Goal: Task Accomplishment & Management: Use online tool/utility

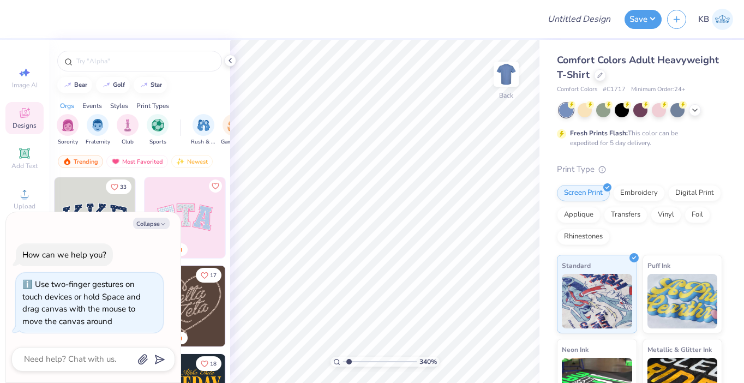
type input "1"
drag, startPoint x: 347, startPoint y: 362, endPoint x: 320, endPoint y: 363, distance: 26.8
click at [343, 363] on input "range" at bounding box center [380, 362] width 74 height 10
click at [160, 225] on icon "button" at bounding box center [163, 224] width 7 height 7
type textarea "x"
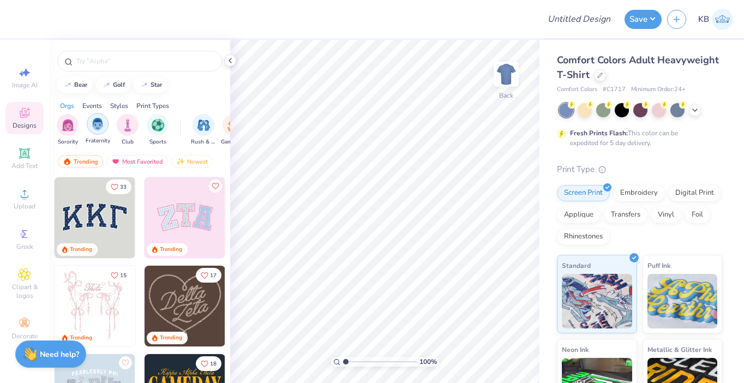
click at [101, 129] on img "filter for Fraternity" at bounding box center [98, 124] width 12 height 13
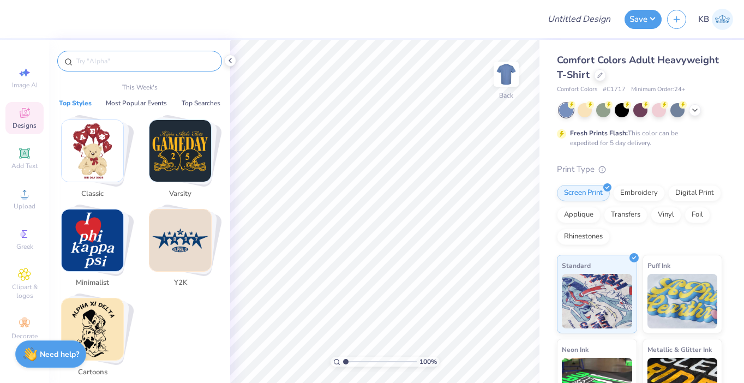
click at [132, 61] on input "text" at bounding box center [145, 61] width 140 height 11
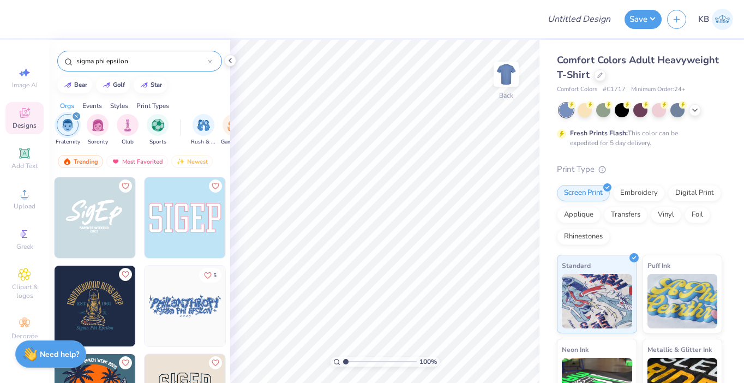
type input "sigma phi epsilon"
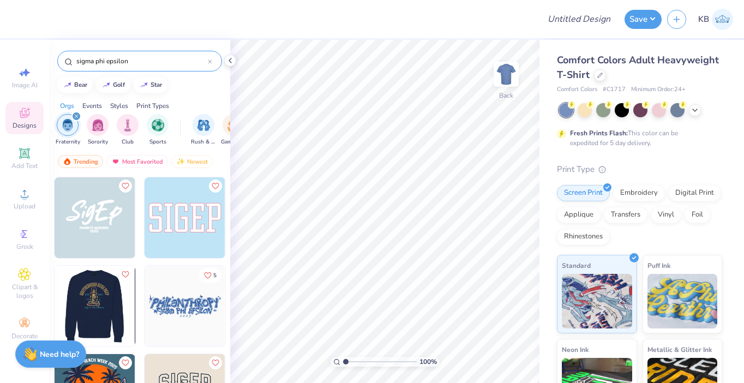
click at [110, 301] on img at bounding box center [94, 306] width 81 height 81
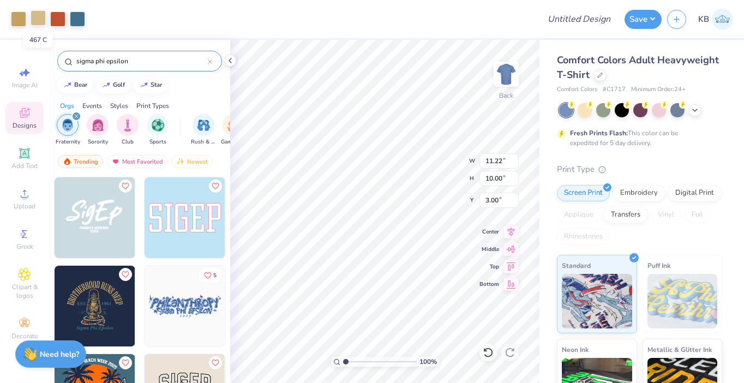
click at [40, 14] on div at bounding box center [38, 17] width 15 height 15
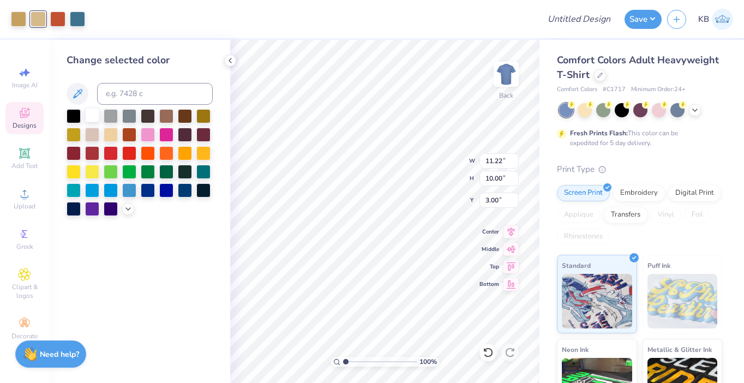
click at [91, 116] on div at bounding box center [92, 115] width 14 height 14
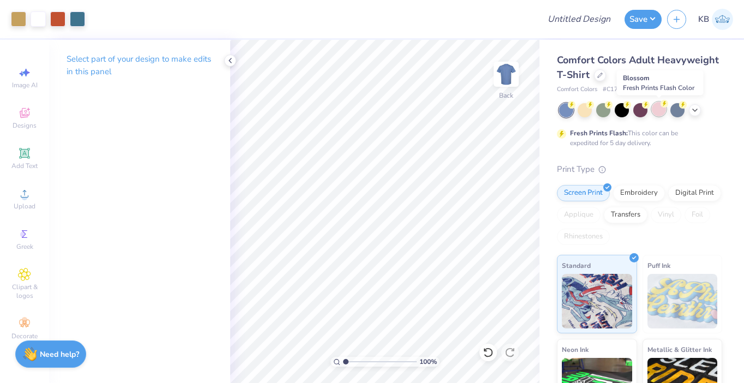
click at [656, 115] on div at bounding box center [659, 109] width 14 height 14
click at [643, 113] on div at bounding box center [641, 109] width 14 height 14
click at [627, 114] on div at bounding box center [622, 109] width 14 height 14
click at [677, 110] on div at bounding box center [678, 109] width 14 height 14
click at [701, 113] on div at bounding box center [640, 110] width 163 height 14
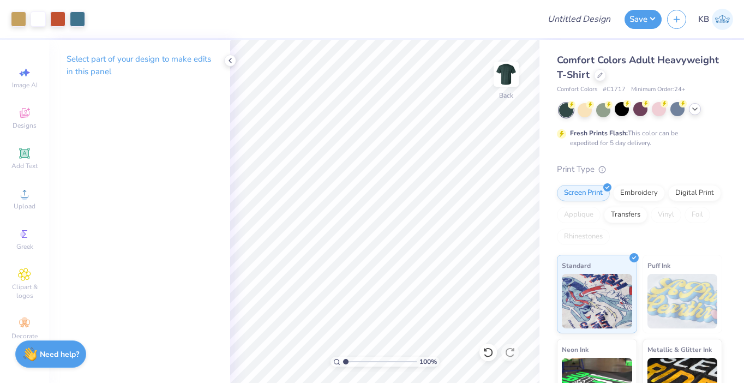
click at [699, 112] on icon at bounding box center [695, 109] width 9 height 9
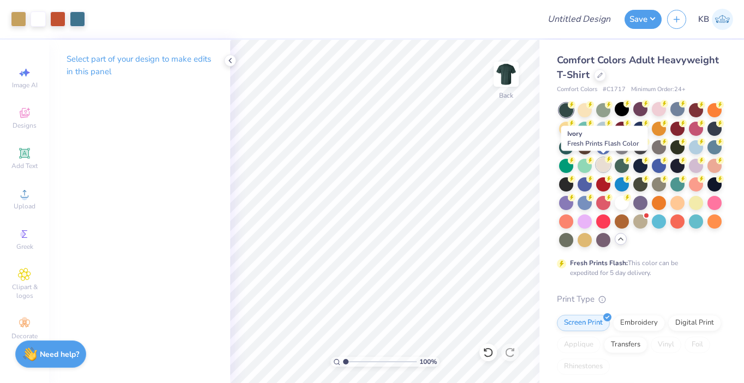
click at [604, 171] on div at bounding box center [604, 165] width 14 height 14
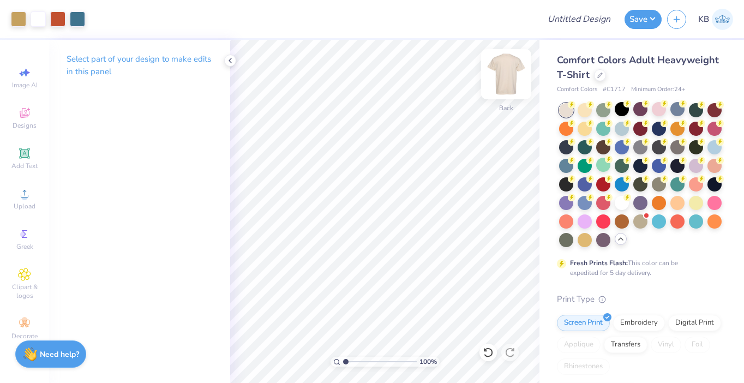
click at [506, 73] on img at bounding box center [507, 74] width 44 height 44
click at [506, 73] on img at bounding box center [507, 74] width 22 height 22
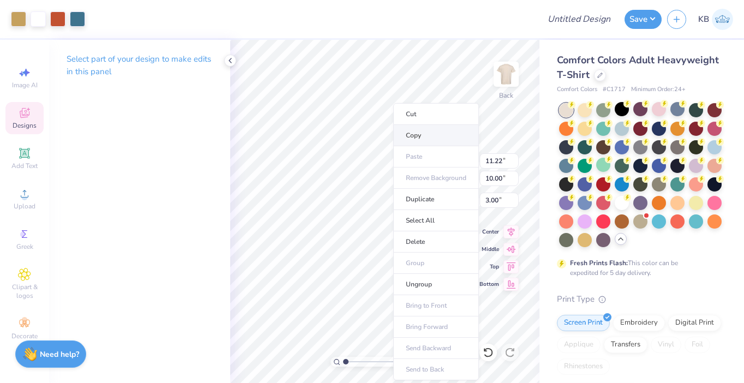
click at [431, 138] on li "Copy" at bounding box center [437, 135] width 86 height 21
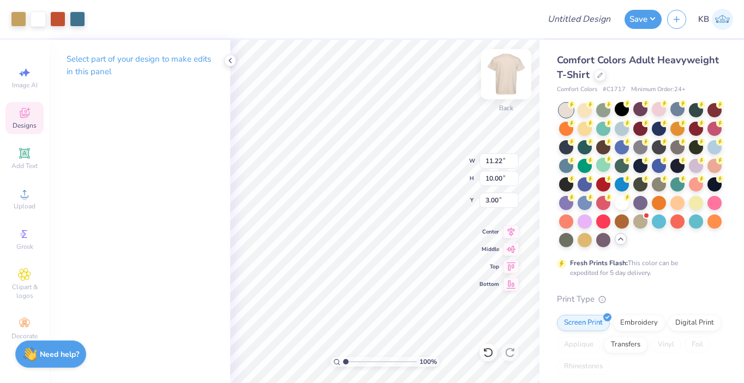
click at [503, 78] on img at bounding box center [507, 74] width 44 height 44
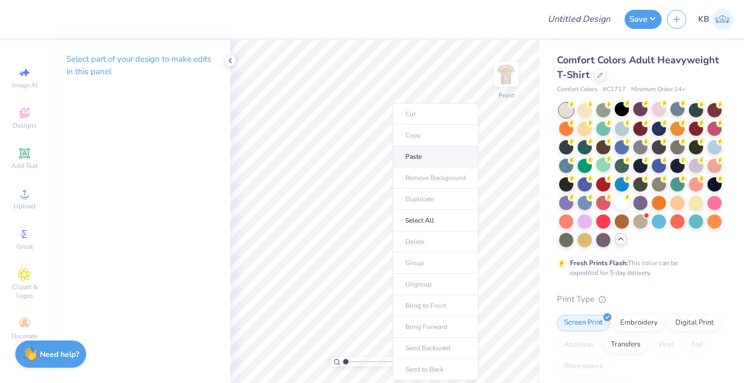
click at [409, 156] on li "Paste" at bounding box center [436, 156] width 86 height 21
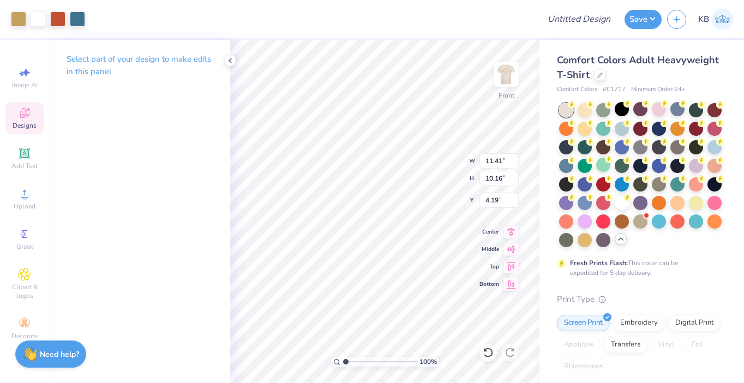
type input "3.00"
click at [503, 80] on img at bounding box center [507, 74] width 44 height 44
click at [26, 116] on icon at bounding box center [24, 114] width 9 height 7
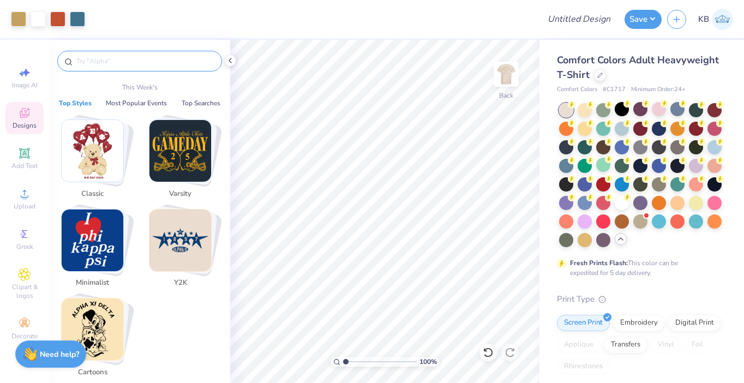
click at [116, 63] on input "text" at bounding box center [145, 61] width 140 height 11
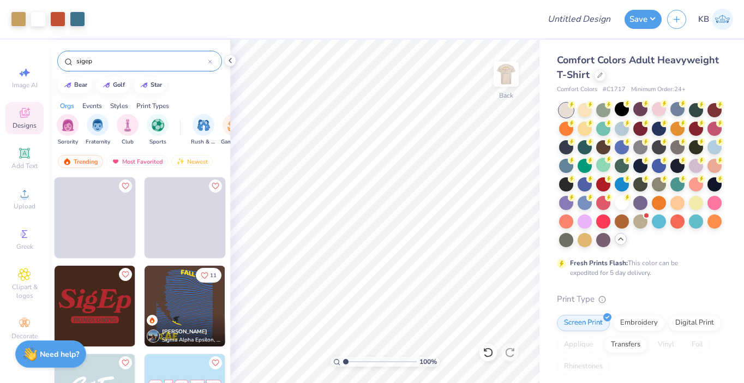
type input "sigep"
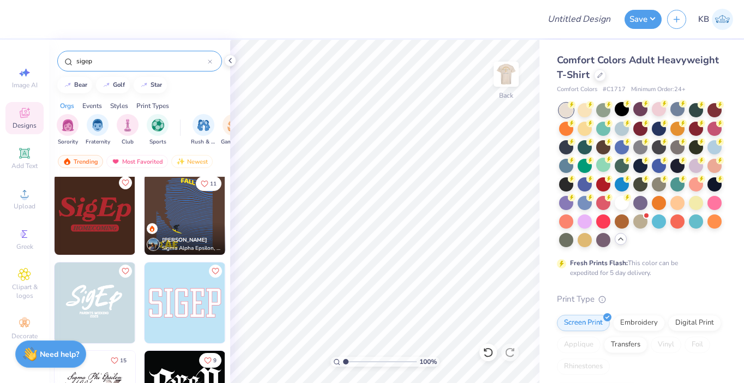
scroll to position [94, 0]
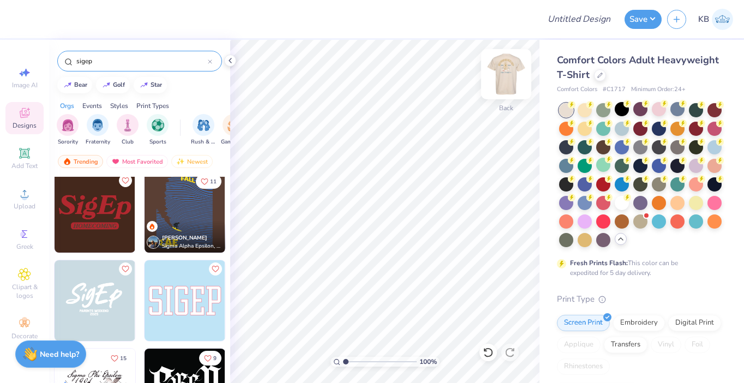
click at [510, 81] on img at bounding box center [507, 74] width 44 height 44
click at [505, 79] on img at bounding box center [507, 74] width 44 height 44
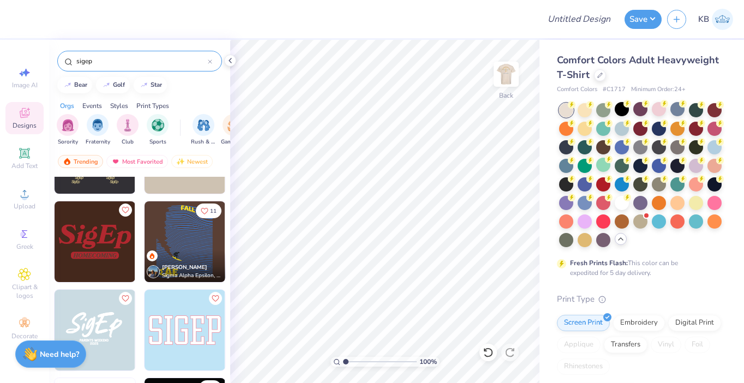
scroll to position [54, 0]
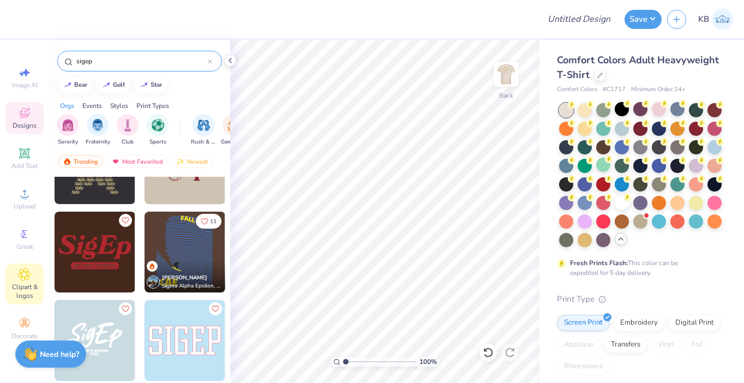
click at [31, 285] on span "Clipart & logos" at bounding box center [24, 291] width 38 height 17
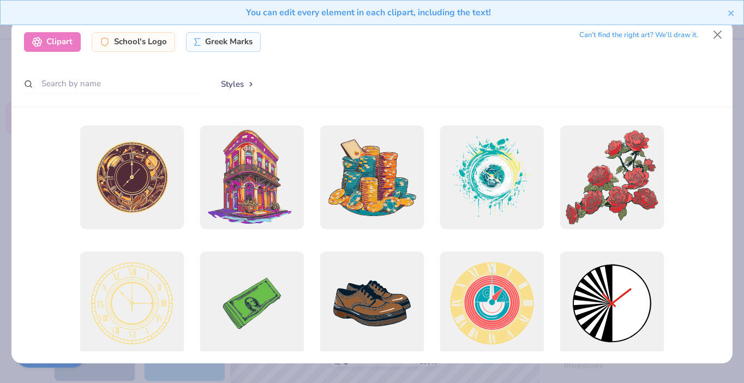
click at [713, 31] on div "You can edit every element in each clipart, including the text!" at bounding box center [372, 16] width 744 height 33
click at [719, 33] on button "Close" at bounding box center [717, 35] width 21 height 21
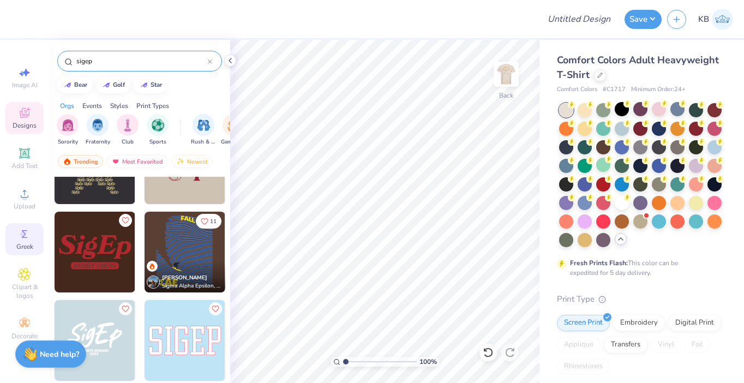
click at [28, 242] on span "Greek" at bounding box center [24, 246] width 17 height 9
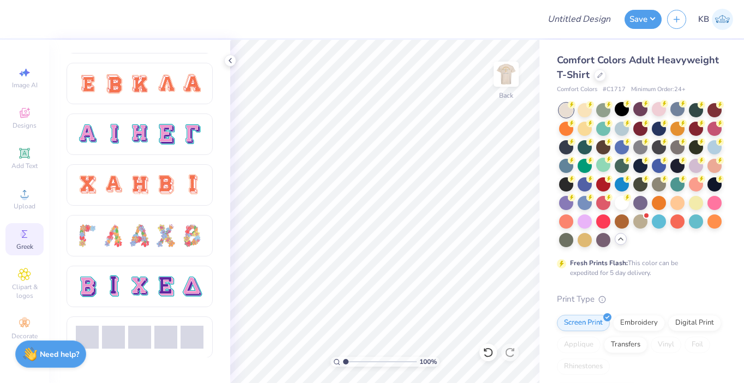
scroll to position [703, 0]
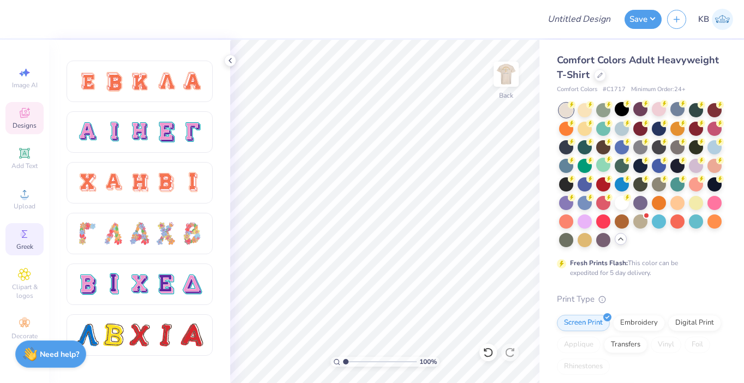
click at [31, 114] on icon at bounding box center [24, 112] width 13 height 13
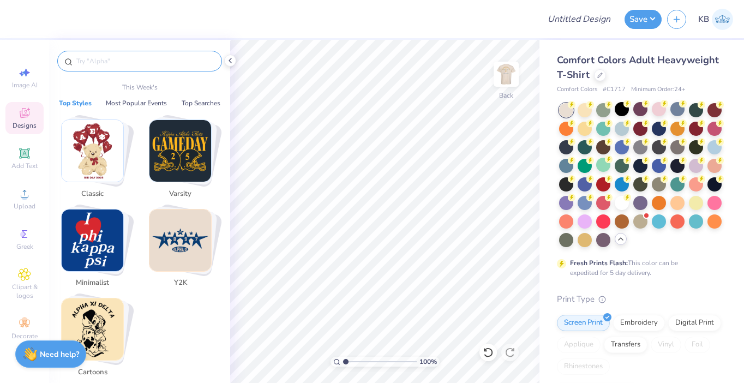
click at [121, 63] on input "text" at bounding box center [145, 61] width 140 height 11
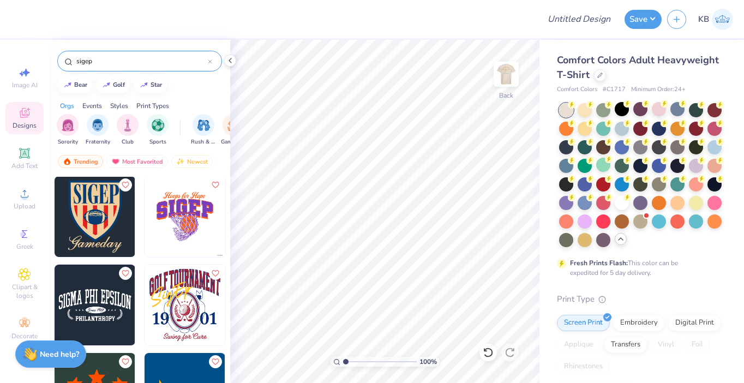
scroll to position [1418, 0]
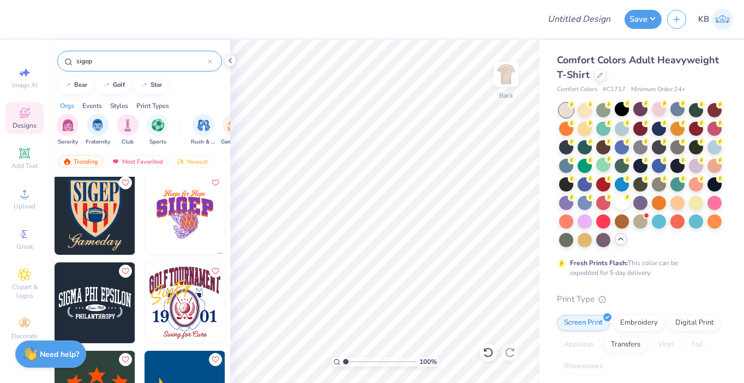
type input "sigep"
click at [151, 102] on div "Print Types" at bounding box center [152, 106] width 33 height 10
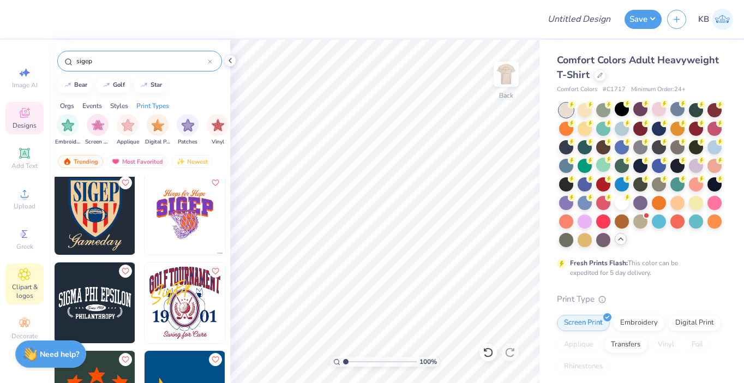
click at [26, 276] on icon at bounding box center [24, 274] width 5 height 5
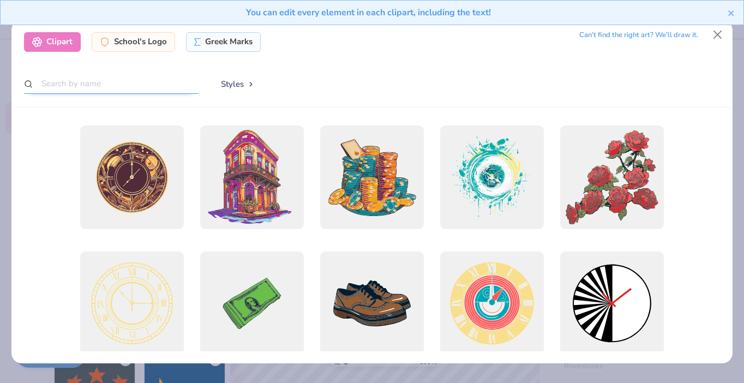
click at [128, 91] on input "text" at bounding box center [111, 84] width 175 height 20
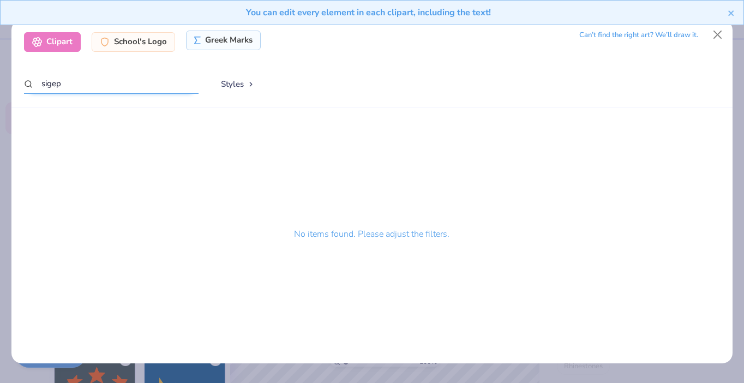
type input "sigep"
click at [223, 46] on div "Greek Marks" at bounding box center [223, 41] width 75 height 20
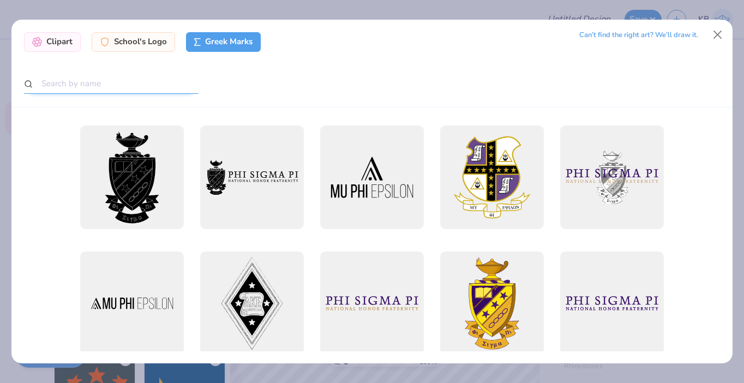
click at [153, 92] on input "text" at bounding box center [111, 84] width 175 height 20
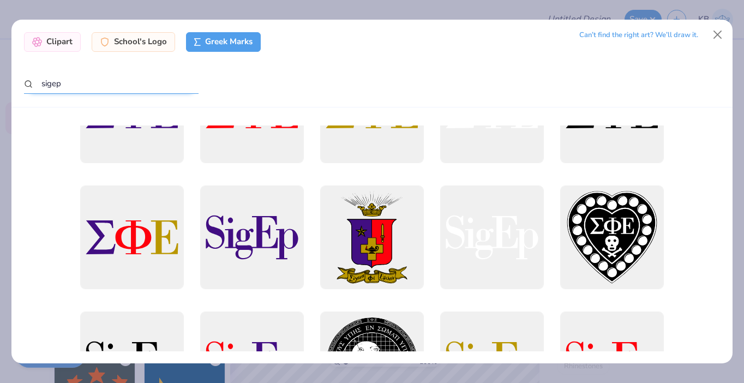
scroll to position [0, 0]
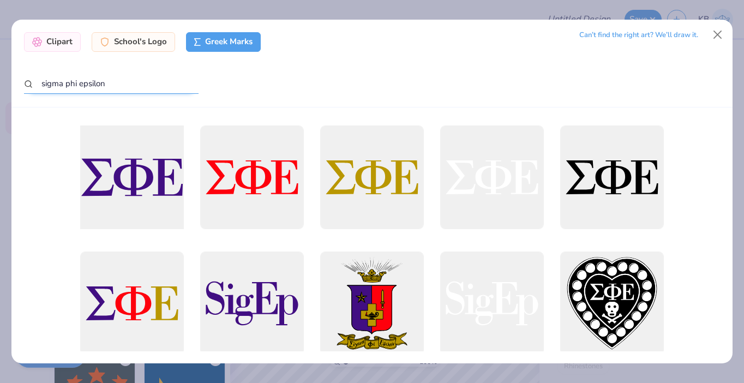
type input "sigma phi epsilon"
click at [170, 182] on div at bounding box center [132, 177] width 114 height 114
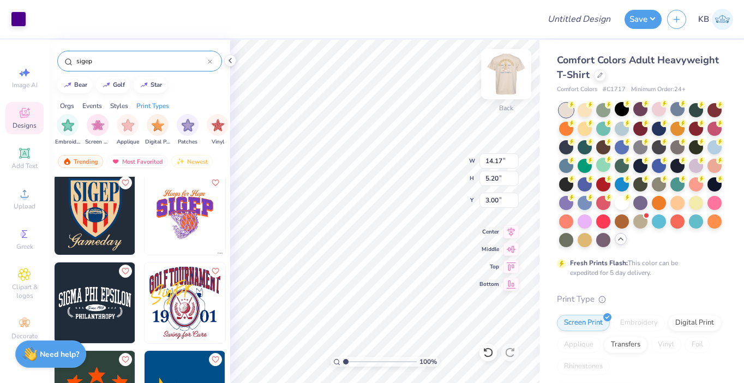
click at [506, 81] on img at bounding box center [507, 74] width 44 height 44
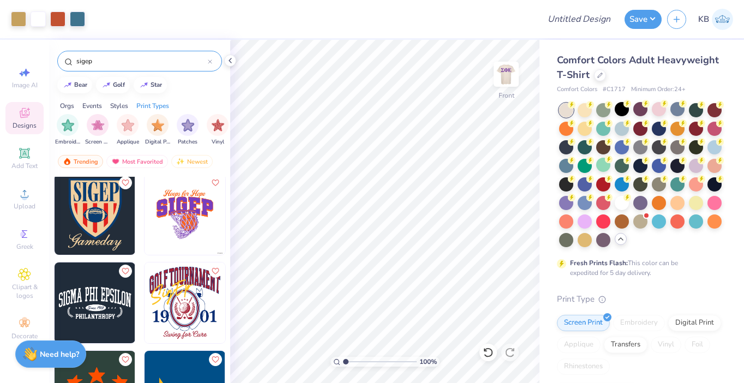
click at [506, 81] on img at bounding box center [507, 74] width 22 height 22
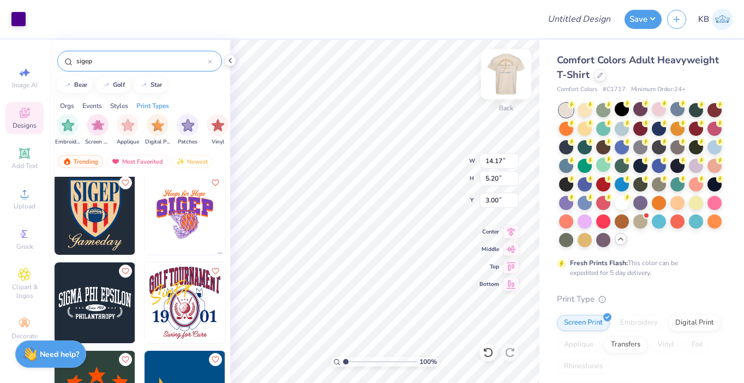
type input "3.64"
type input "1.34"
type input "6.87"
type input "3.00"
type input "3.64"
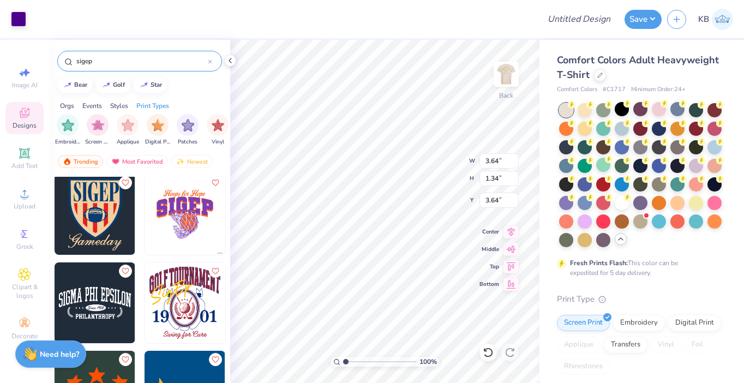
type input "3.34"
click at [504, 80] on img at bounding box center [507, 74] width 44 height 44
click at [516, 80] on img at bounding box center [507, 74] width 44 height 44
click at [19, 20] on div at bounding box center [18, 17] width 15 height 15
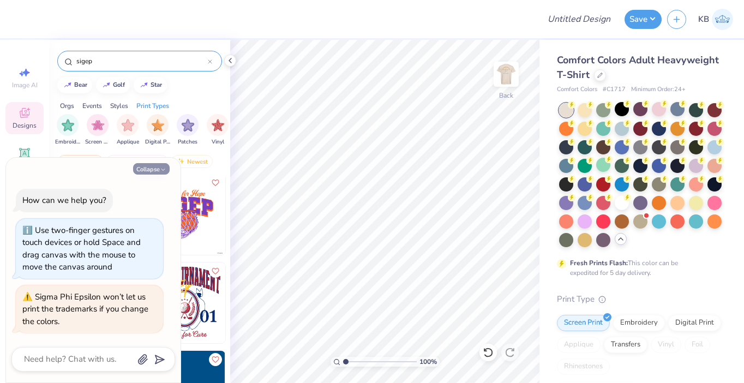
click at [156, 164] on button "Collapse" at bounding box center [151, 168] width 37 height 11
type textarea "x"
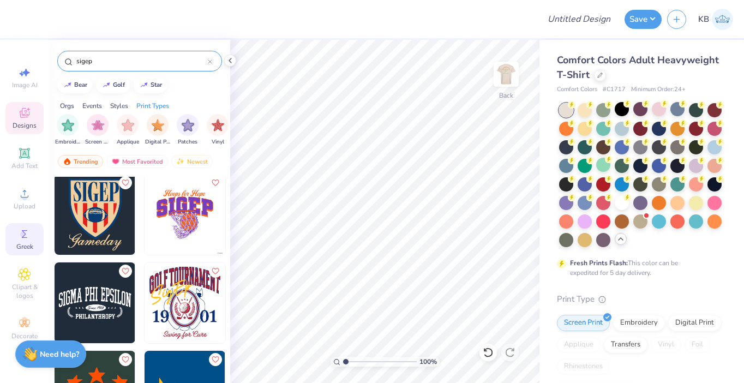
click at [31, 249] on span "Greek" at bounding box center [24, 246] width 17 height 9
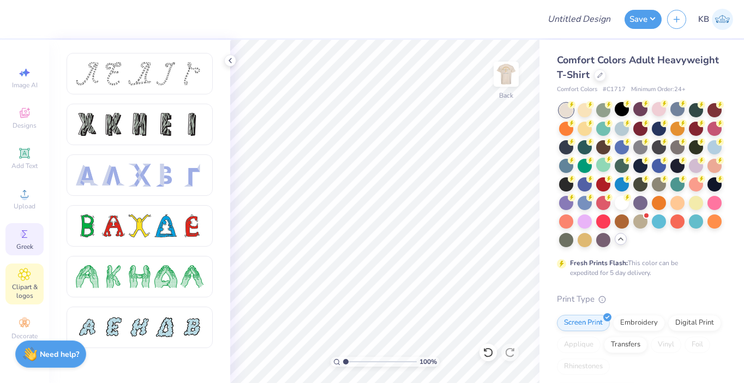
click at [25, 279] on icon at bounding box center [25, 275] width 12 height 12
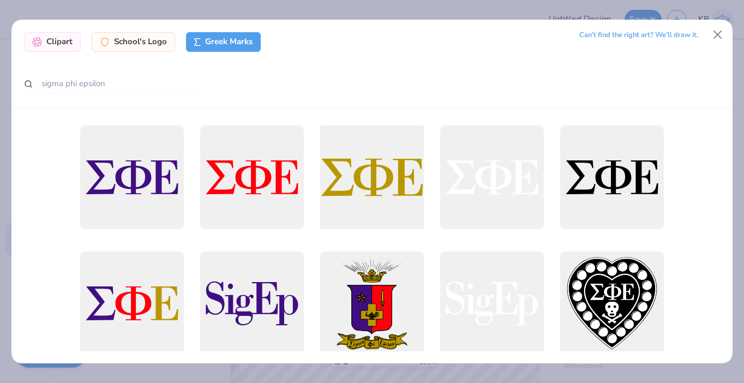
click at [359, 188] on div at bounding box center [372, 177] width 114 height 114
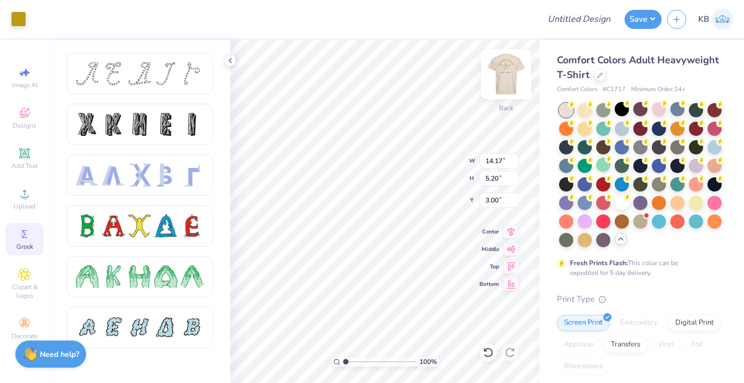
click at [503, 80] on img at bounding box center [507, 74] width 44 height 44
click at [503, 81] on img at bounding box center [507, 74] width 44 height 44
type input "3.53"
type input "1.29"
type input "3.66"
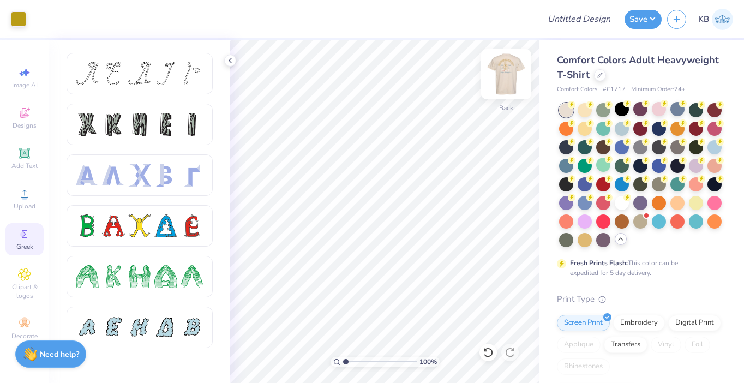
click at [512, 70] on img at bounding box center [507, 74] width 44 height 44
click at [639, 26] on button "Save" at bounding box center [643, 17] width 37 height 19
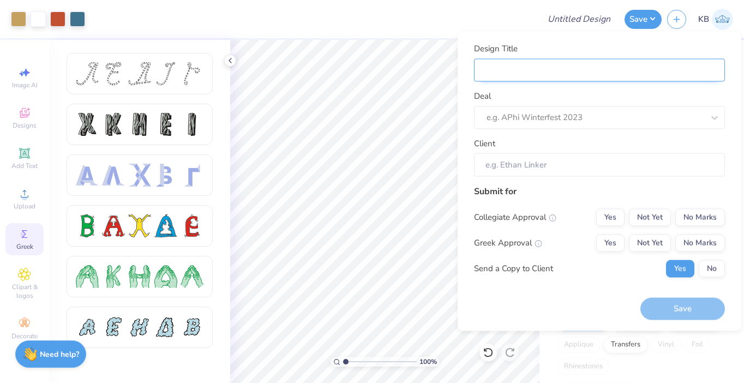
click at [583, 69] on input "Design Title" at bounding box center [599, 69] width 251 height 23
type input "S"
type input "Si"
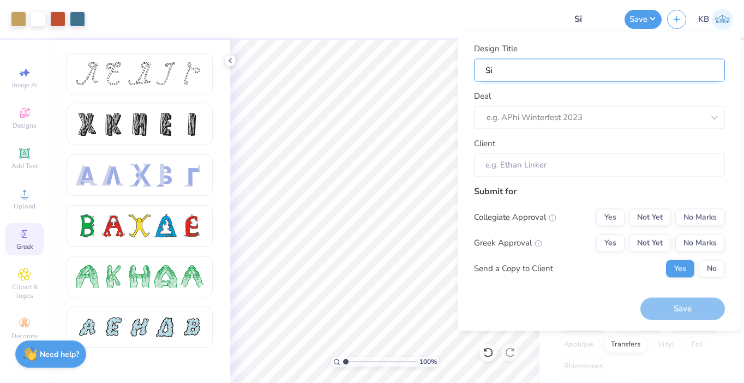
type input "Sip"
type input "Si"
type input "Sig"
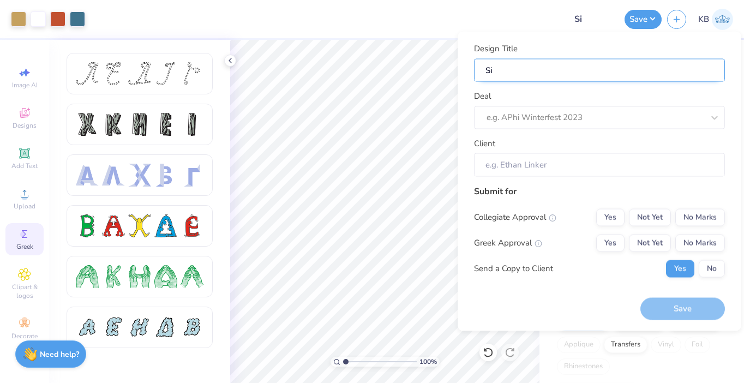
type input "Sig"
type input "SigE"
type input "SigEp"
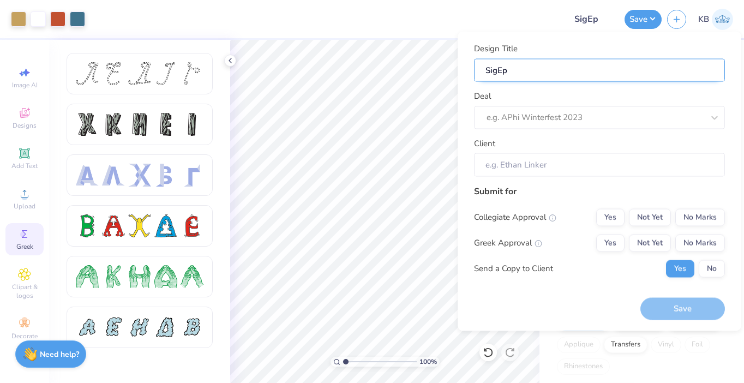
type input "SigEp"
type input "SigEp B"
type input "SigEp Br"
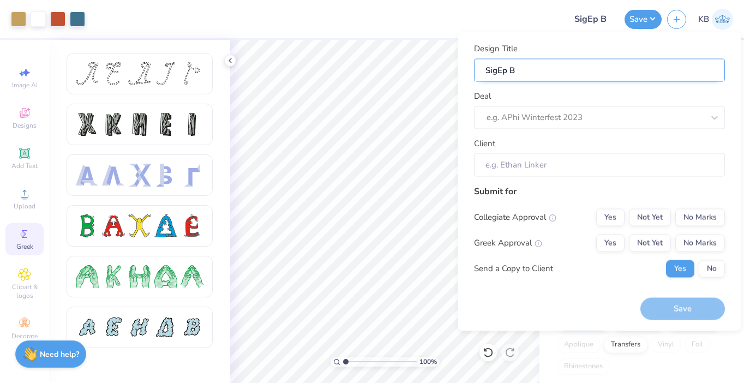
type input "SigEp Br"
type input "SigEp Bro"
type input "SigEp Brot"
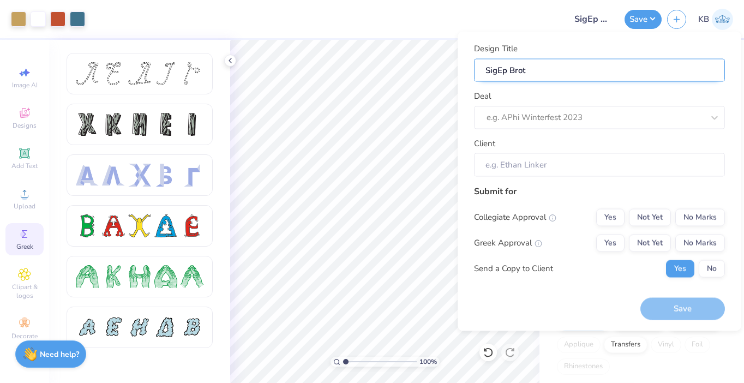
type input "SigEp Broth"
type input "SigEp Brothe"
type input "SigEp Brother"
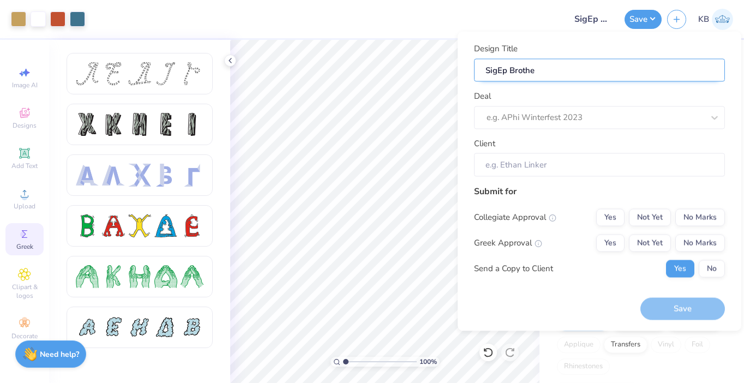
type input "SigEp Brother"
type input "SigEp Brotherh"
type input "SigEp Brotherho"
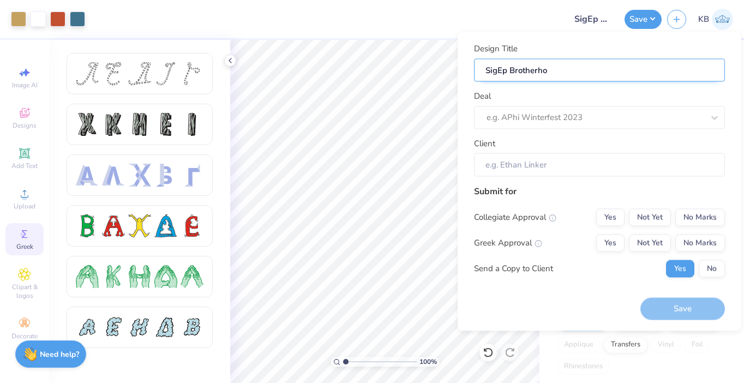
type input "SigEp Brotherhoo"
type input "SigEp Brotherhood"
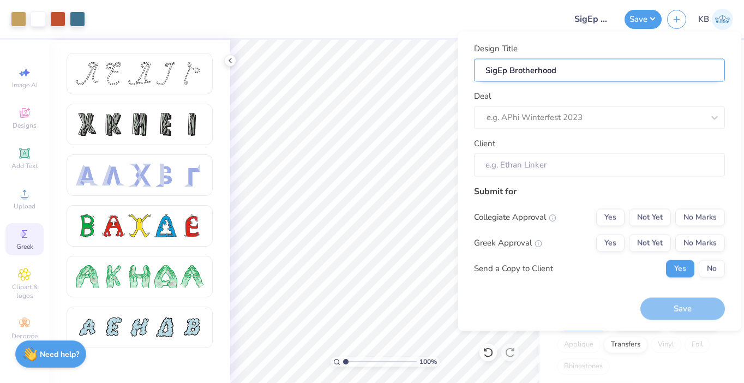
type input "SigEp Brotherhood"
type input "SigEp Brotherhood t"
type input "SigEp Brotherhood"
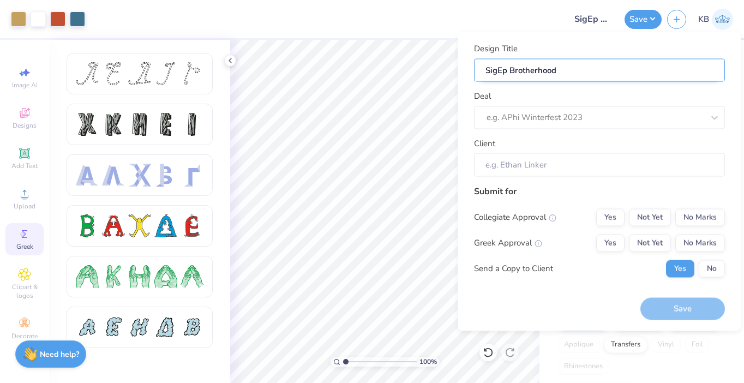
type input "SigEp Brotherhood T"
type input "SigEp Brotherhood T-"
type input "SigEp Brotherhood T-s"
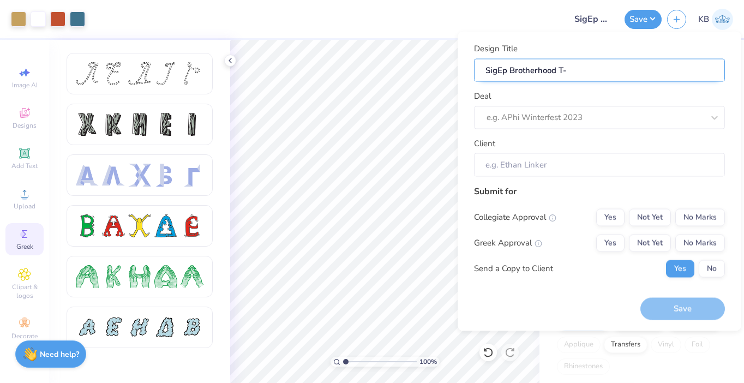
type input "SigEp Brotherhood T-s"
type input "SigEp Brotherhood T-sh"
type input "SigEp Brotherhood T-shi"
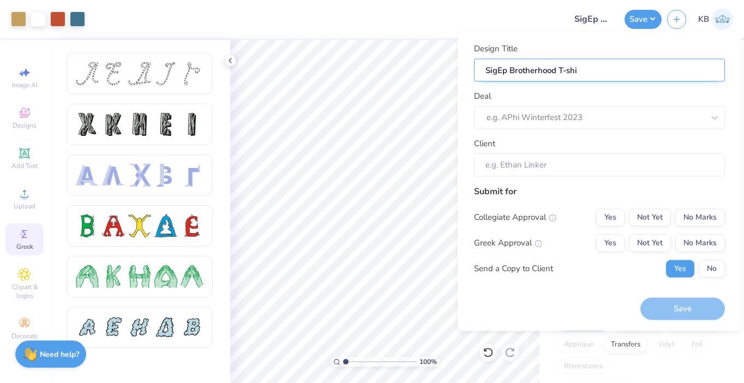
type input "SigEp Brotherhood T-shir"
type input "SigEp Brotherhood T-shirt"
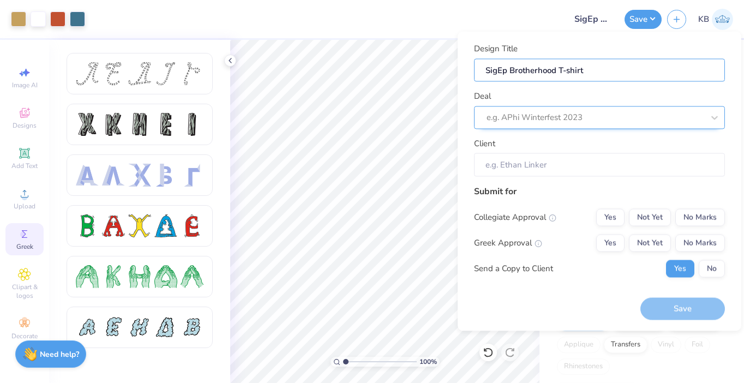
type input "SigEp Brotherhood T-shirt"
click at [606, 114] on div at bounding box center [595, 117] width 217 height 15
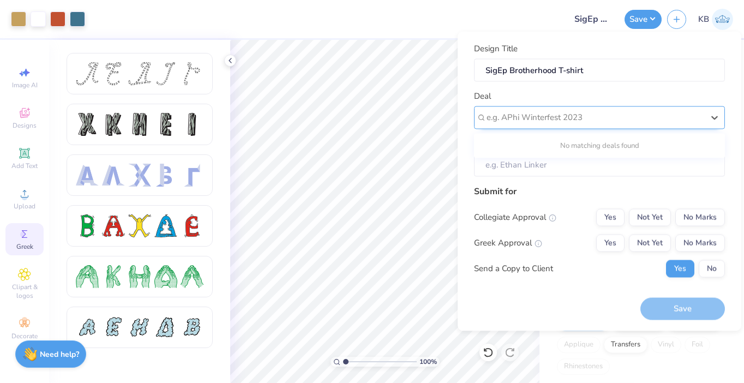
click at [606, 114] on div at bounding box center [595, 117] width 217 height 15
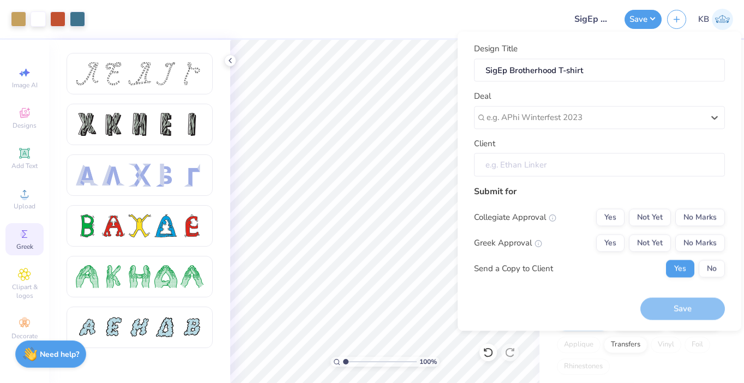
click at [591, 161] on input "Client" at bounding box center [599, 164] width 251 height 23
click at [691, 315] on div "Save" at bounding box center [683, 309] width 85 height 22
click at [485, 5] on div at bounding box center [326, 19] width 470 height 38
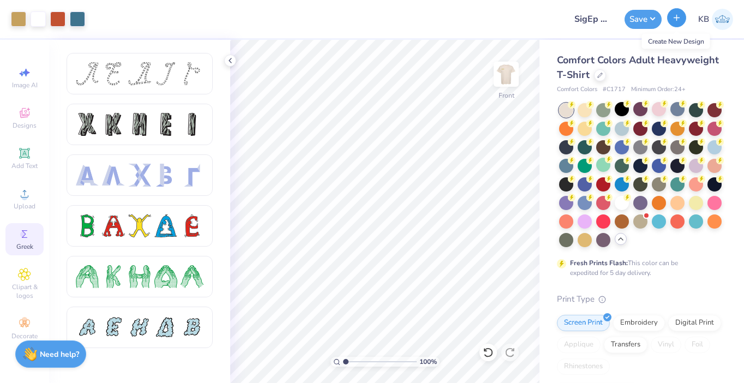
click at [669, 21] on button "button" at bounding box center [676, 17] width 19 height 19
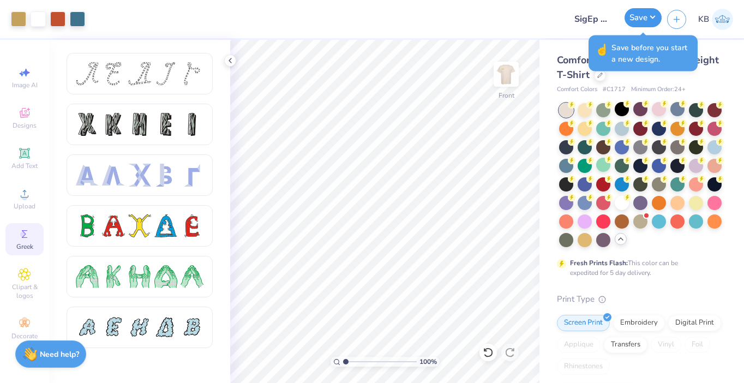
click at [647, 16] on button "Save" at bounding box center [643, 17] width 37 height 19
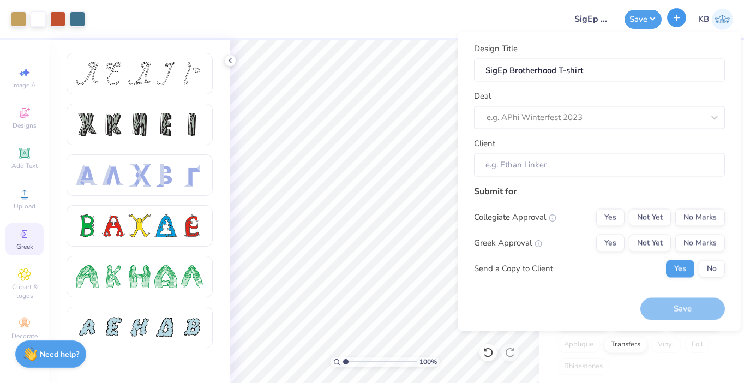
click at [677, 19] on line "button" at bounding box center [677, 17] width 0 height 5
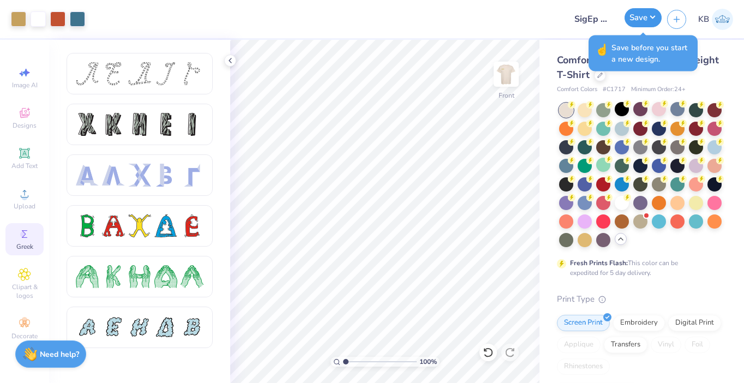
click at [646, 14] on button "Save" at bounding box center [643, 17] width 37 height 19
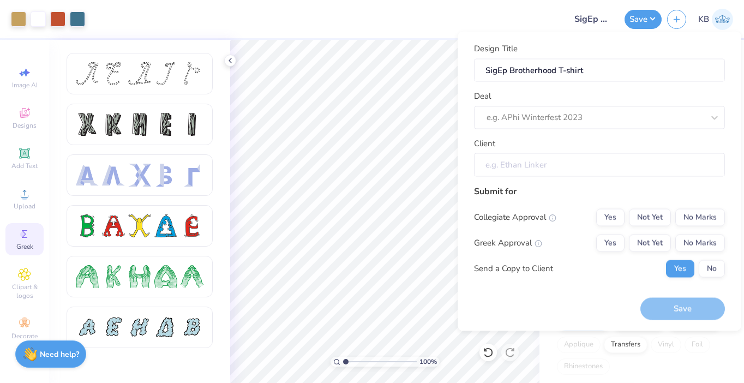
click at [569, 163] on input "Client" at bounding box center [599, 164] width 251 height 23
click at [563, 117] on div at bounding box center [595, 117] width 217 height 15
click at [570, 104] on div "Deal Use Up and Down to choose options, press Enter to select the currently foc…" at bounding box center [599, 109] width 251 height 39
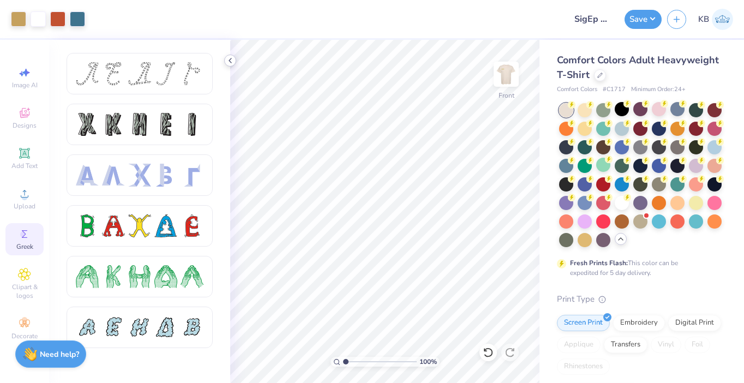
click at [230, 61] on icon at bounding box center [230, 60] width 9 height 9
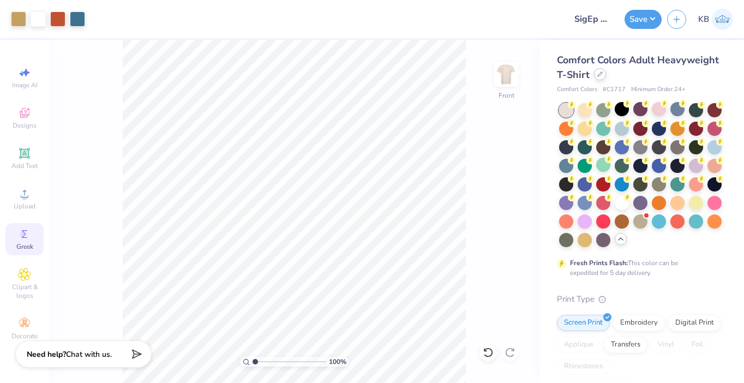
click at [599, 75] on icon at bounding box center [600, 74] width 4 height 4
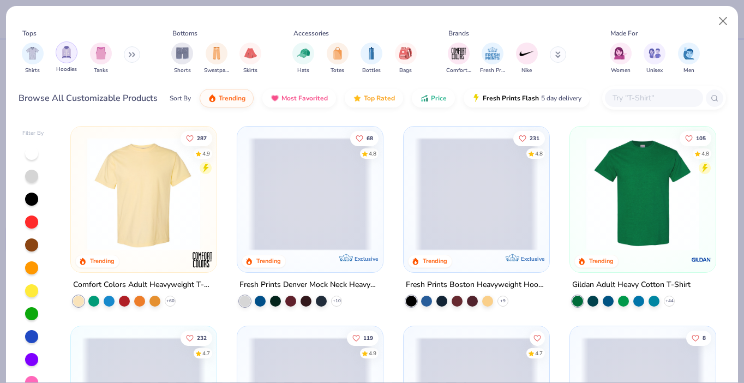
click at [67, 60] on div "filter for Hoodies" at bounding box center [67, 52] width 22 height 22
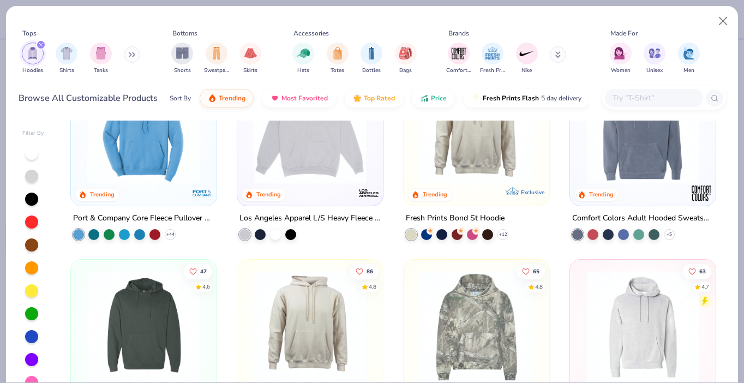
scroll to position [275, 0]
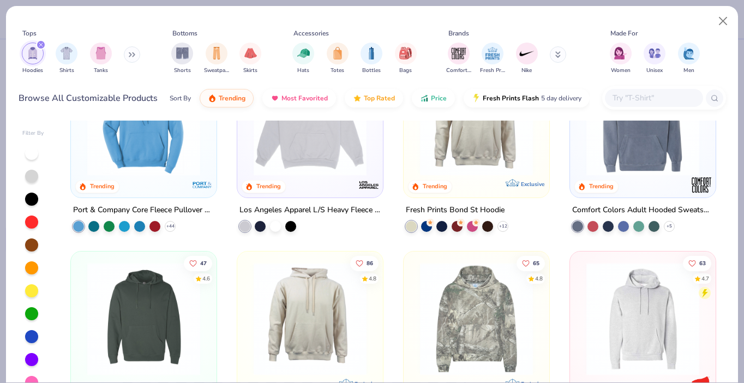
click at [616, 161] on img at bounding box center [643, 119] width 124 height 113
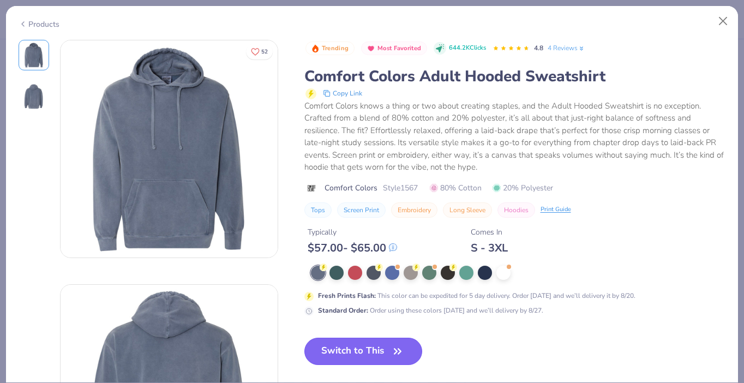
click at [383, 351] on button "Switch to This" at bounding box center [364, 351] width 118 height 27
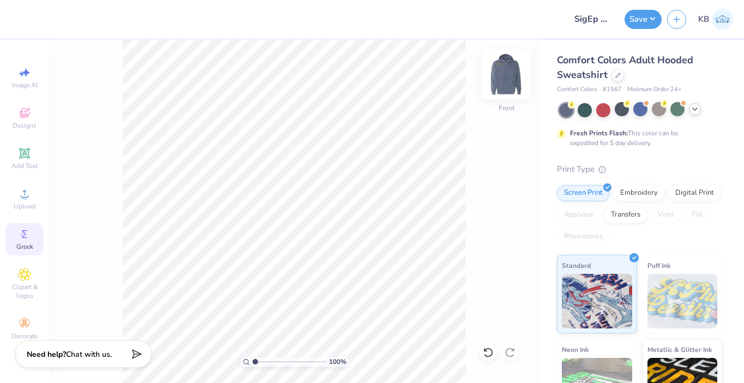
click at [501, 70] on img at bounding box center [507, 74] width 44 height 44
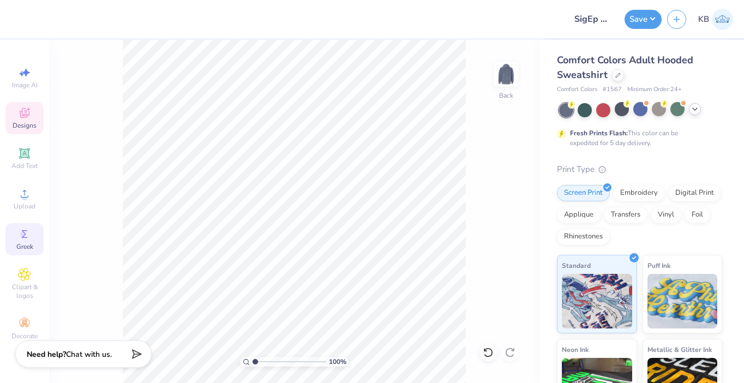
click at [33, 122] on span "Designs" at bounding box center [25, 125] width 24 height 9
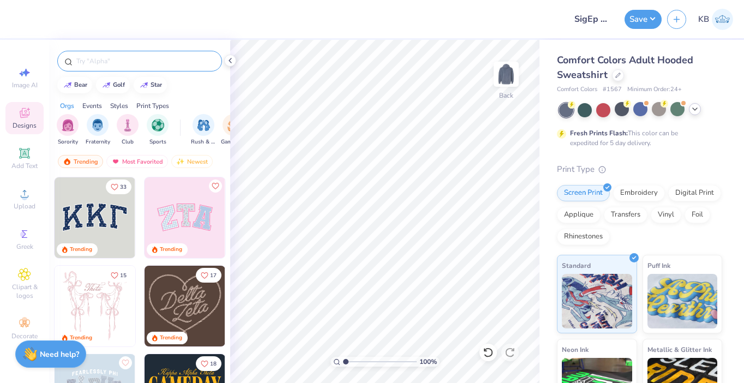
click at [117, 63] on input "text" at bounding box center [145, 61] width 140 height 11
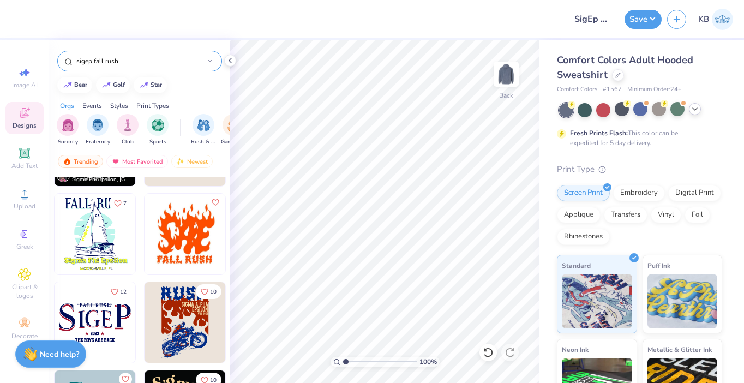
scroll to position [336, 0]
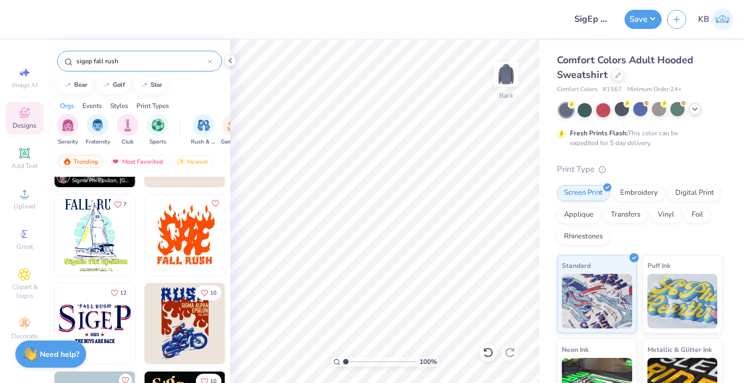
type input "sigep fall rush"
click at [111, 314] on img at bounding box center [95, 323] width 81 height 81
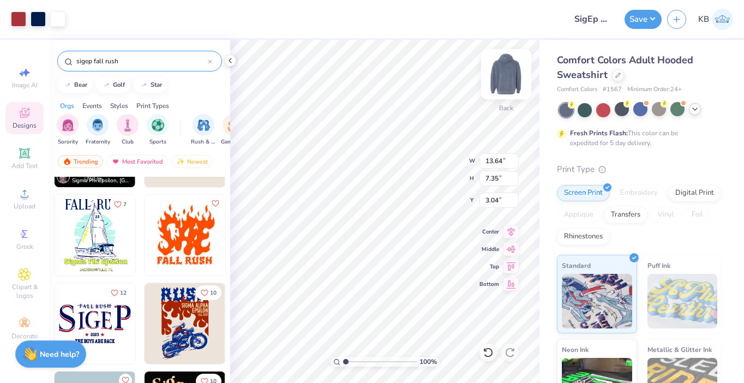
click at [506, 73] on img at bounding box center [507, 74] width 44 height 44
click at [517, 68] on img at bounding box center [507, 74] width 44 height 44
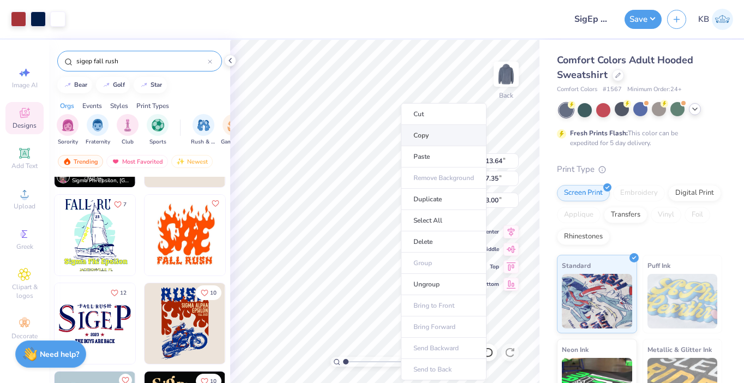
click at [435, 140] on li "Copy" at bounding box center [444, 135] width 86 height 21
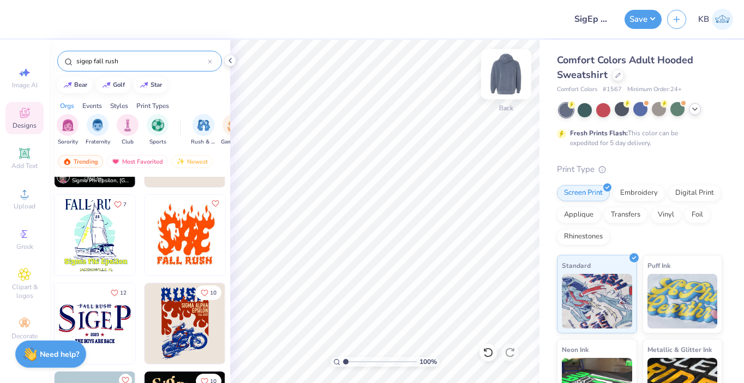
click at [499, 76] on img at bounding box center [507, 74] width 44 height 44
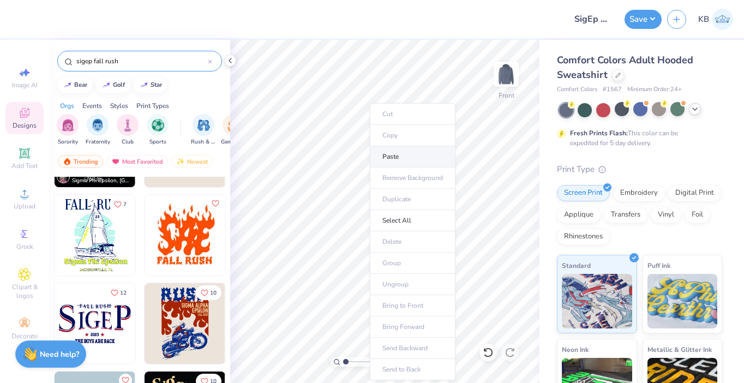
click at [395, 164] on li "Paste" at bounding box center [413, 156] width 86 height 21
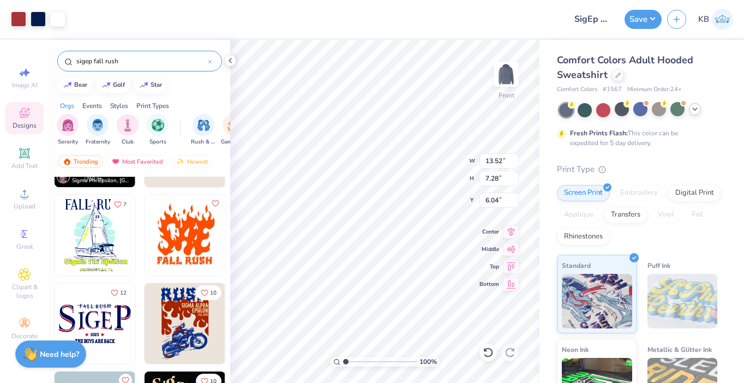
type input "6.34"
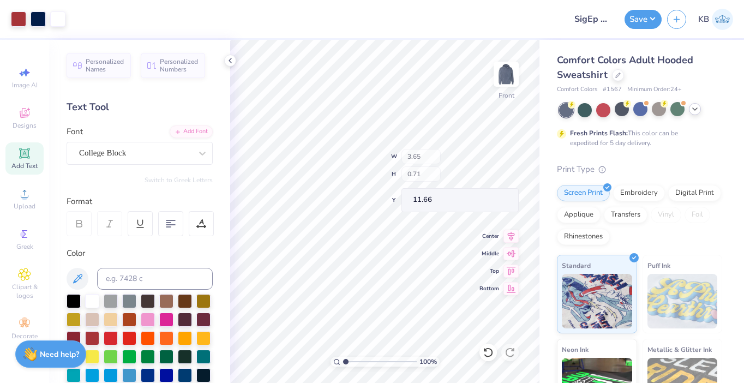
type input "3.65"
type input "0.71"
type input "11.66"
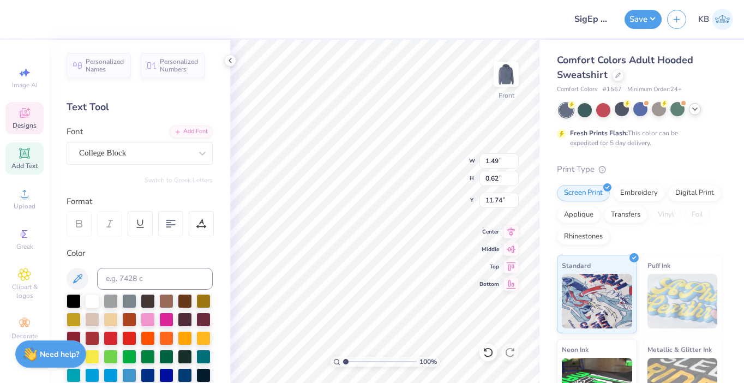
scroll to position [0, 0]
type textarea "2025"
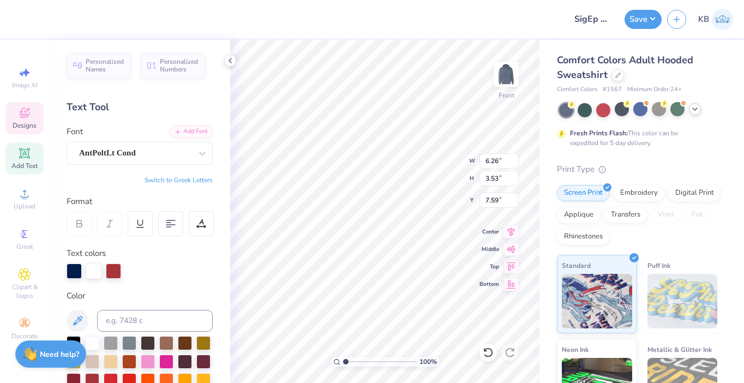
type input "6.26"
type input "3.53"
type input "7.84"
click at [178, 150] on div "AntPoltLt Cond" at bounding box center [135, 153] width 115 height 17
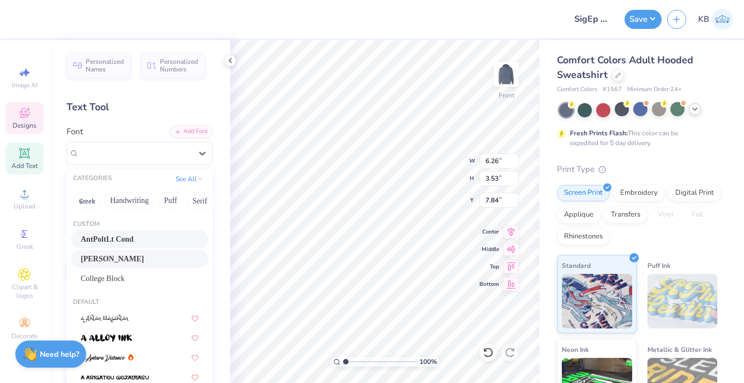
click at [169, 253] on div "[PERSON_NAME]" at bounding box center [140, 258] width 118 height 11
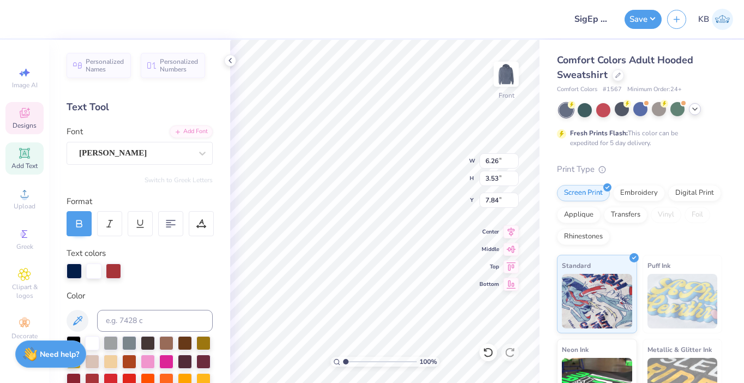
type input "7.85"
type input "3.48"
type input "7.87"
type input "3.21"
type input "5.38"
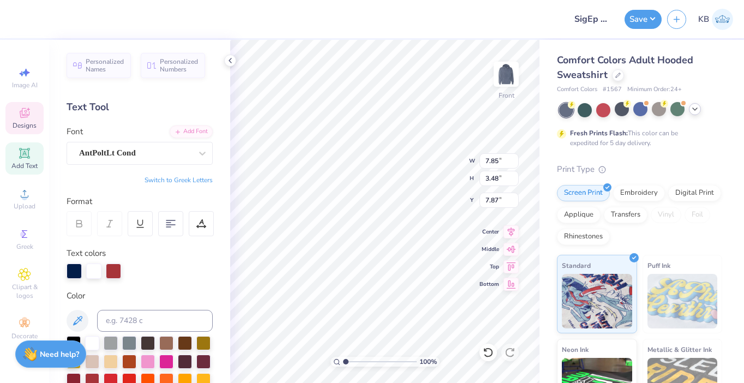
type input "6.38"
click at [166, 156] on div "AntPoltLt Cond" at bounding box center [135, 153] width 115 height 17
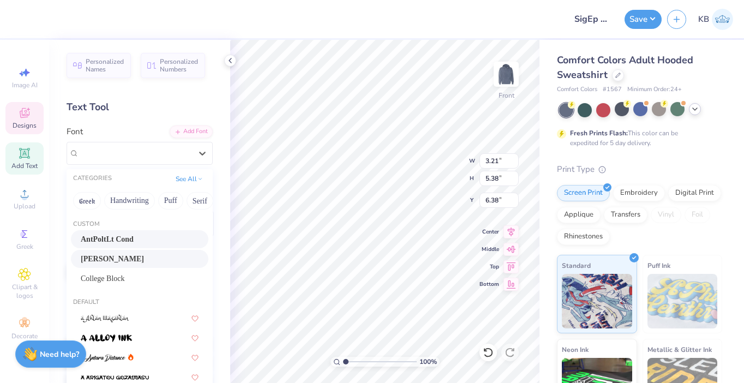
click at [165, 254] on div "[PERSON_NAME]" at bounding box center [140, 258] width 118 height 11
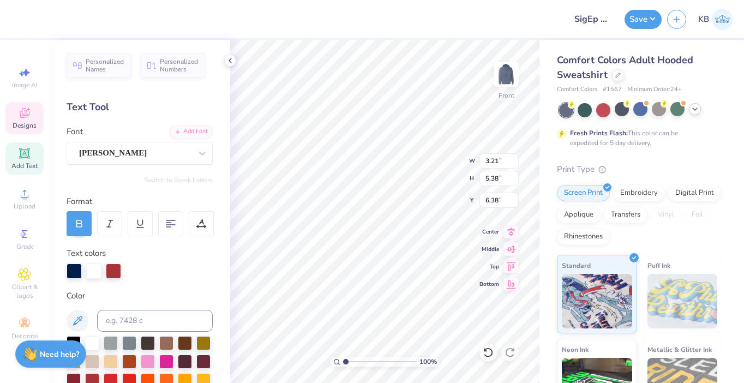
type input "3.24"
type input "4.90"
type input "7.01"
type input "3.20"
type input "4.83"
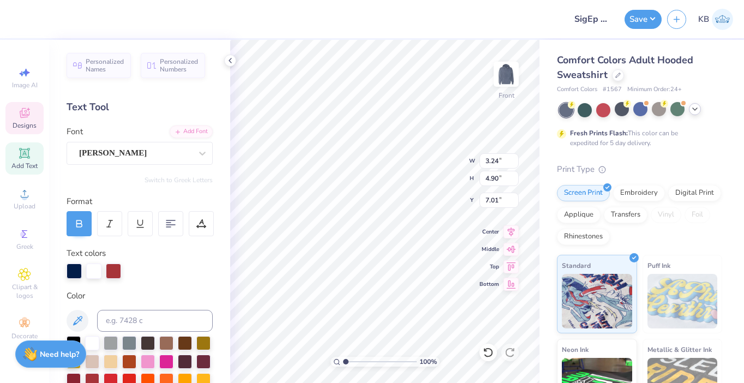
type input "6.54"
click at [162, 154] on div "AntPoltLt Cond" at bounding box center [135, 153] width 115 height 17
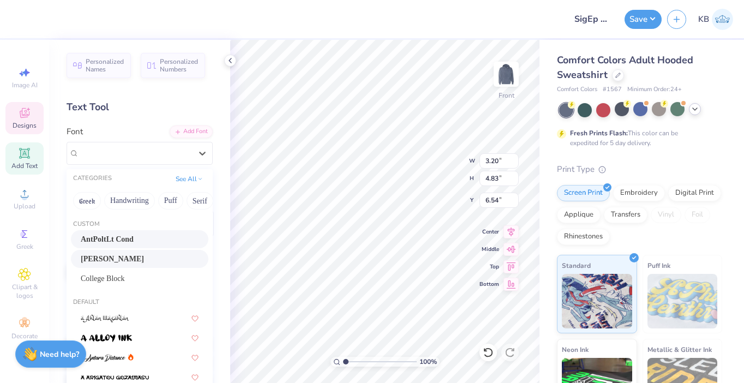
click at [160, 256] on div "[PERSON_NAME]" at bounding box center [140, 258] width 118 height 11
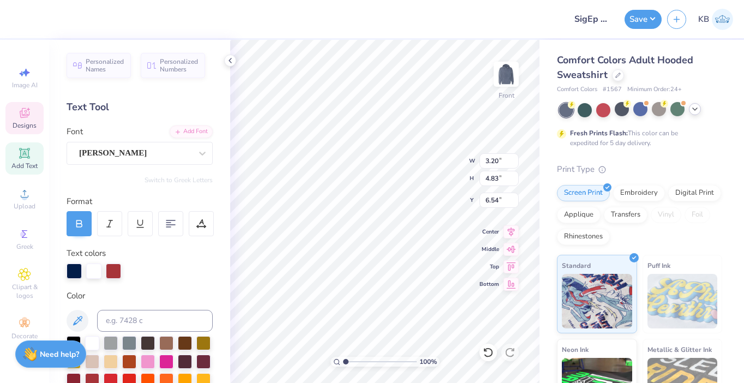
type input "3.77"
type input "4.44"
type input "7.05"
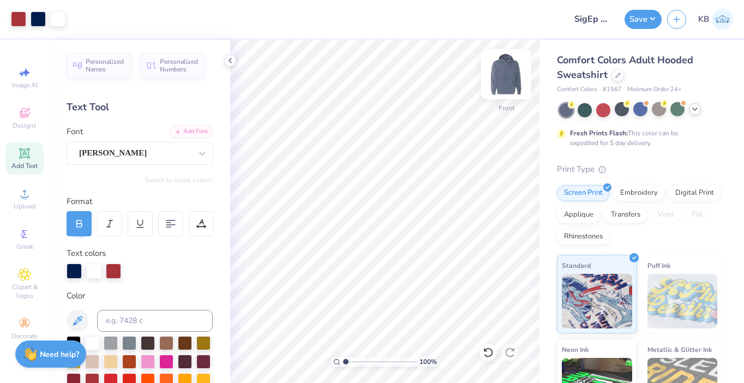
click at [506, 82] on img at bounding box center [507, 74] width 44 height 44
click at [508, 71] on img at bounding box center [507, 74] width 44 height 44
click at [504, 77] on img at bounding box center [507, 74] width 44 height 44
click at [31, 237] on icon at bounding box center [24, 234] width 13 height 13
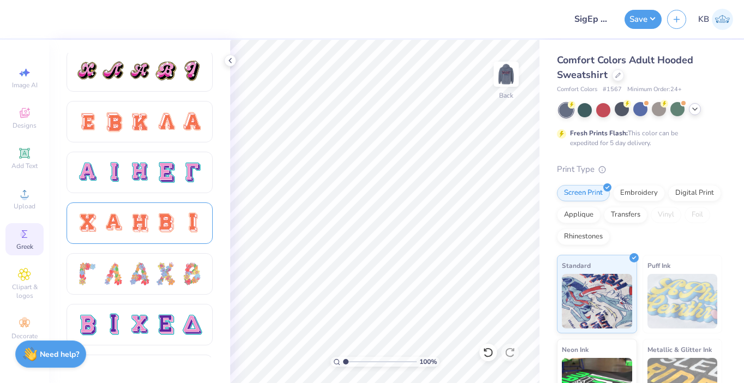
scroll to position [635, 0]
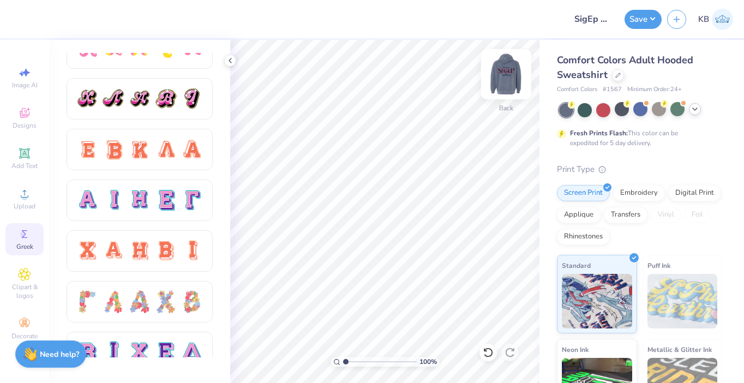
click at [516, 74] on img at bounding box center [507, 74] width 44 height 44
click at [507, 79] on img at bounding box center [507, 74] width 44 height 44
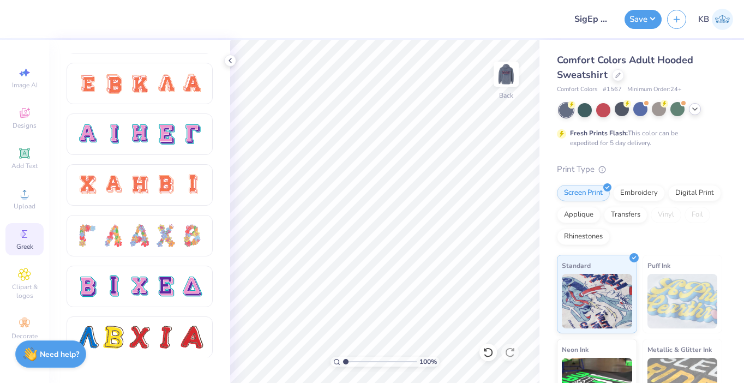
scroll to position [690, 0]
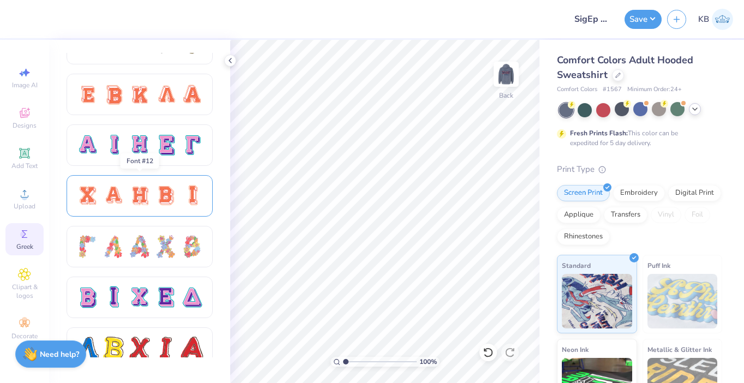
click at [147, 179] on div at bounding box center [140, 195] width 146 height 41
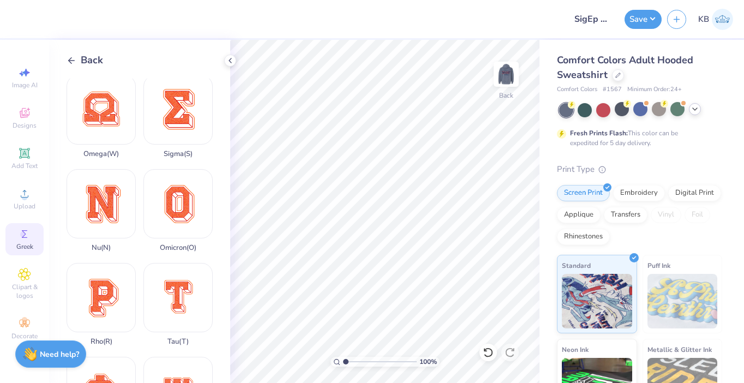
scroll to position [579, 0]
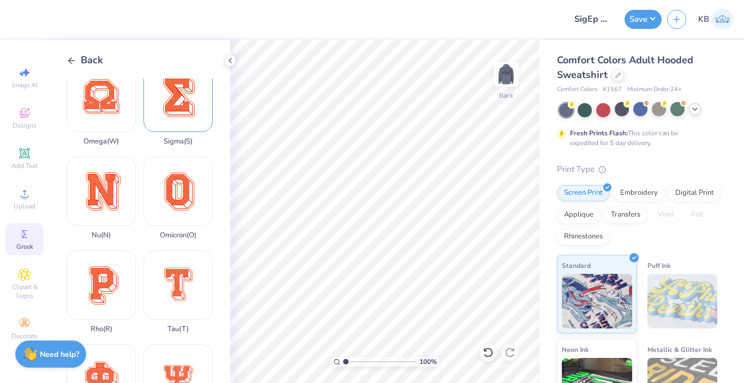
click at [177, 106] on div "Sigma ( S )" at bounding box center [178, 104] width 69 height 83
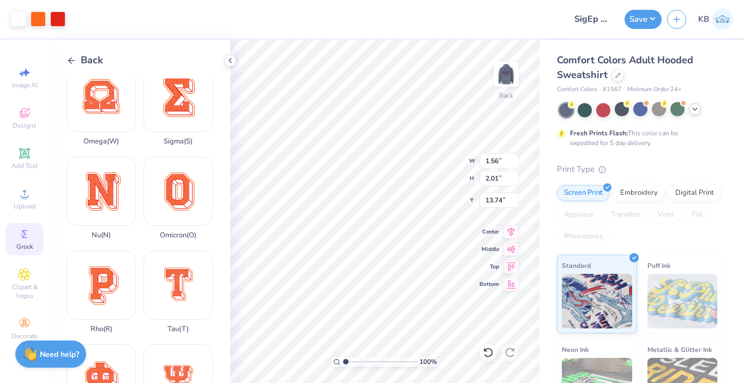
type input "1.56"
type input "2.01"
type input "4.97"
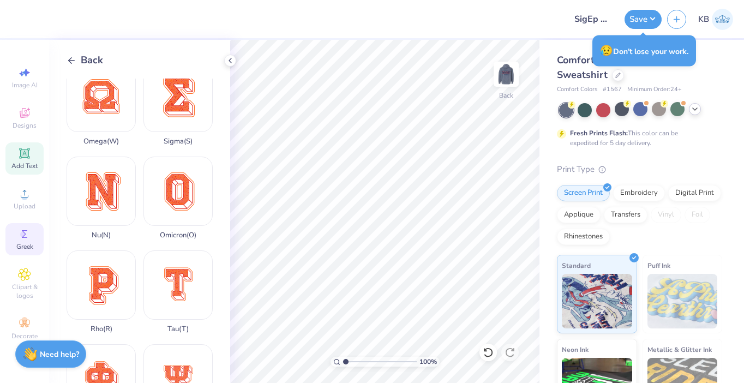
click at [29, 157] on icon at bounding box center [24, 153] width 10 height 10
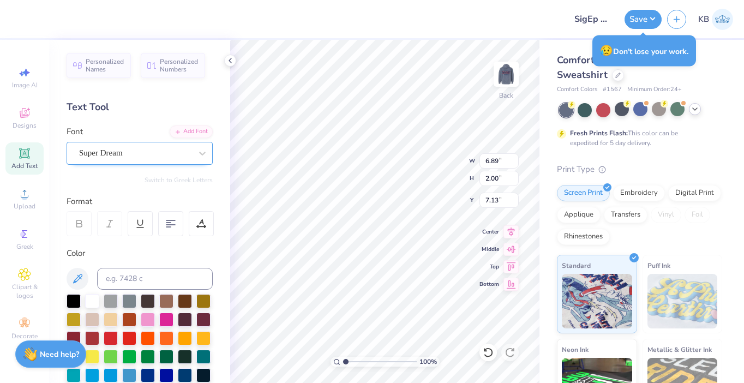
click at [156, 162] on div "Super Dream" at bounding box center [140, 153] width 146 height 23
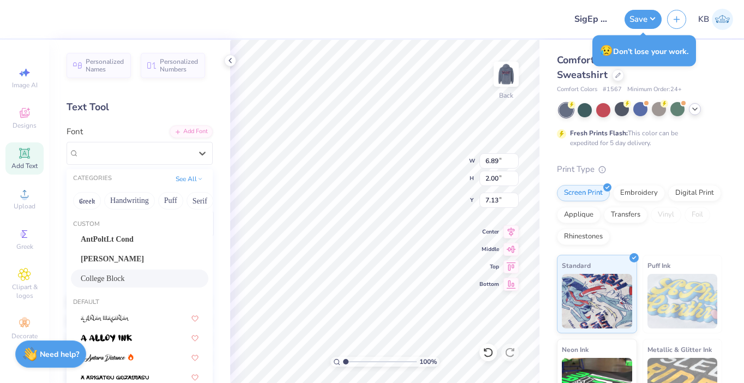
click at [152, 272] on div "College Block" at bounding box center [140, 279] width 138 height 18
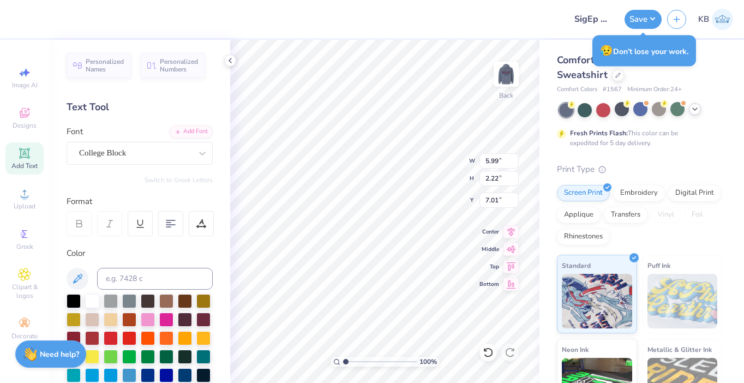
type input "5.99"
type input "2.22"
type input "7.01"
click at [178, 152] on div "College Block" at bounding box center [135, 153] width 115 height 17
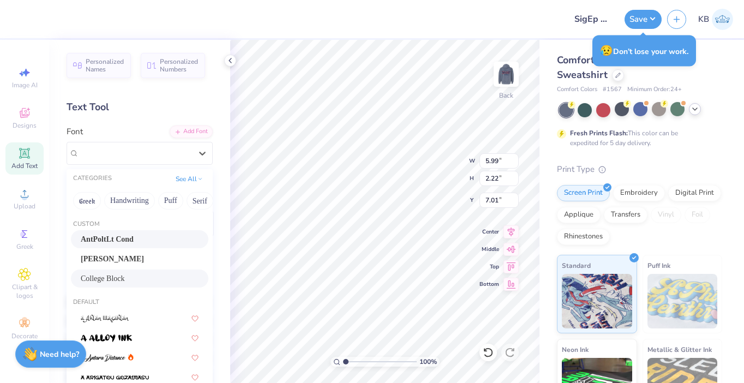
click at [147, 245] on div "AntPoltLt Cond" at bounding box center [140, 239] width 118 height 11
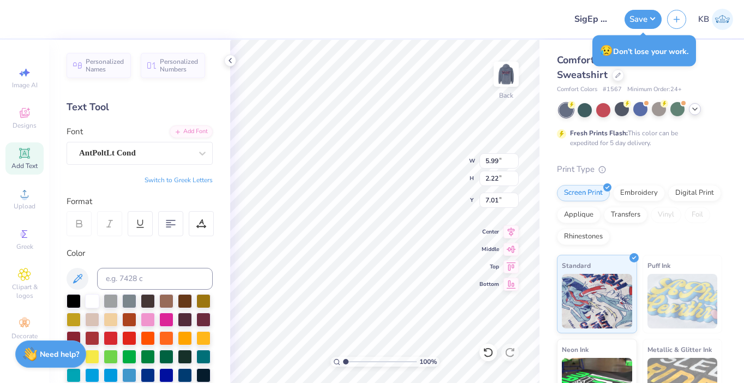
type input "6.48"
type input "1.99"
type input "7.13"
click at [136, 148] on div "AntPoltLt Cond" at bounding box center [135, 153] width 115 height 17
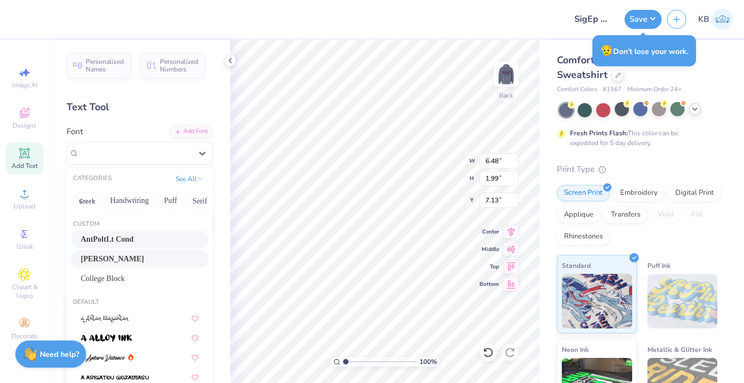
click at [143, 253] on div "[PERSON_NAME]" at bounding box center [140, 259] width 138 height 18
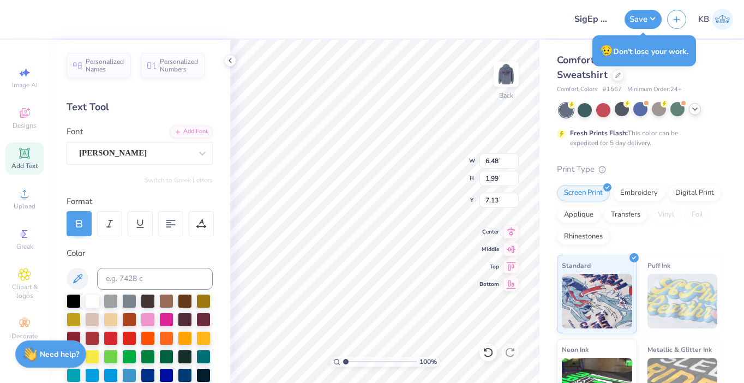
type input "7.92"
type input "1.93"
type input "7.16"
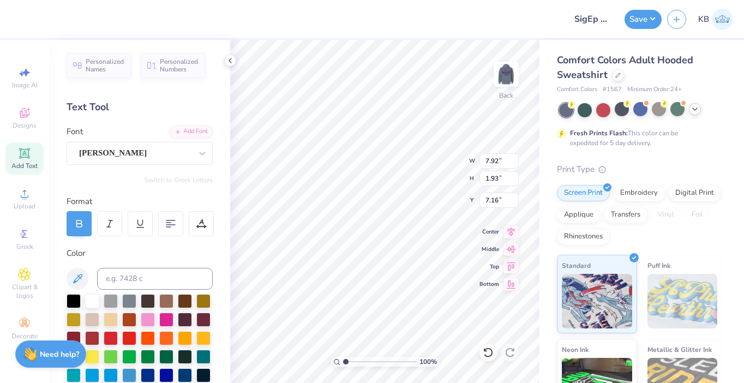
scroll to position [0, 1]
type textarea "SC-Alpha"
click at [87, 229] on div at bounding box center [79, 223] width 25 height 25
click at [82, 230] on div at bounding box center [79, 223] width 25 height 25
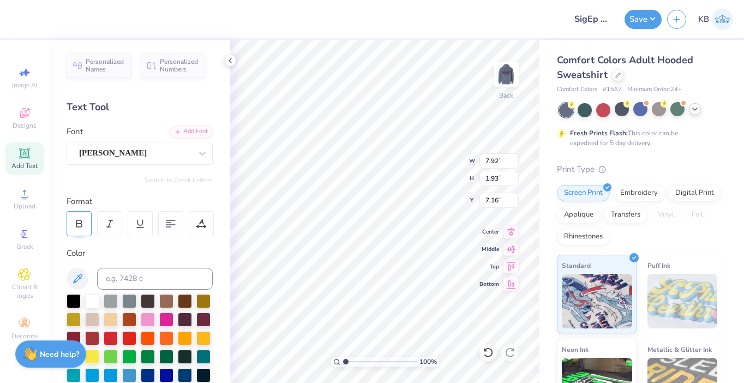
click at [82, 228] on icon at bounding box center [79, 224] width 10 height 10
click at [81, 227] on icon at bounding box center [79, 224] width 10 height 10
click at [115, 230] on div at bounding box center [109, 223] width 25 height 25
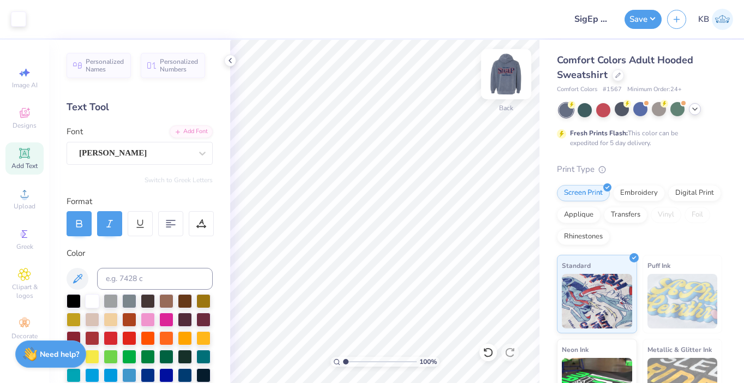
click at [509, 76] on img at bounding box center [507, 74] width 44 height 44
click at [506, 80] on img at bounding box center [507, 74] width 44 height 44
type input "3.55"
type input "0.87"
type input "8.67"
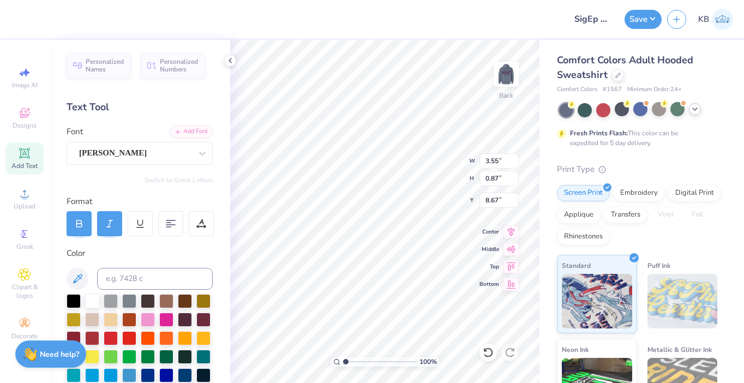
type input "7.69"
click at [427, 175] on div "100 % Back W 3.55 3.55 " H 0.87 0.87 " Y 7.69 7.69 " Center Middle Top Bottom" at bounding box center [384, 211] width 309 height 343
type input "6.90"
click at [433, 175] on div "100 % Back W 3.55 3.55 " H 0.87 0.87 " Y 6.90 6.90 " Center Middle Top Bottom" at bounding box center [384, 211] width 309 height 343
click at [31, 154] on icon at bounding box center [24, 153] width 13 height 13
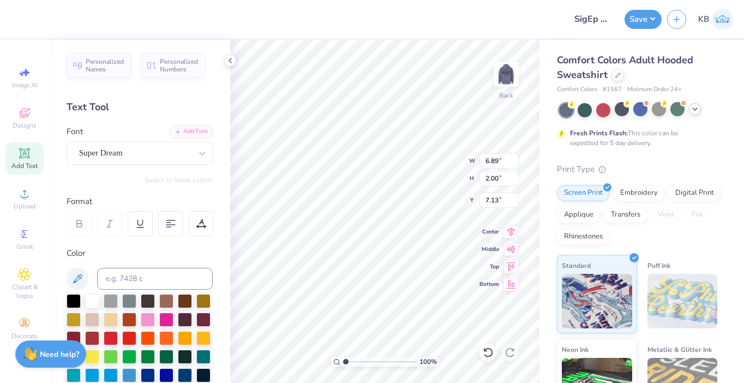
scroll to position [0, 0]
type textarea "SigEp"
click at [172, 158] on div "Super Dream" at bounding box center [135, 153] width 115 height 17
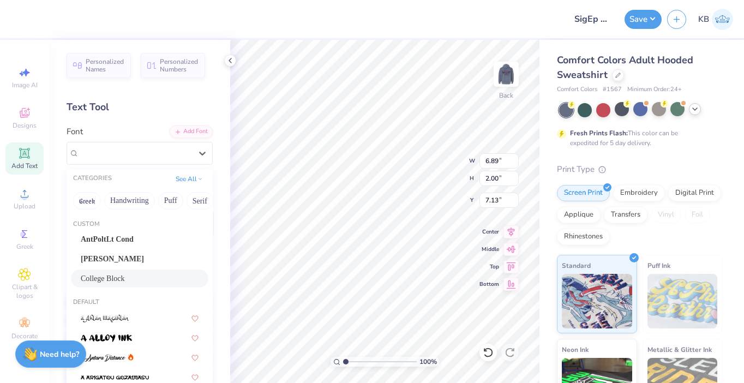
click at [148, 277] on div "College Block" at bounding box center [140, 278] width 118 height 11
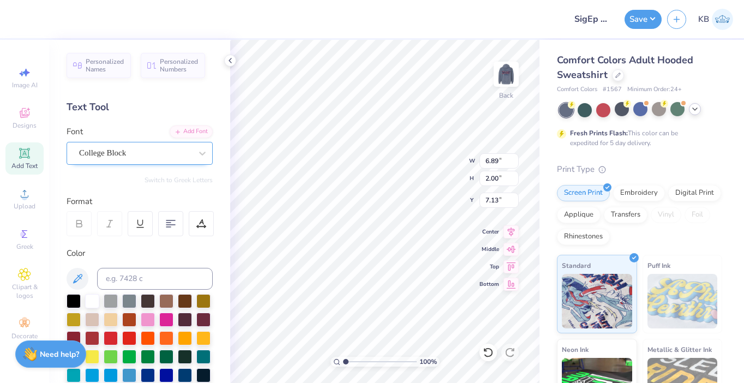
click at [175, 151] on div "College Block" at bounding box center [135, 153] width 115 height 17
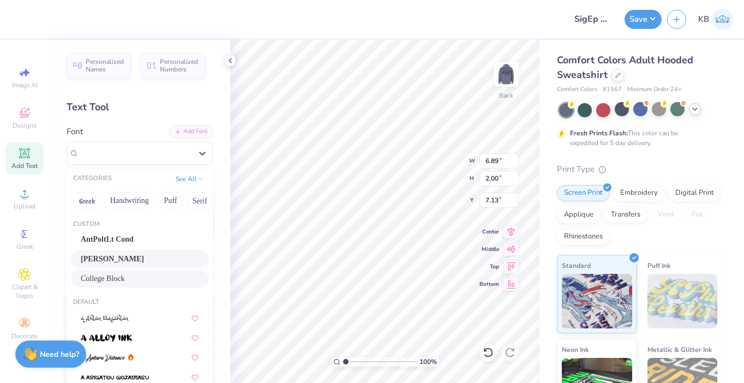
click at [152, 255] on div "[PERSON_NAME]" at bounding box center [140, 258] width 118 height 11
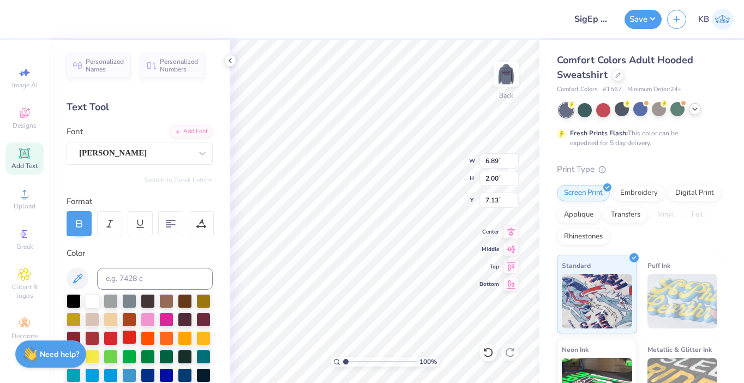
click at [126, 337] on div at bounding box center [129, 337] width 14 height 14
click at [111, 338] on div at bounding box center [111, 337] width 14 height 14
click at [91, 300] on div at bounding box center [92, 300] width 14 height 14
click at [71, 300] on div at bounding box center [74, 300] width 14 height 14
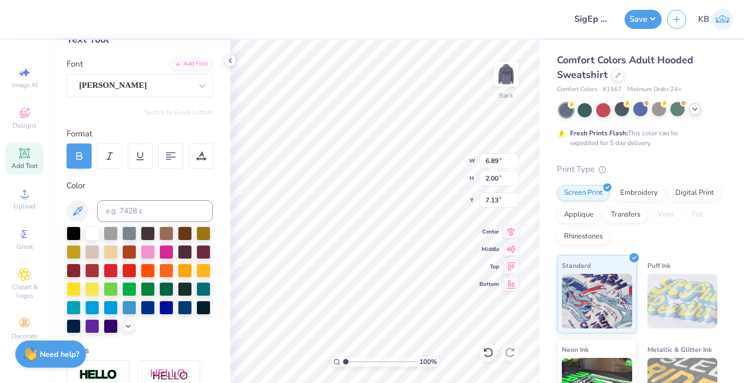
scroll to position [69, 0]
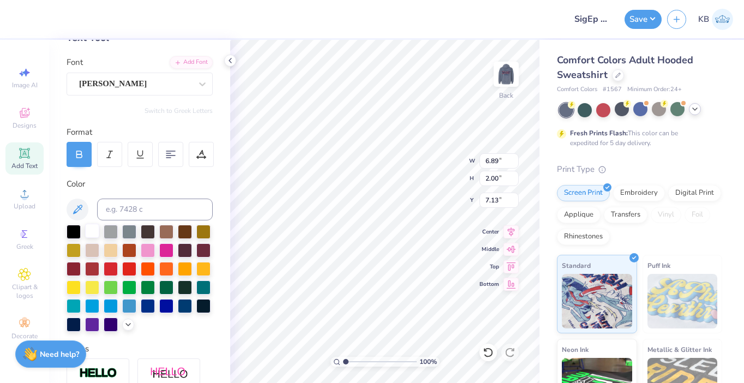
click at [90, 233] on div at bounding box center [92, 231] width 14 height 14
type input "4.08"
type input "6.26"
type input "2.36"
type input "4.54"
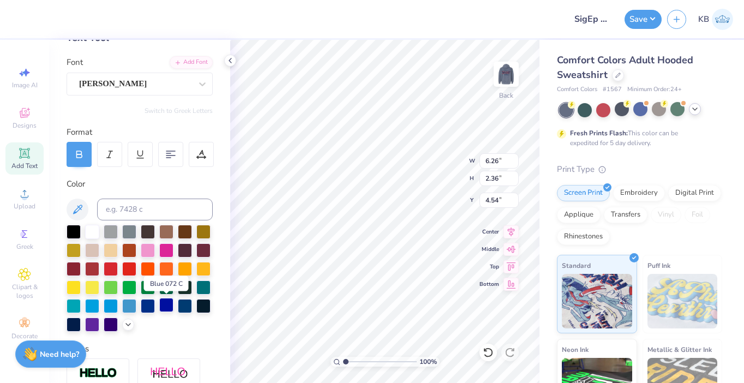
click at [168, 307] on div at bounding box center [166, 305] width 14 height 14
click at [145, 306] on div at bounding box center [148, 305] width 14 height 14
click at [502, 71] on img at bounding box center [507, 74] width 44 height 44
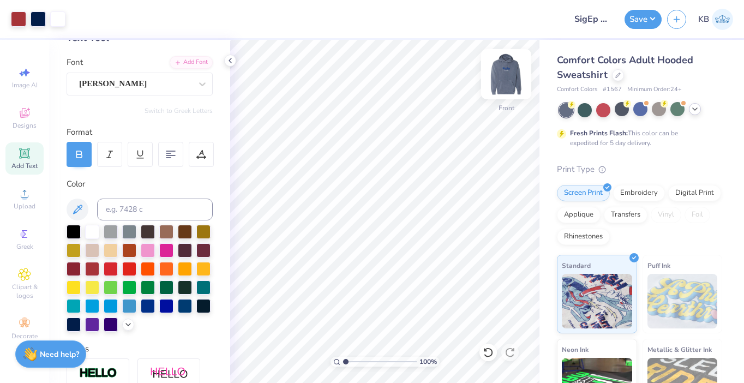
click at [514, 80] on img at bounding box center [507, 74] width 44 height 44
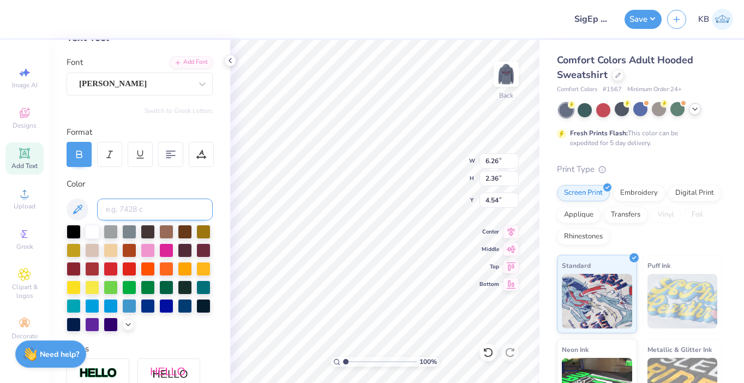
click at [170, 206] on input at bounding box center [155, 210] width 116 height 22
type input "1807"
click at [503, 75] on img at bounding box center [507, 74] width 44 height 44
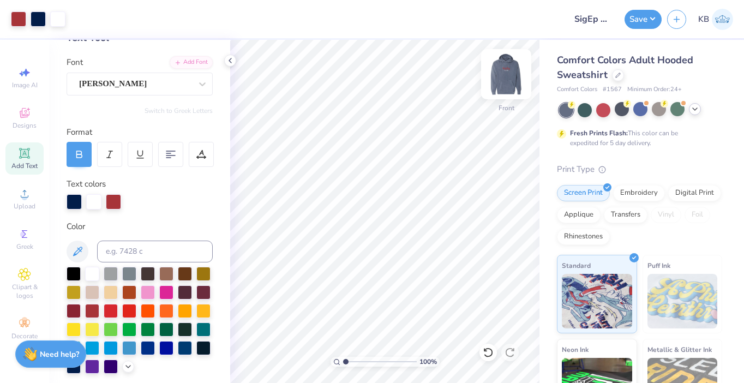
click at [496, 86] on img at bounding box center [507, 74] width 44 height 44
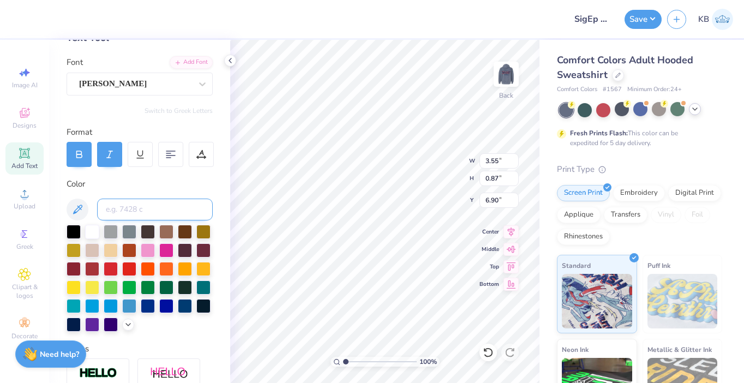
click at [144, 214] on input at bounding box center [155, 210] width 116 height 22
type input "2768"
click at [502, 86] on img at bounding box center [507, 74] width 44 height 44
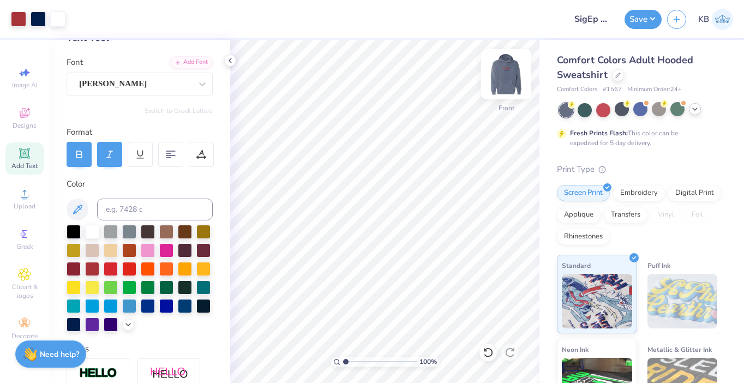
click at [506, 80] on img at bounding box center [507, 74] width 44 height 44
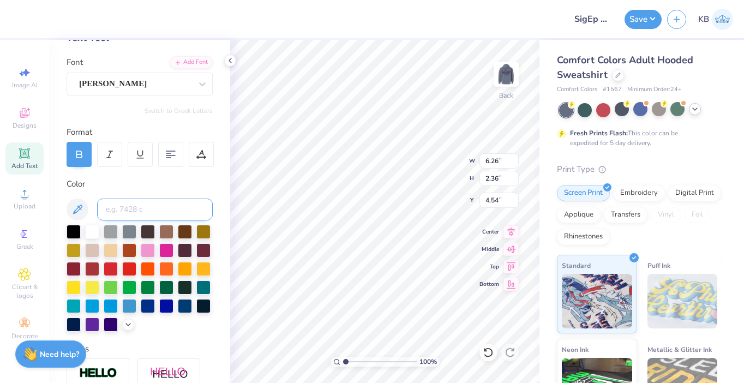
click at [194, 208] on input at bounding box center [155, 210] width 116 height 22
type input "2768"
click at [104, 162] on div at bounding box center [109, 154] width 25 height 25
type input "6.01"
type input "2.30"
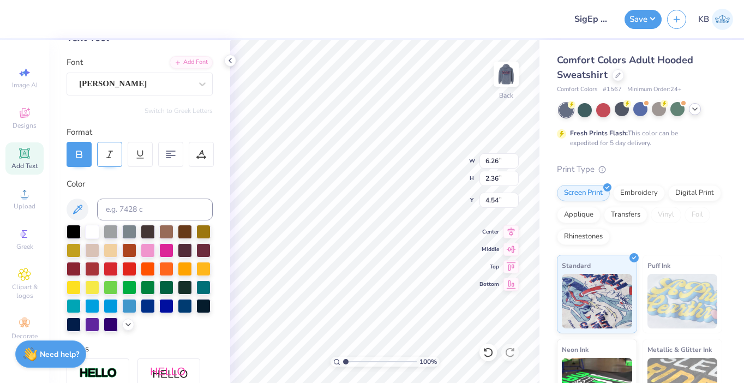
type input "4.56"
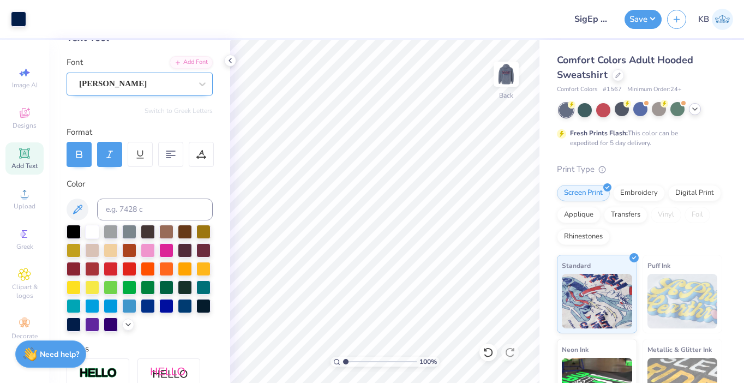
click at [182, 84] on div "[PERSON_NAME]" at bounding box center [135, 83] width 115 height 17
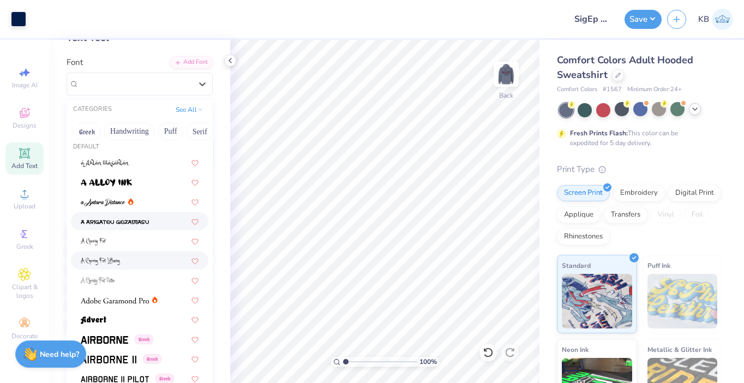
scroll to position [87, 0]
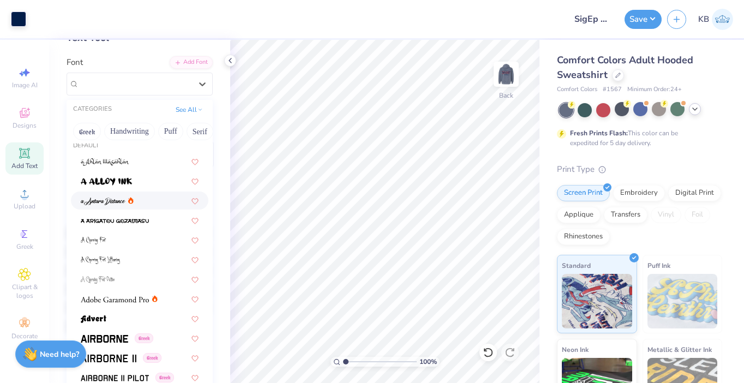
click at [137, 204] on div at bounding box center [140, 200] width 118 height 11
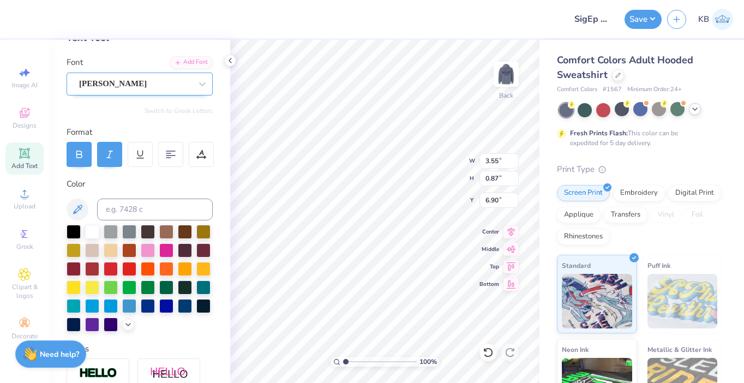
click at [168, 87] on div "[PERSON_NAME]" at bounding box center [135, 83] width 115 height 17
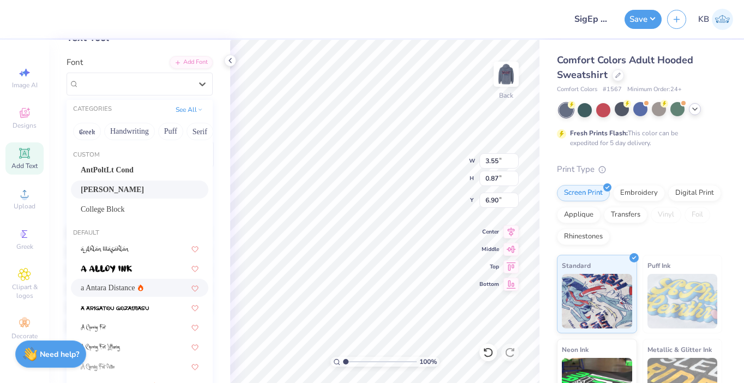
click at [149, 289] on div "a Antara Distance" at bounding box center [140, 287] width 118 height 11
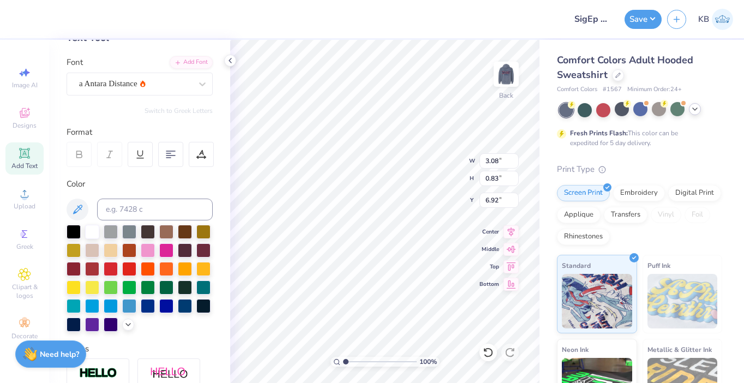
type input "3.08"
type input "0.83"
type input "6.92"
click at [178, 74] on div "a Antara Distance" at bounding box center [140, 84] width 146 height 23
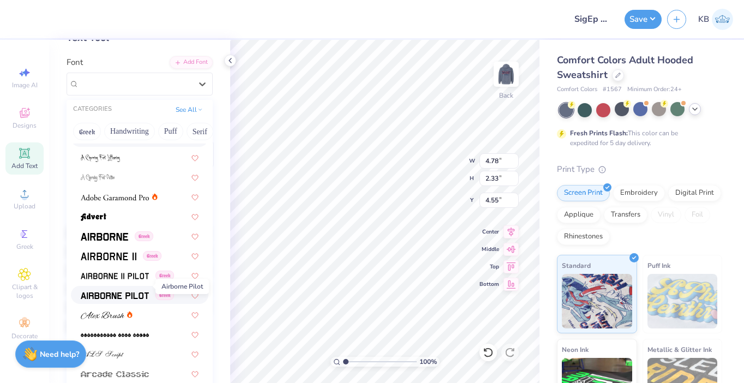
scroll to position [199, 0]
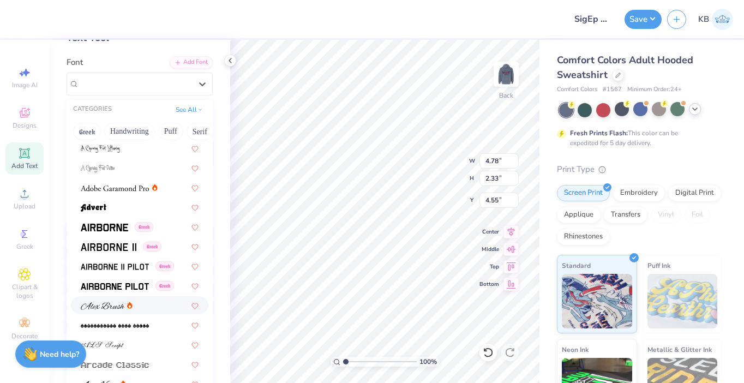
click at [129, 306] on icon at bounding box center [130, 306] width 2 height 3
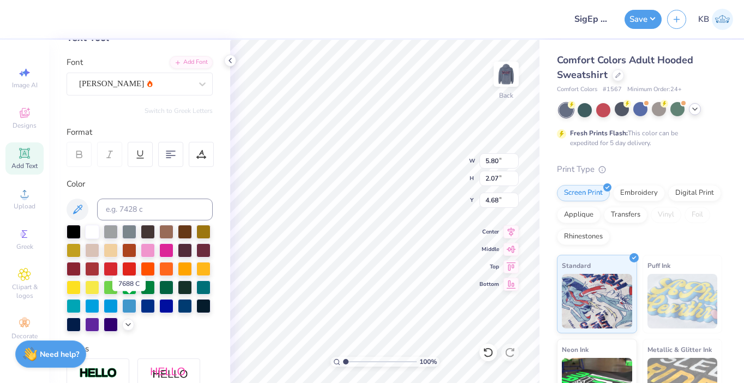
type input "5.80"
type input "2.07"
type input "4.68"
click at [178, 87] on div "a Antara Distance" at bounding box center [135, 83] width 115 height 17
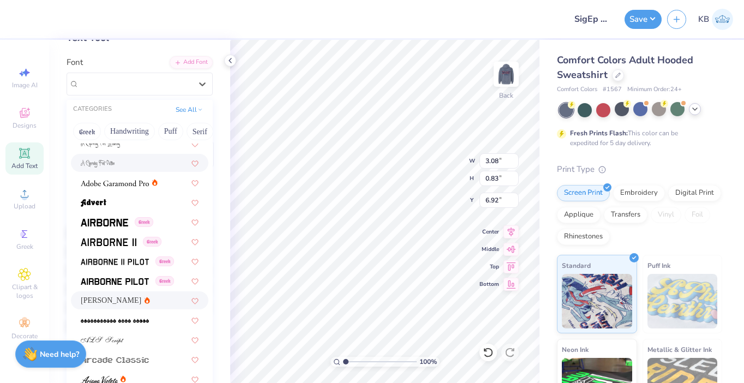
scroll to position [206, 0]
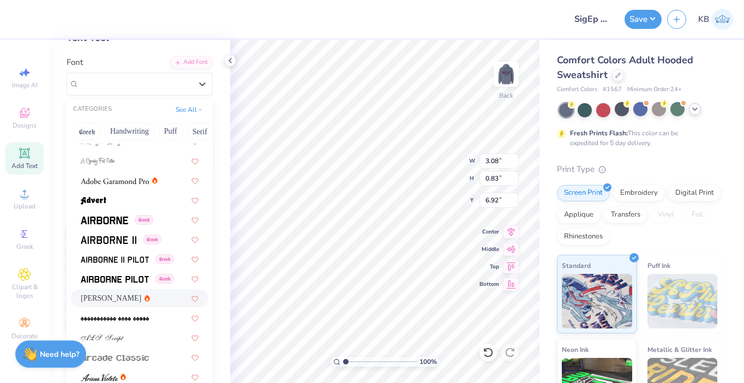
click at [135, 296] on div "[PERSON_NAME]" at bounding box center [140, 298] width 118 height 11
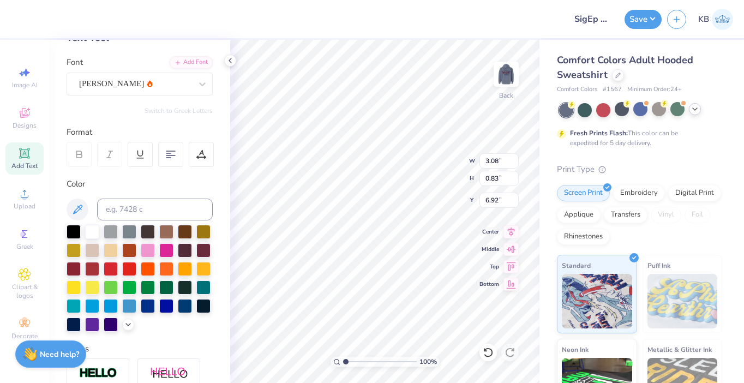
type input "3.75"
type input "0.75"
type input "6.95"
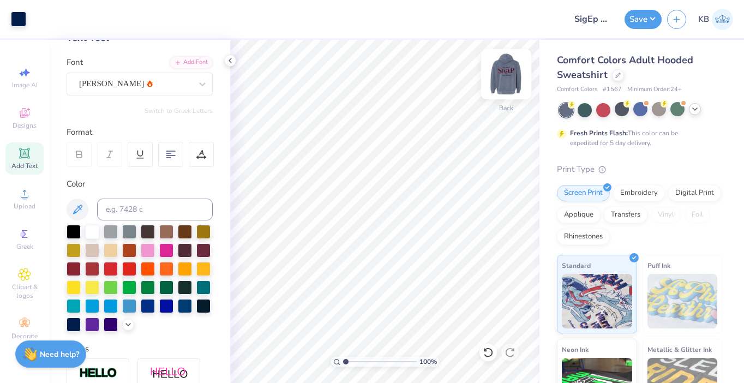
click at [511, 80] on img at bounding box center [507, 74] width 44 height 44
click at [617, 80] on div "Comfort Colors Adult Hooded Sweatshirt" at bounding box center [639, 67] width 165 height 29
click at [619, 73] on icon at bounding box center [618, 74] width 4 height 4
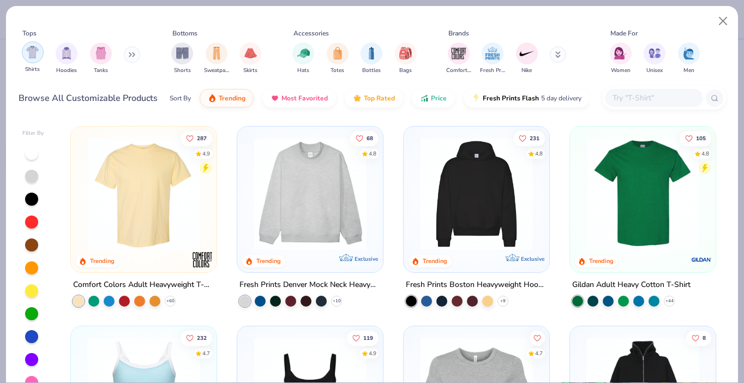
click at [36, 59] on div "filter for Shirts" at bounding box center [33, 52] width 22 height 22
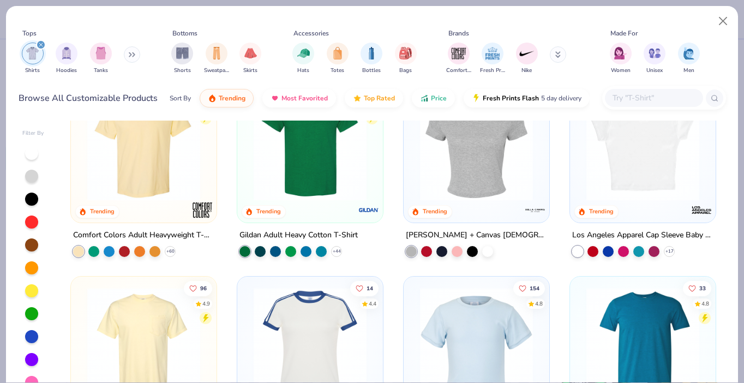
scroll to position [51, 0]
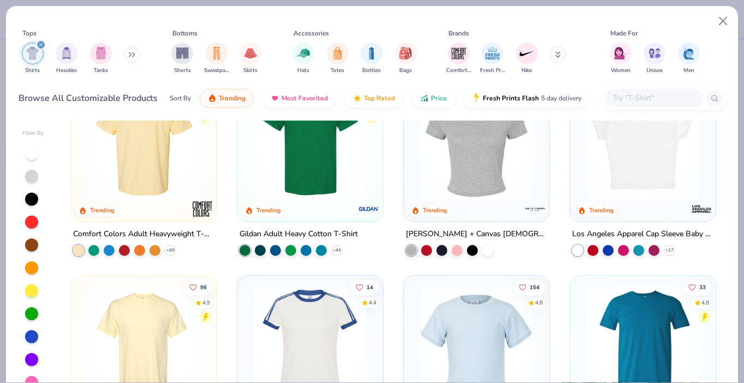
click at [192, 186] on img at bounding box center [144, 143] width 124 height 113
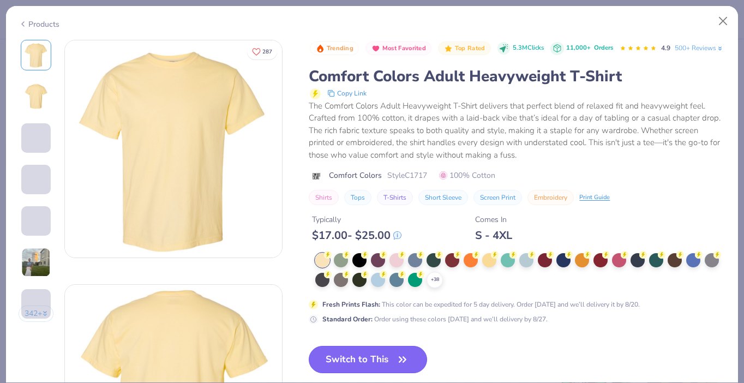
click at [390, 373] on button "Switch to This" at bounding box center [368, 359] width 118 height 27
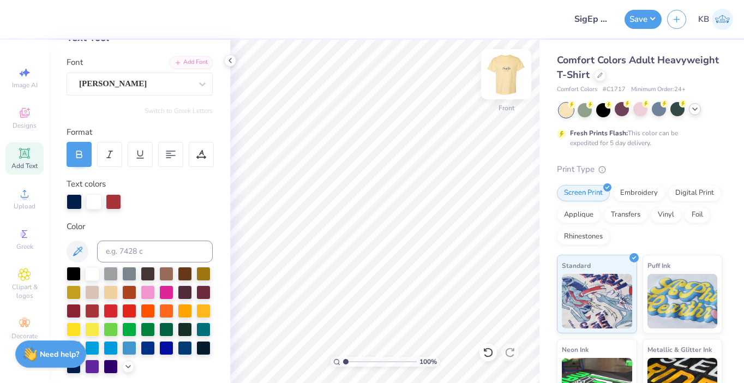
click at [509, 64] on img at bounding box center [507, 74] width 44 height 44
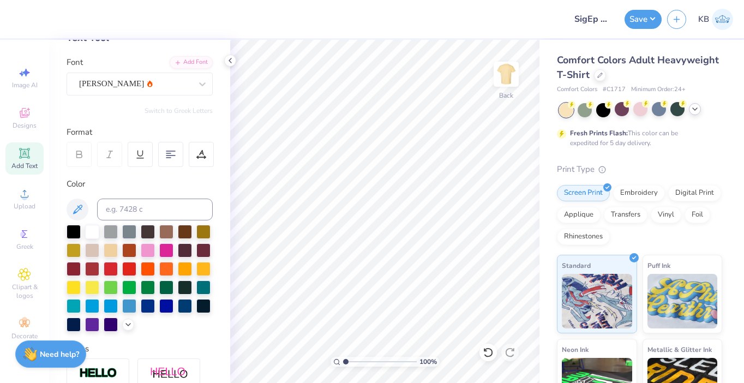
click at [696, 113] on icon at bounding box center [695, 109] width 9 height 9
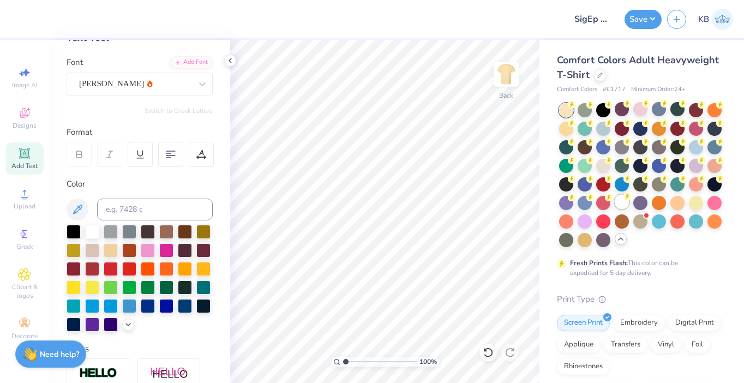
click at [623, 199] on div at bounding box center [622, 202] width 14 height 14
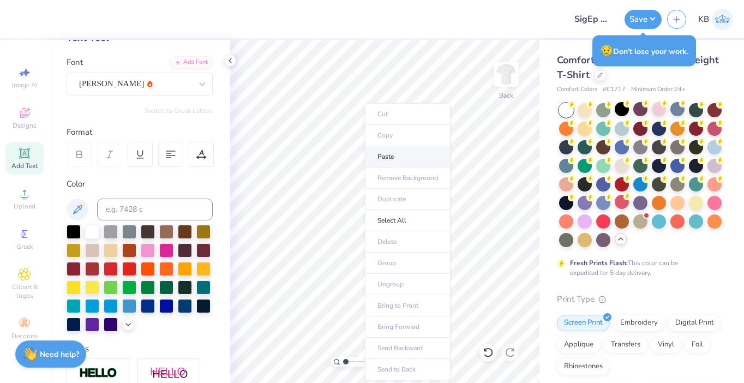
click at [383, 158] on li "Paste" at bounding box center [408, 156] width 86 height 21
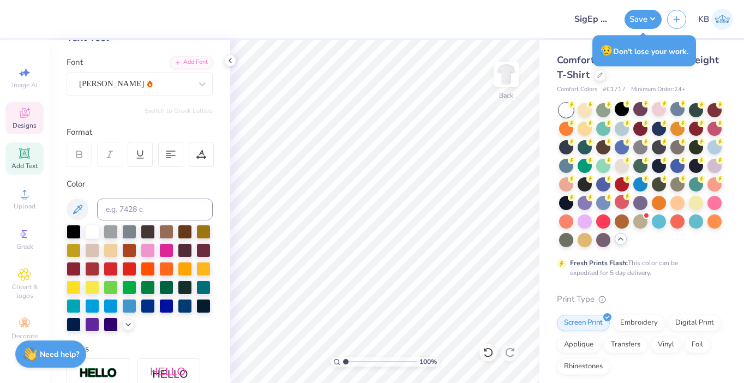
click at [25, 122] on span "Designs" at bounding box center [25, 125] width 24 height 9
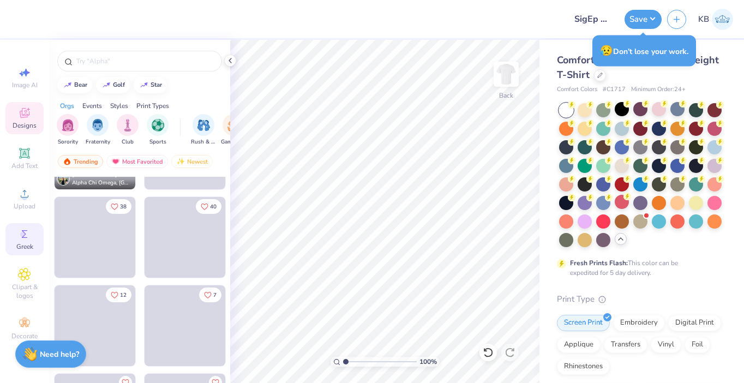
scroll to position [3598, 0]
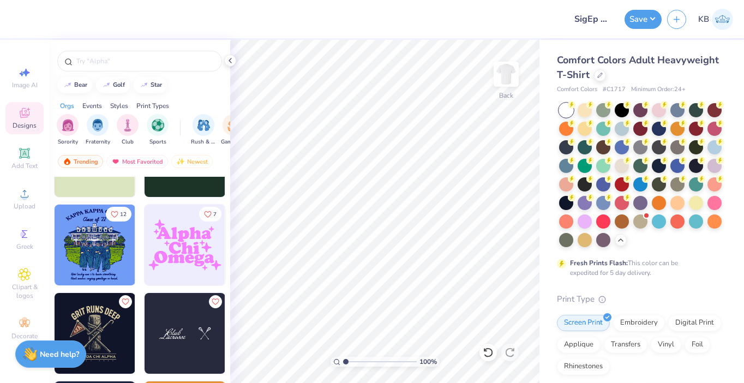
scroll to position [3679, 0]
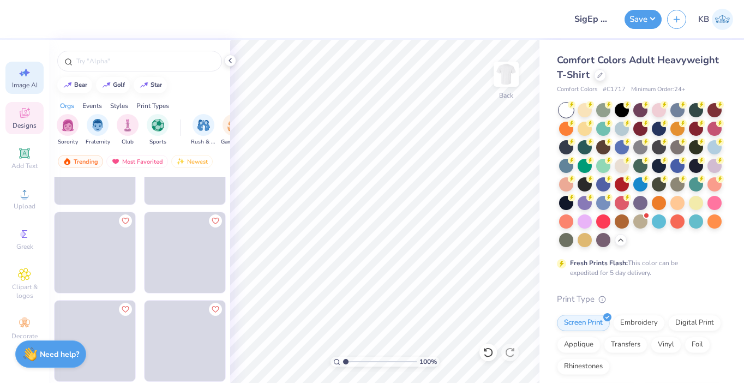
click at [11, 87] on div "Image AI" at bounding box center [24, 78] width 38 height 32
select select "4"
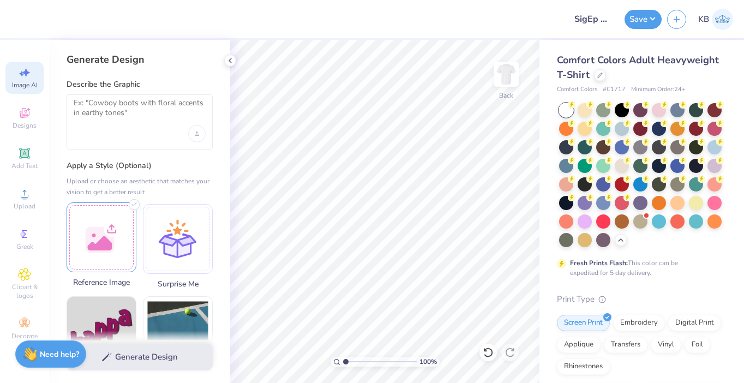
click at [107, 243] on div at bounding box center [102, 237] width 70 height 70
click at [104, 245] on div at bounding box center [102, 237] width 70 height 70
click at [124, 243] on div at bounding box center [102, 237] width 70 height 70
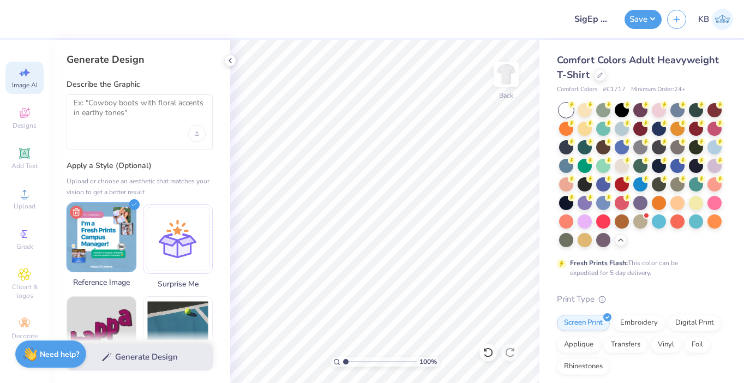
click at [80, 214] on icon at bounding box center [76, 212] width 13 height 13
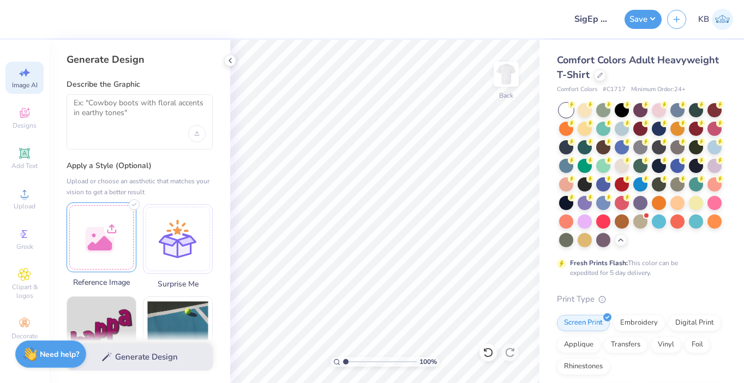
click at [99, 229] on div at bounding box center [102, 237] width 70 height 70
click at [124, 246] on img at bounding box center [101, 237] width 69 height 69
click at [134, 204] on polyline at bounding box center [134, 204] width 4 height 3
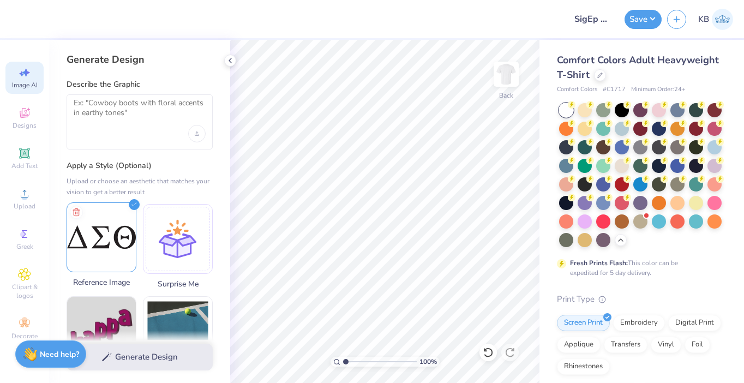
click at [124, 234] on img at bounding box center [101, 237] width 69 height 69
click at [119, 246] on img at bounding box center [101, 237] width 69 height 69
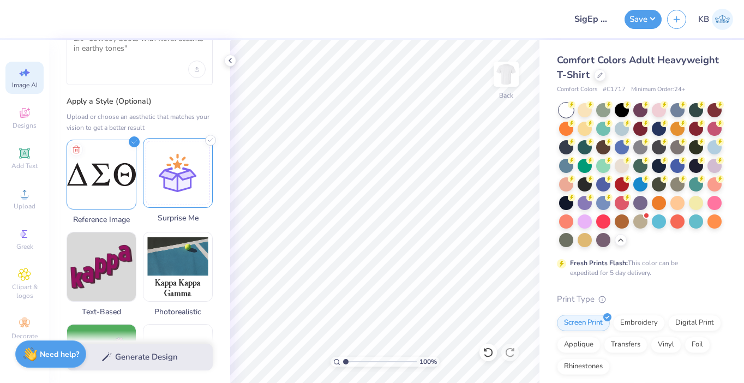
scroll to position [88, 0]
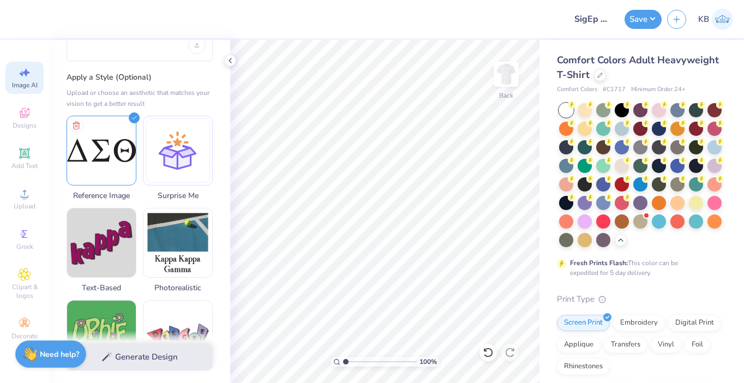
click at [163, 363] on div "Generate Design" at bounding box center [139, 357] width 181 height 53
click at [144, 358] on div "Generate Design" at bounding box center [139, 357] width 181 height 53
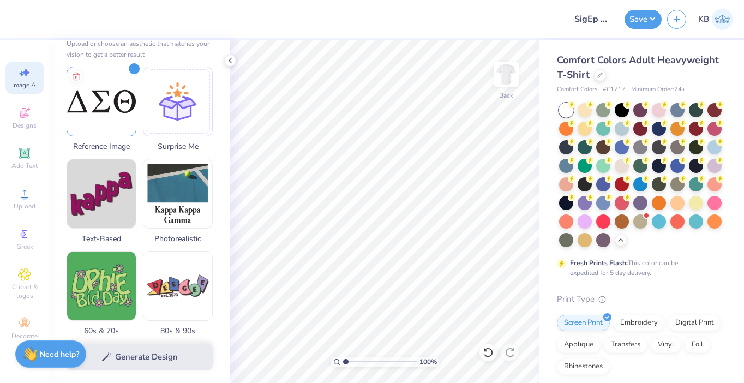
scroll to position [152, 0]
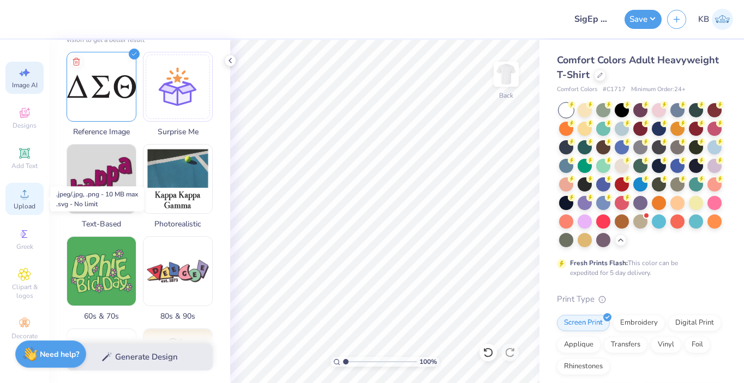
click at [29, 194] on icon at bounding box center [24, 193] width 13 height 13
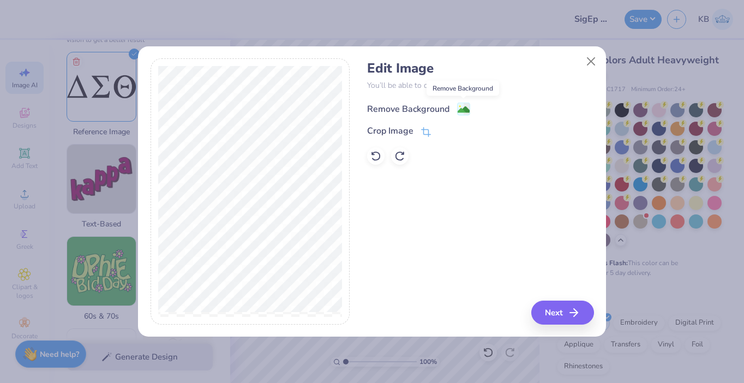
click at [468, 109] on image at bounding box center [464, 110] width 12 height 12
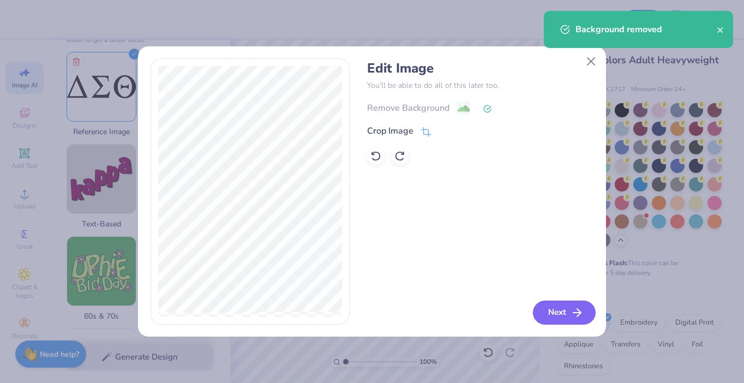
click at [559, 312] on button "Next" at bounding box center [564, 313] width 63 height 24
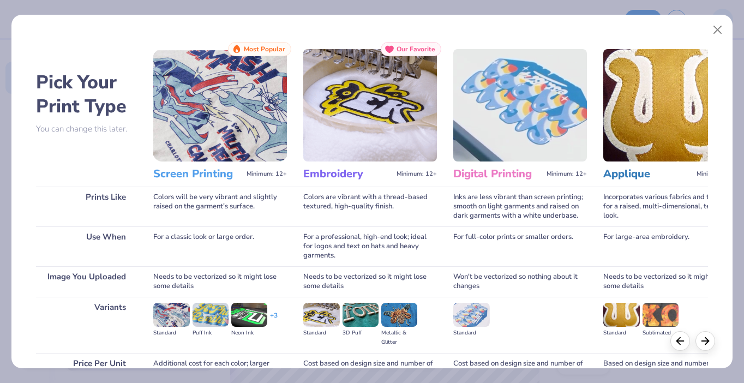
scroll to position [106, 0]
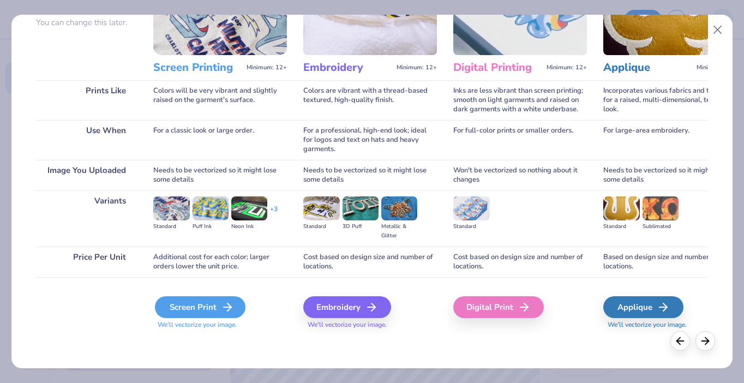
click at [208, 300] on div "Screen Print" at bounding box center [200, 307] width 91 height 22
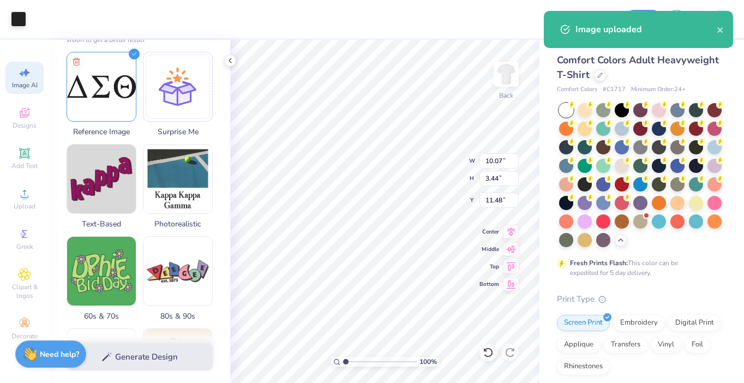
type input "10.07"
type input "3.44"
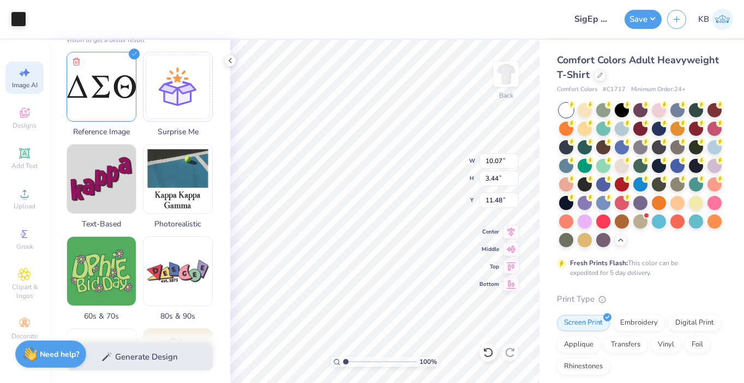
type input "3.00"
type input "7.28"
type input "2.48"
type input "3.00"
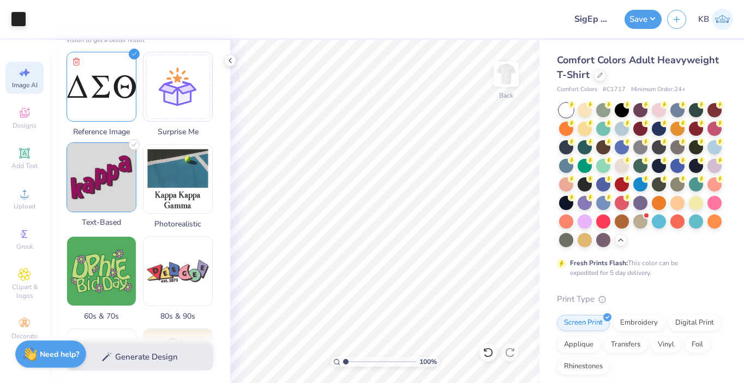
click at [29, 159] on icon at bounding box center [24, 153] width 13 height 13
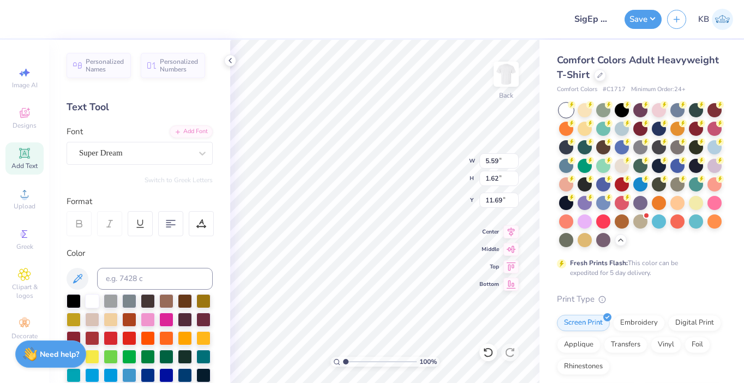
scroll to position [0, 0]
type textarea "Brothers"
click at [624, 109] on div at bounding box center [622, 109] width 14 height 14
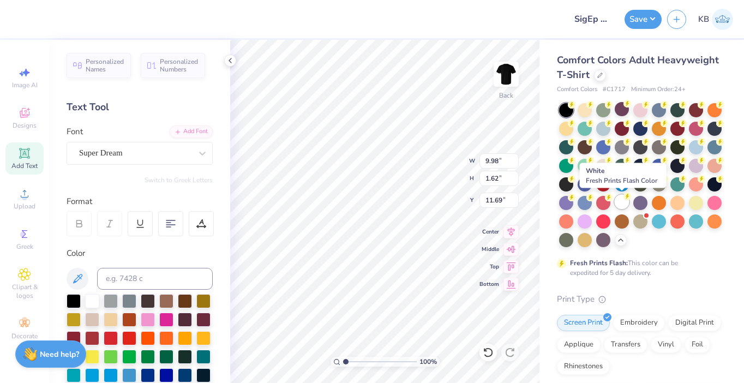
click at [622, 204] on div at bounding box center [622, 202] width 14 height 14
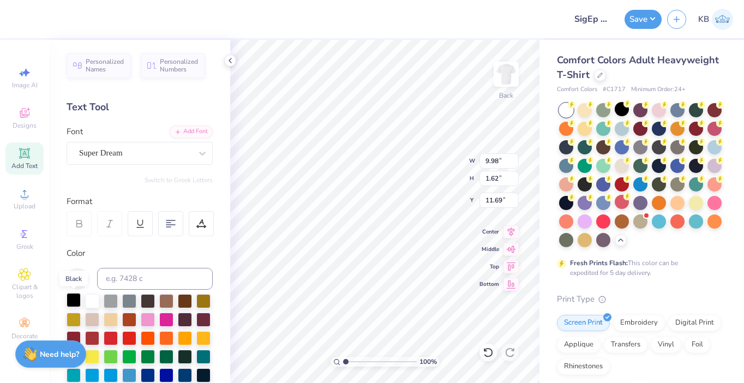
click at [73, 301] on div at bounding box center [74, 300] width 14 height 14
click at [158, 150] on div "Super Dream" at bounding box center [135, 153] width 115 height 17
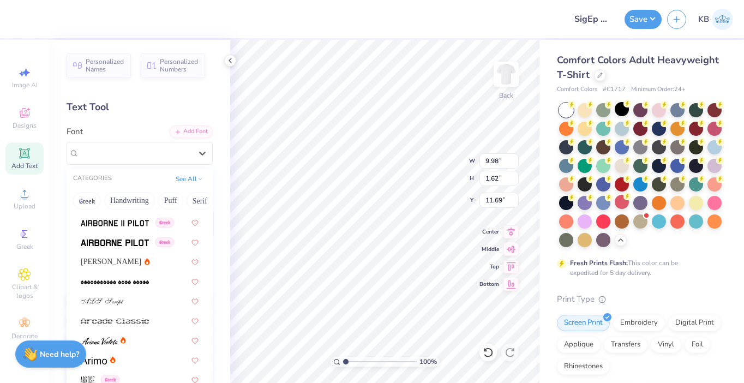
scroll to position [300, 0]
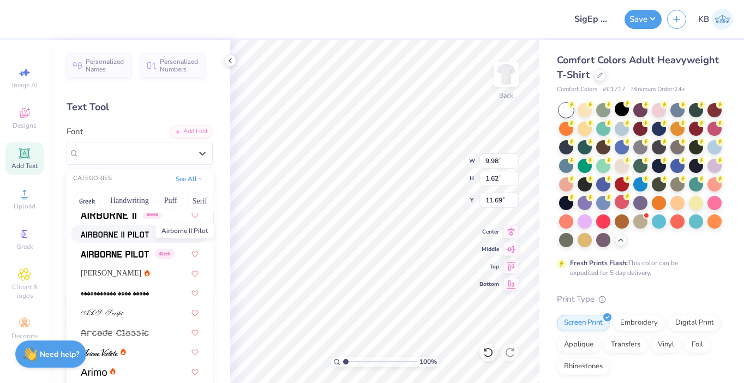
click at [128, 236] on img at bounding box center [115, 235] width 68 height 8
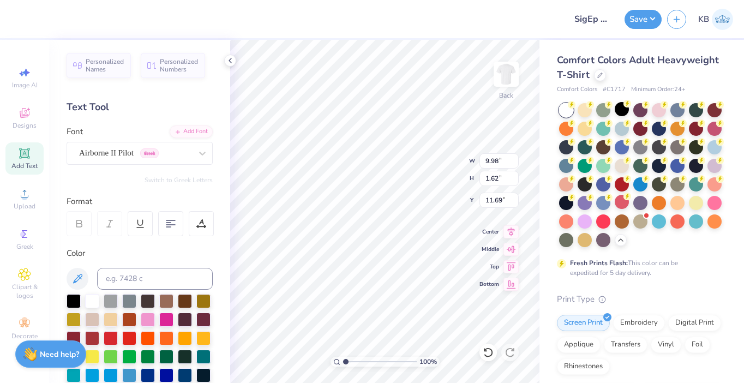
type input "11.26"
type input "1.69"
type input "11.65"
click at [146, 150] on div "Airborne II Pilot Greek" at bounding box center [135, 153] width 115 height 17
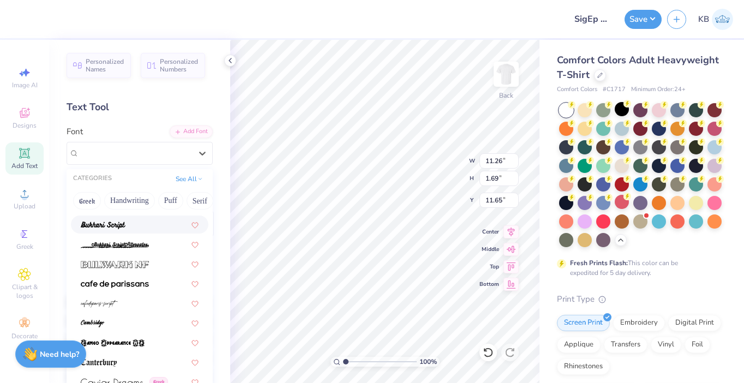
scroll to position [1139, 0]
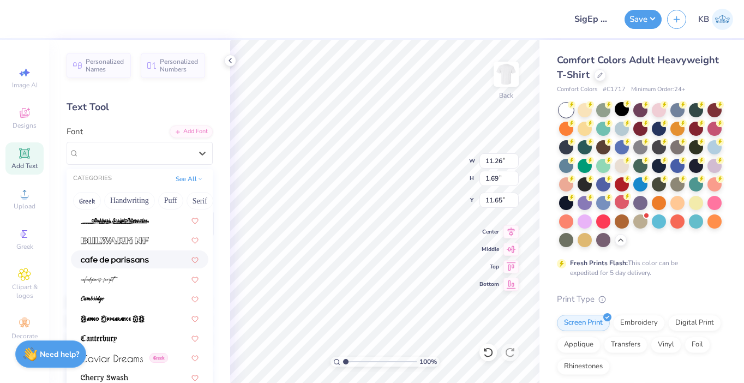
click at [136, 262] on img at bounding box center [115, 261] width 68 height 8
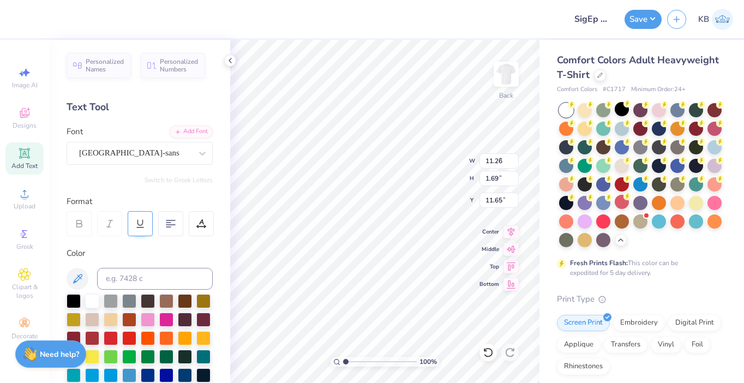
type input "6.27"
type input "1.17"
type input "11.92"
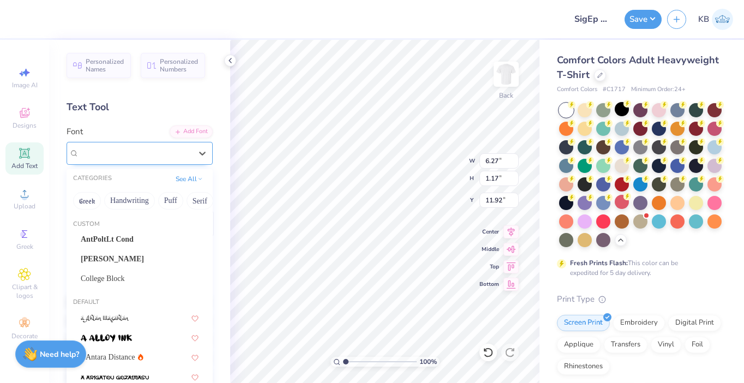
click at [135, 155] on div "cafe de paris-sans" at bounding box center [135, 153] width 115 height 17
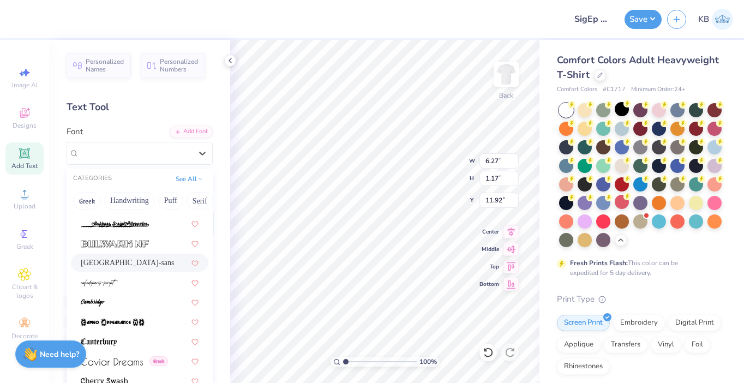
scroll to position [1152, 0]
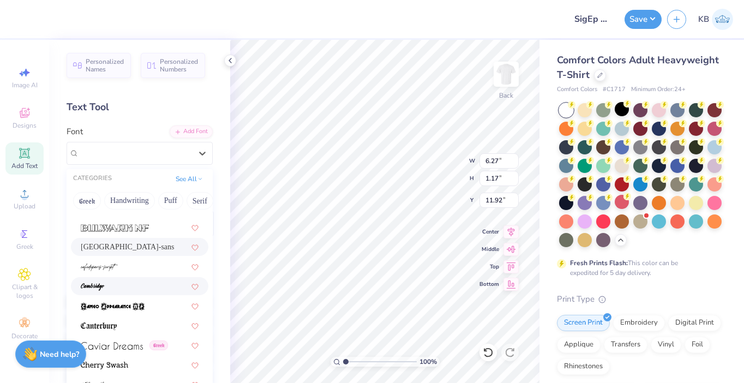
click at [141, 287] on div at bounding box center [140, 286] width 118 height 11
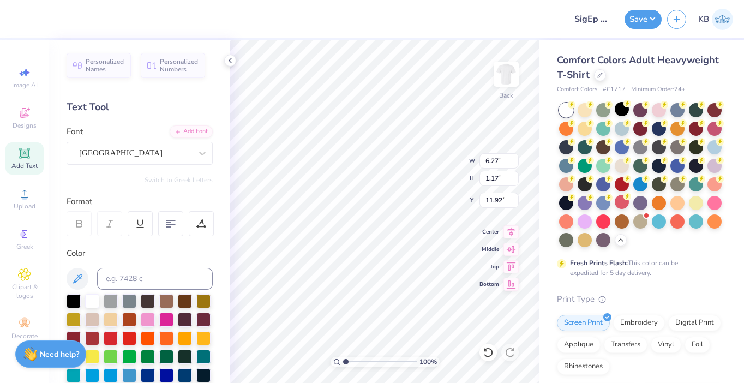
type input "7.19"
type input "1.87"
type input "11.56"
click at [152, 152] on div "Cambridge" at bounding box center [135, 153] width 115 height 17
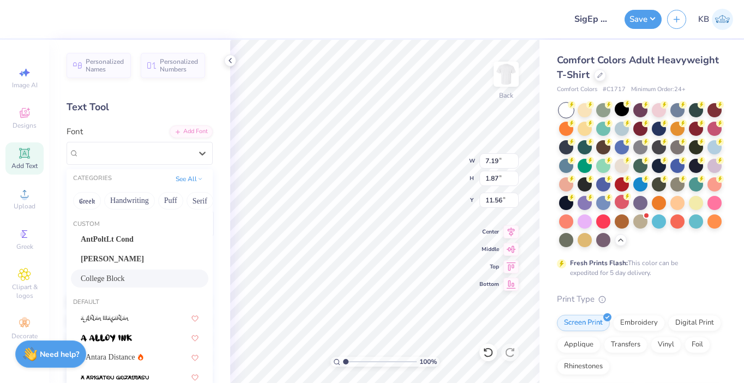
click at [144, 281] on div "College Block" at bounding box center [140, 278] width 118 height 11
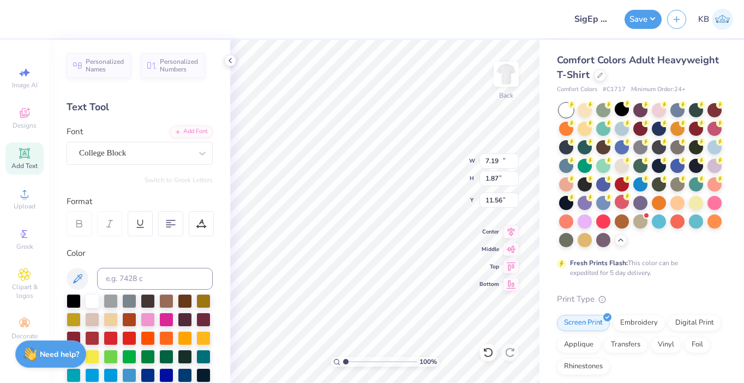
type input "10.08"
type input "1.81"
type input "11.60"
click at [136, 154] on div "College Block" at bounding box center [135, 153] width 115 height 17
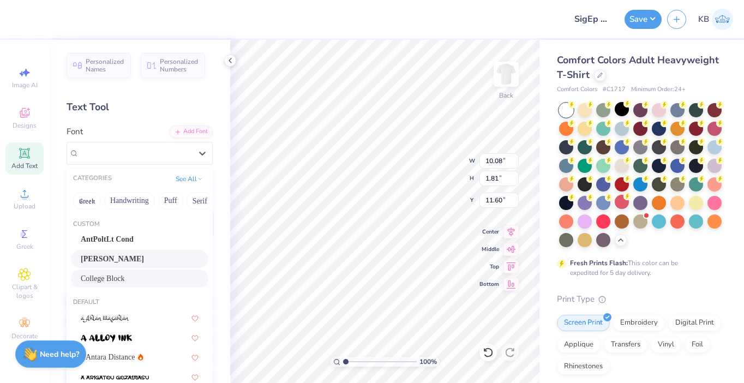
click at [147, 259] on div "[PERSON_NAME]" at bounding box center [140, 258] width 118 height 11
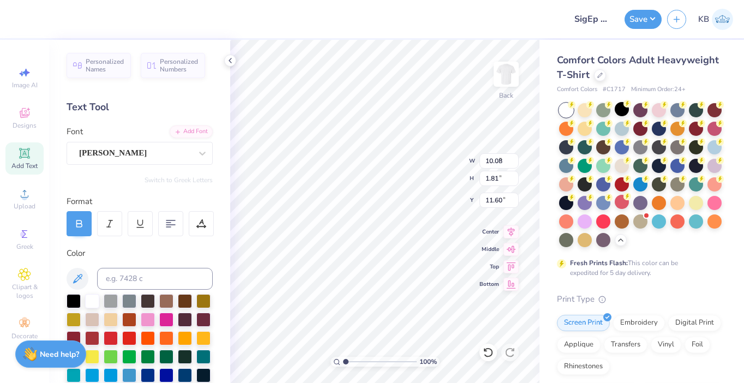
type input "9.10"
type input "1.68"
type input "11.66"
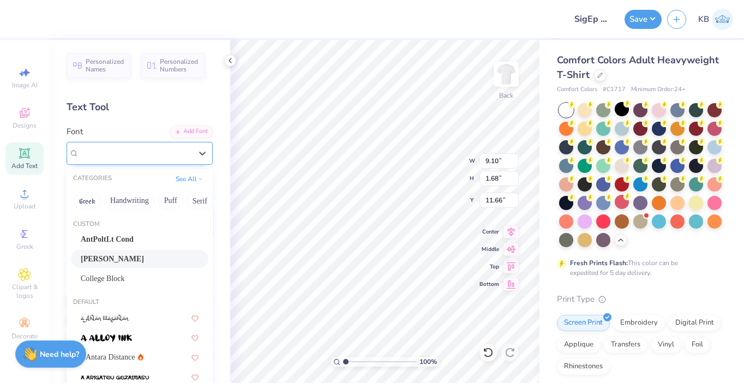
click at [153, 160] on div "[PERSON_NAME]" at bounding box center [135, 153] width 115 height 17
click at [148, 240] on div "AntPoltLt Cond" at bounding box center [140, 239] width 118 height 11
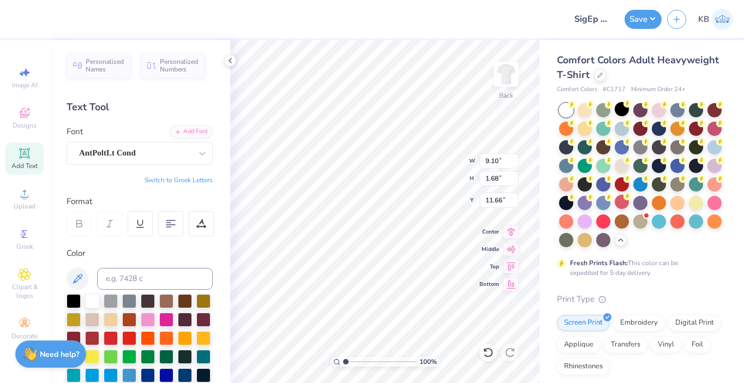
type input "7.56"
type input "1.67"
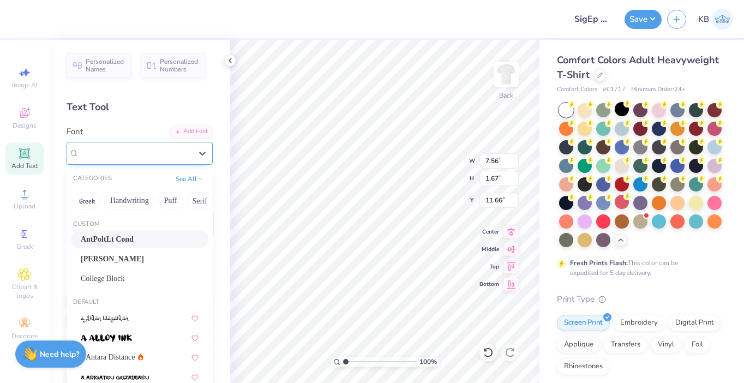
click at [151, 156] on div "AntPoltLt Cond" at bounding box center [135, 153] width 115 height 17
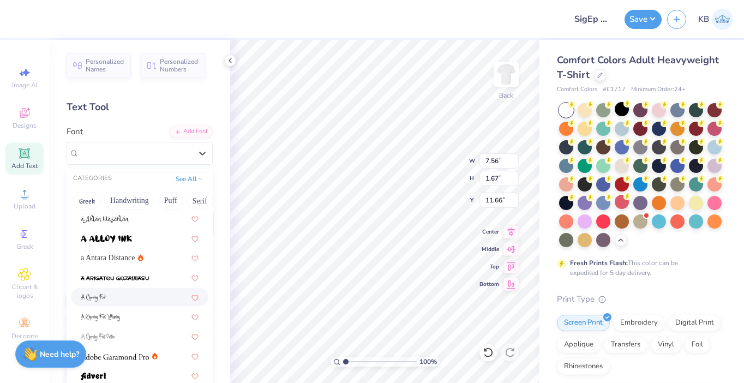
scroll to position [0, 0]
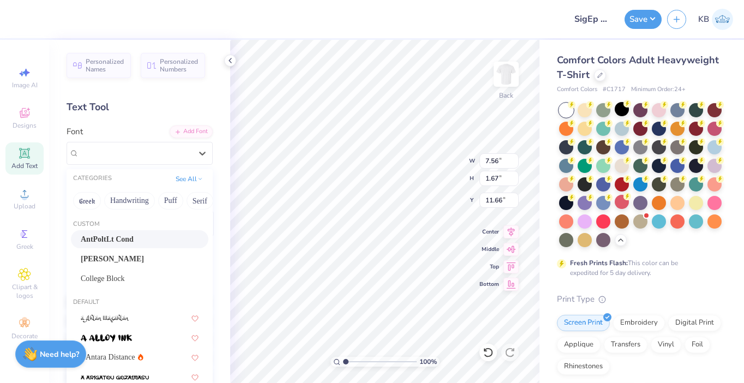
click at [153, 241] on div "AntPoltLt Cond" at bounding box center [140, 239] width 118 height 11
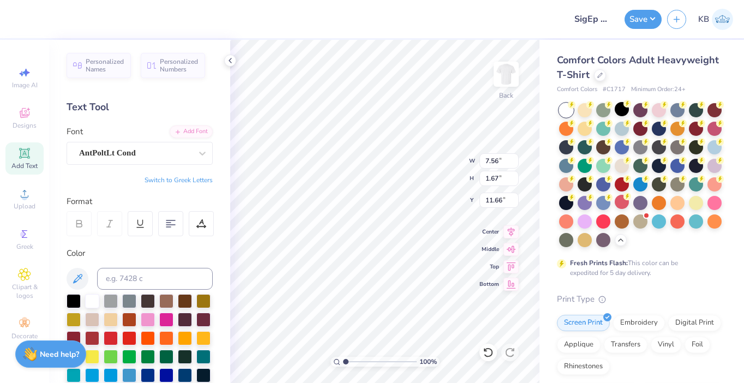
click at [110, 221] on icon at bounding box center [110, 224] width 10 height 10
click at [116, 218] on div at bounding box center [109, 223] width 25 height 25
click at [145, 221] on div at bounding box center [140, 223] width 25 height 25
click at [143, 155] on div "AntPoltLt Cond" at bounding box center [135, 153] width 115 height 17
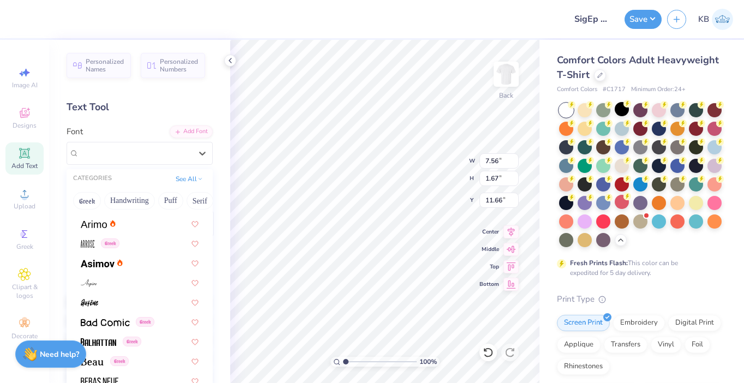
scroll to position [449, 0]
click at [149, 268] on div at bounding box center [140, 262] width 138 height 18
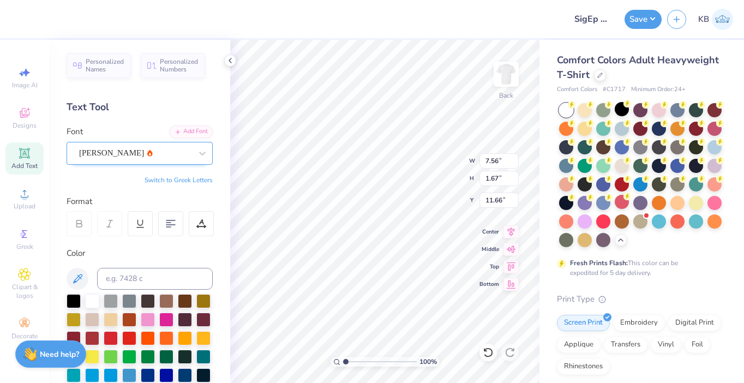
click at [149, 154] on div "Asimov" at bounding box center [135, 153] width 115 height 17
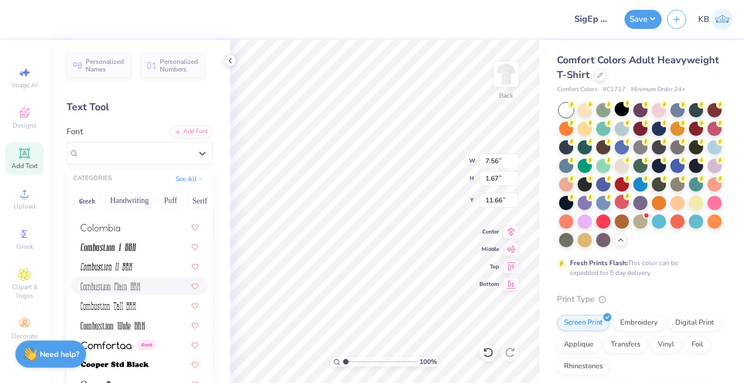
scroll to position [1585, 0]
click at [140, 254] on div at bounding box center [140, 246] width 138 height 18
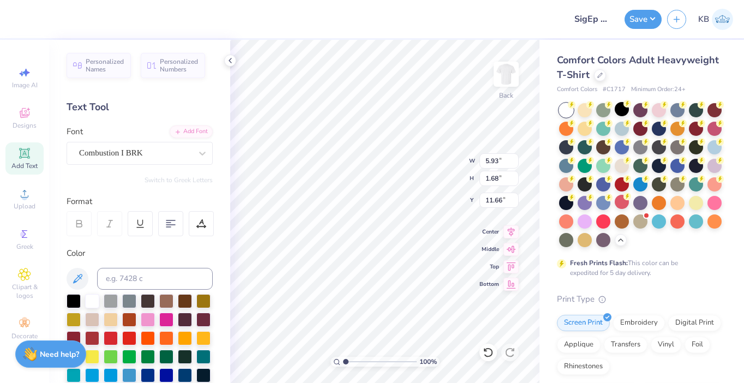
type input "5.92"
type input "7.73"
type input "2.64"
type input "3.00"
type input "5.93"
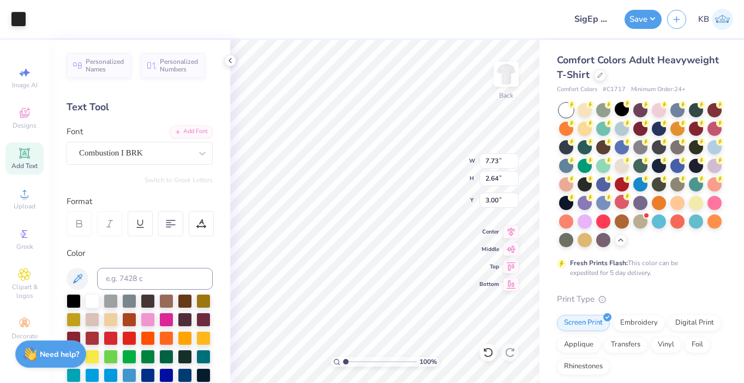
type input "1.68"
type input "5.92"
type input "4.06"
type input "1.15"
type input "5.98"
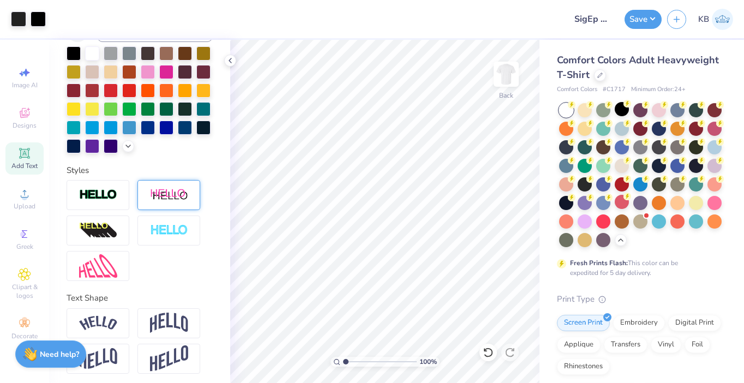
scroll to position [251, 0]
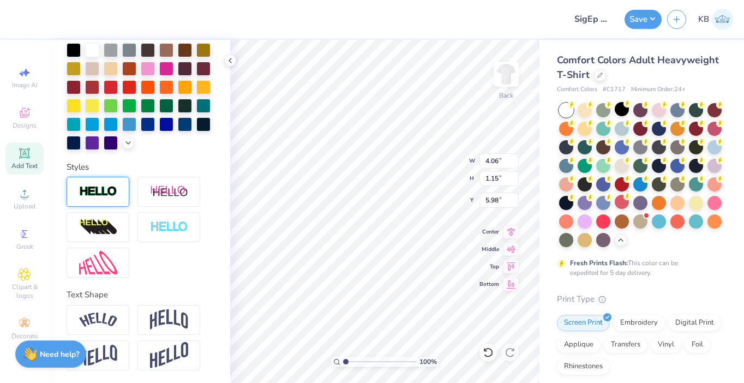
click at [117, 199] on div at bounding box center [98, 192] width 63 height 30
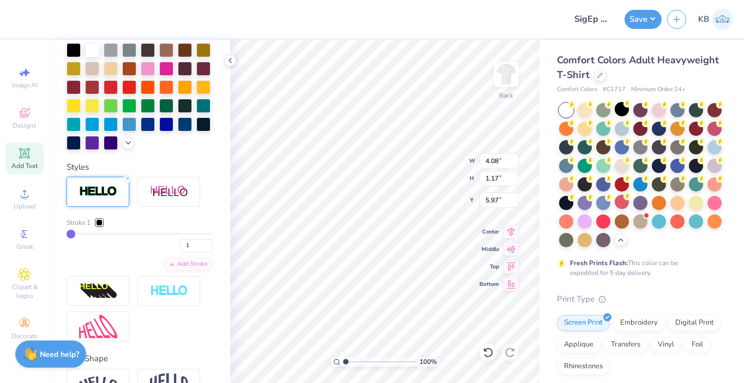
type input "4.08"
type input "1.17"
type input "5.97"
type input "2"
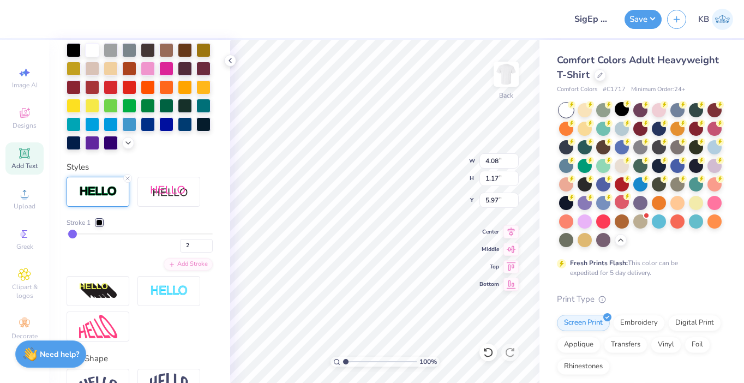
type input "4"
type input "6"
type input "9"
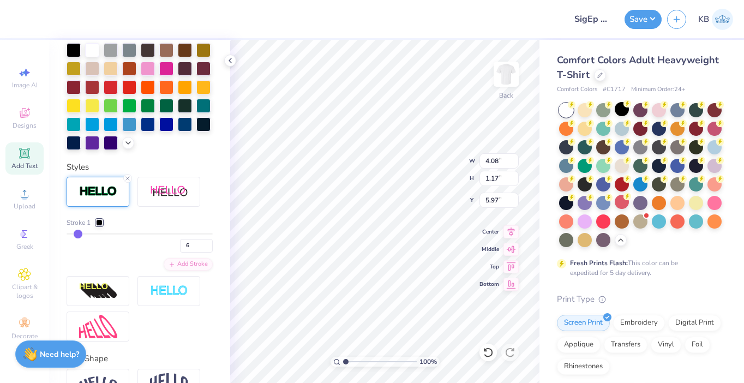
type input "9"
type input "12"
type input "16"
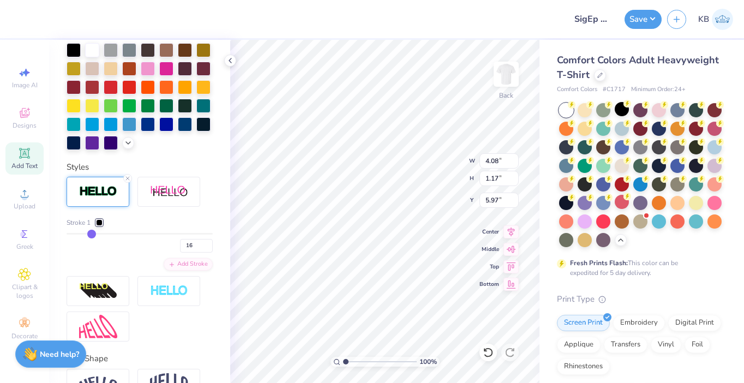
type input "19"
type input "22"
type input "26"
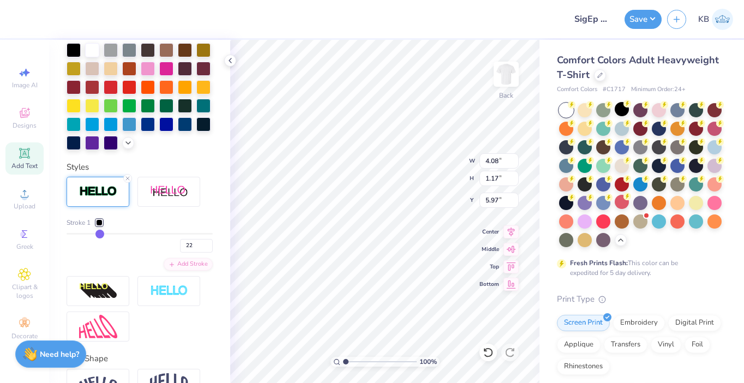
type input "26"
type input "29"
type input "32"
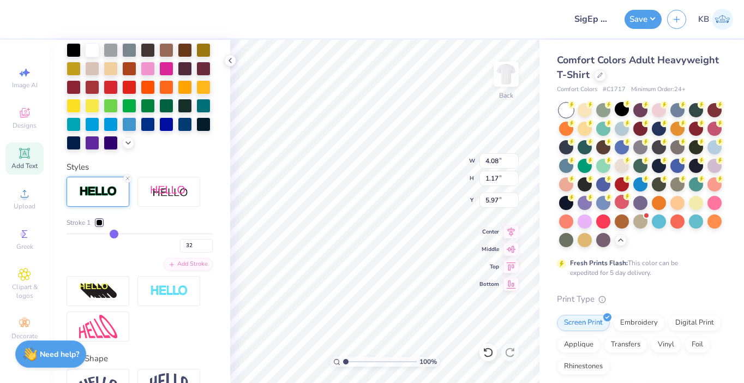
type input "35"
type input "37"
type input "40"
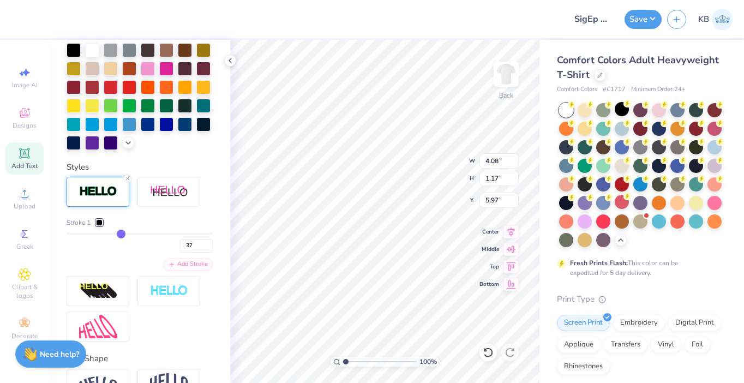
type input "40"
type input "42"
type input "44"
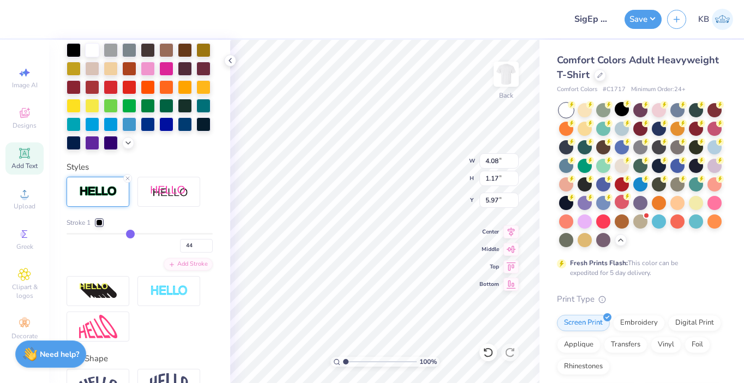
type input "46"
type input "47"
type input "49"
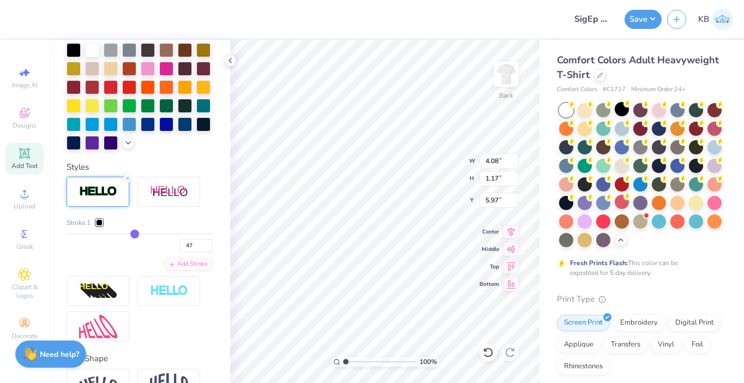
type input "49"
type input "51"
type input "52"
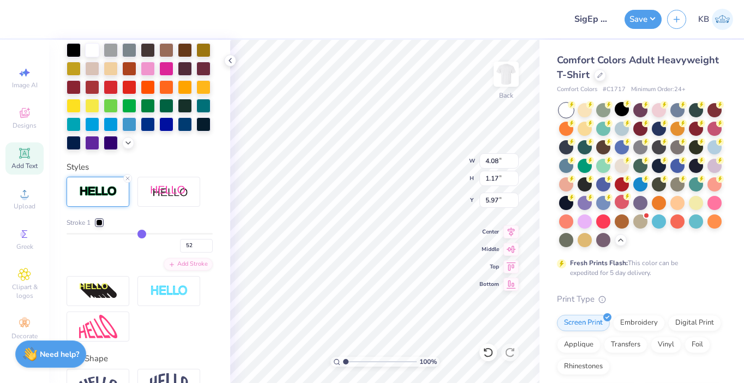
type input "54"
type input "55"
type input "57"
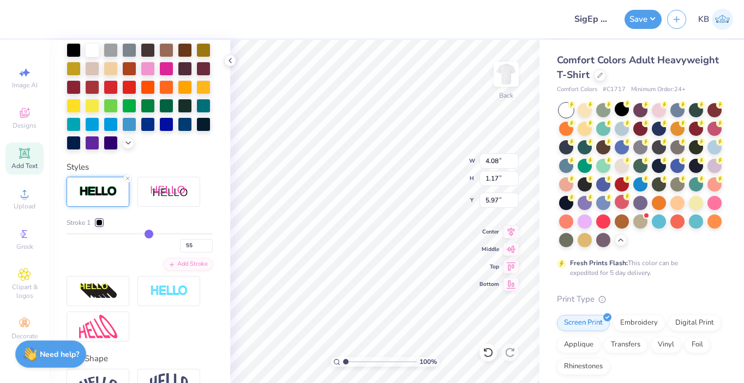
type input "57"
type input "58"
drag, startPoint x: 71, startPoint y: 233, endPoint x: 151, endPoint y: 240, distance: 79.5
type input "58"
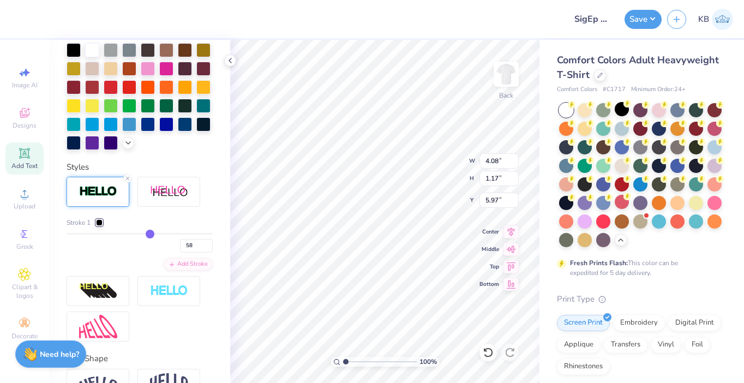
click at [151, 235] on input "range" at bounding box center [140, 234] width 146 height 2
type input "5.27"
type input "2.36"
type input "5.38"
type input "57"
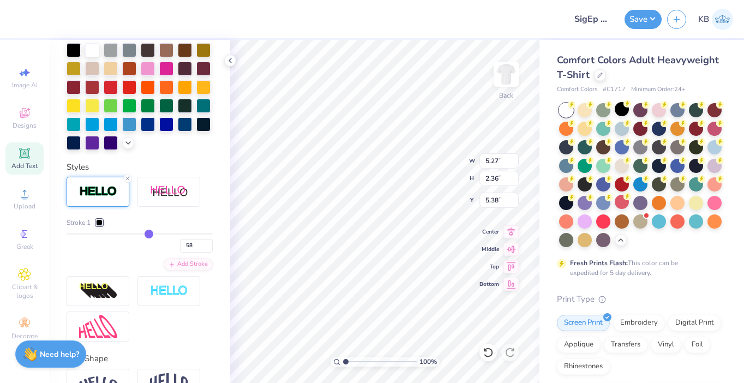
type input "57"
type input "56"
type input "55"
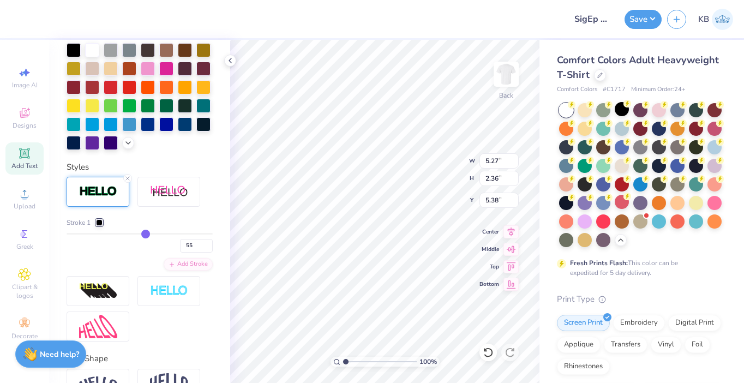
type input "53"
type input "51"
type input "49"
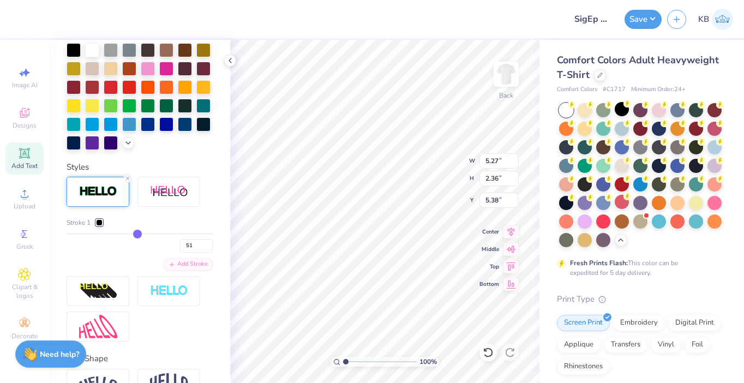
type input "49"
type input "47"
type input "44"
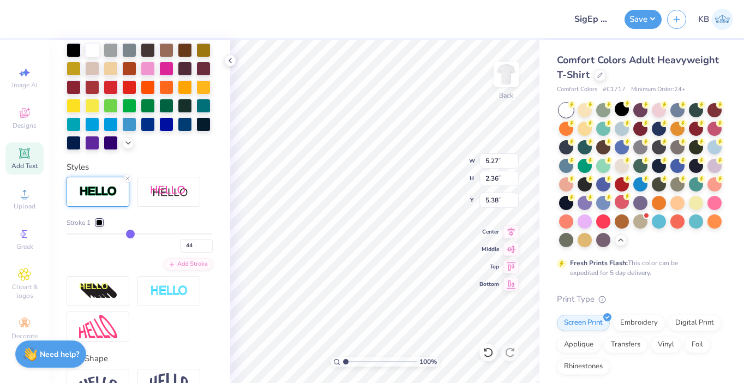
type input "42"
type input "39"
type input "37"
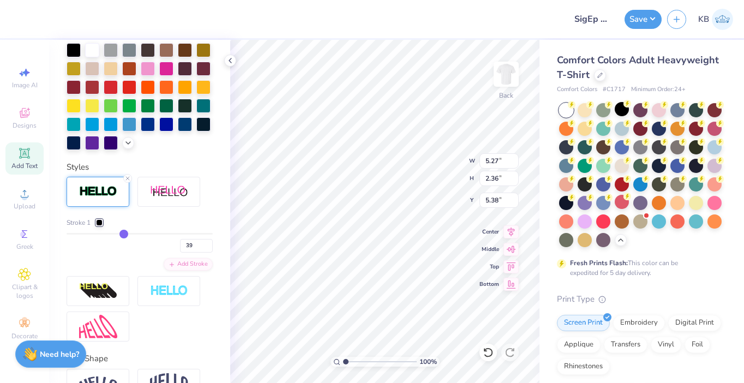
type input "37"
type input "34"
type input "31"
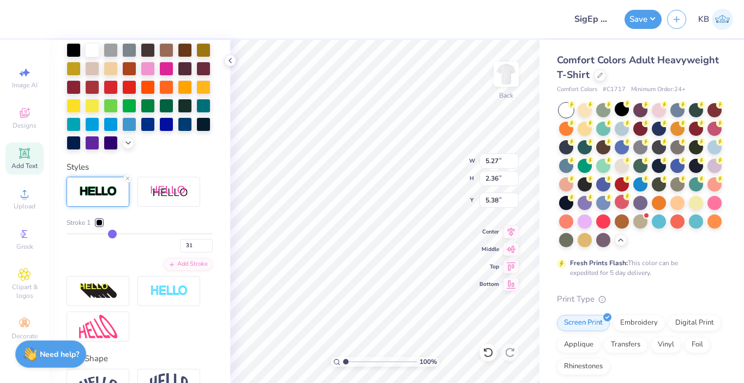
type input "28"
type input "25"
type input "22"
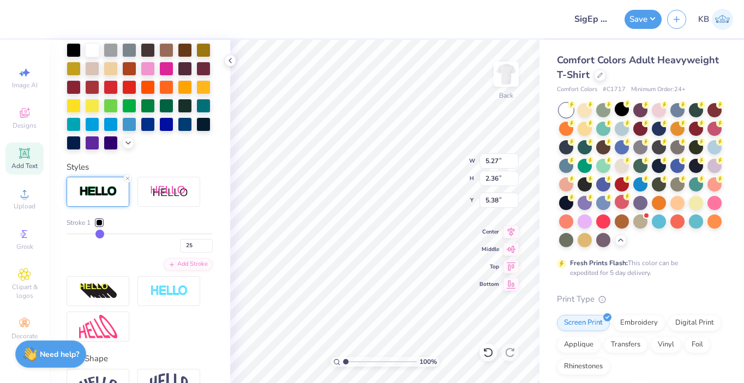
type input "22"
type input "19"
type input "16"
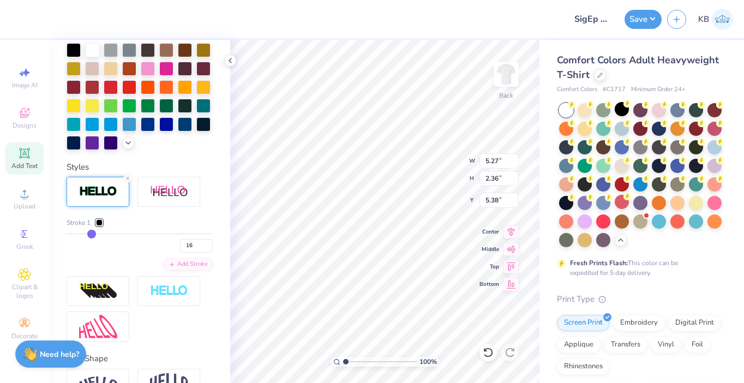
type input "13"
type input "10"
type input "8"
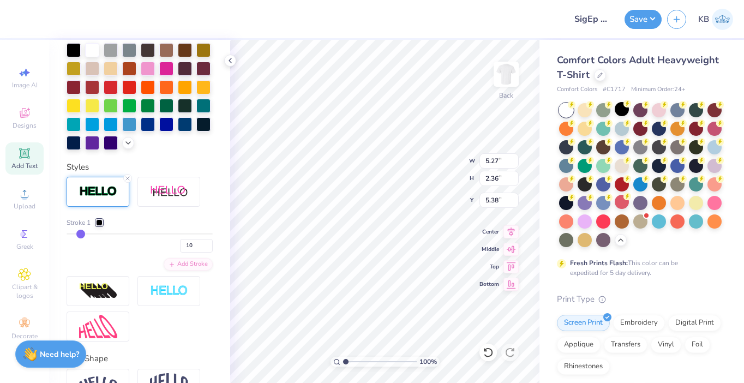
type input "8"
type input "5"
type input "3"
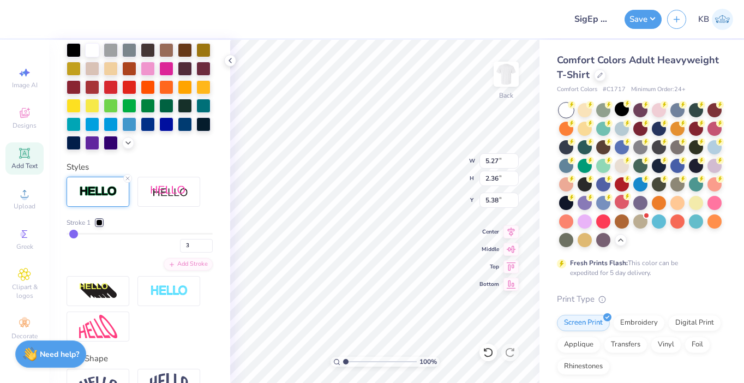
type input "2"
type input "1"
drag, startPoint x: 150, startPoint y: 234, endPoint x: 51, endPoint y: 238, distance: 98.9
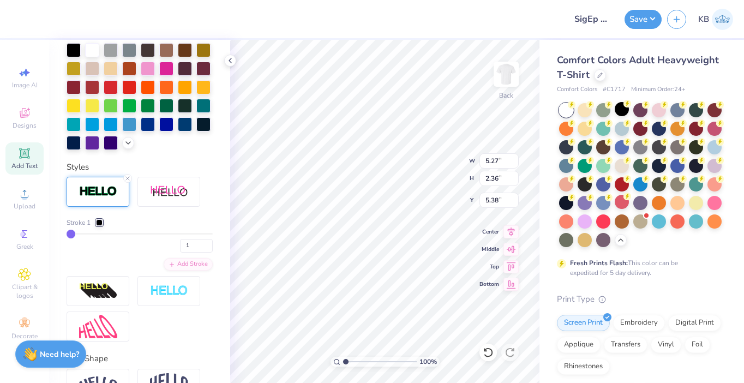
type input "1"
click at [67, 235] on input "range" at bounding box center [140, 234] width 146 height 2
type input "4.08"
type input "1.17"
type input "5.97"
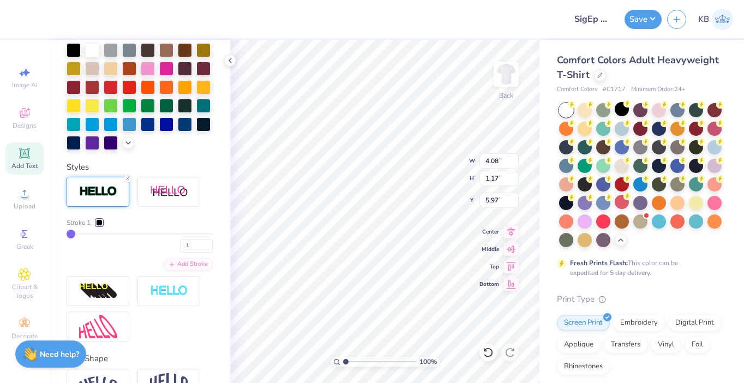
scroll to position [315, 0]
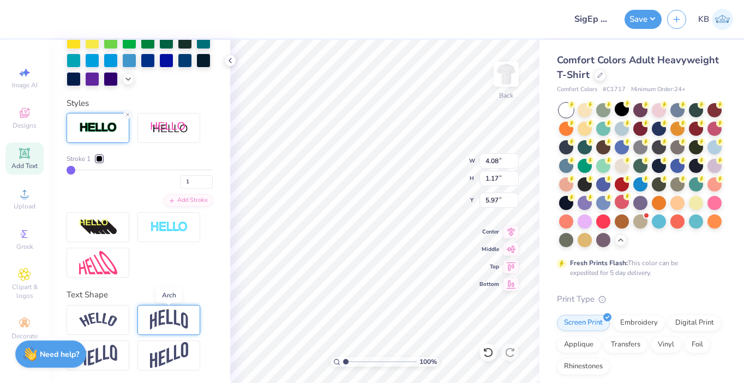
click at [162, 314] on img at bounding box center [169, 319] width 38 height 21
type input "2.00"
type input "5.56"
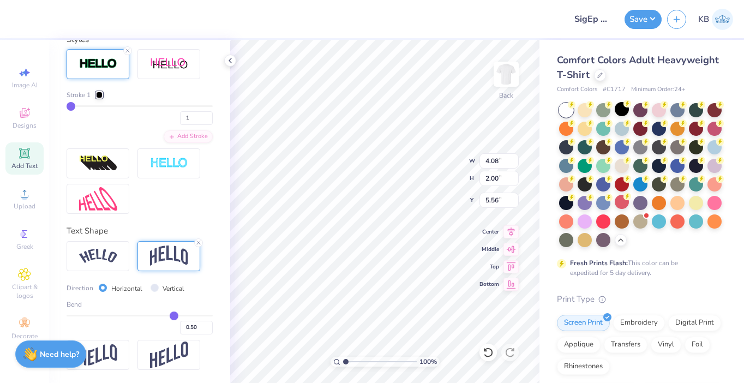
click at [148, 288] on div "Direction Horizontal Vertical" at bounding box center [130, 288] width 126 height 13
click at [153, 288] on input "Vertical" at bounding box center [155, 288] width 8 height 8
radio input "true"
type input "4.03"
type input "1.17"
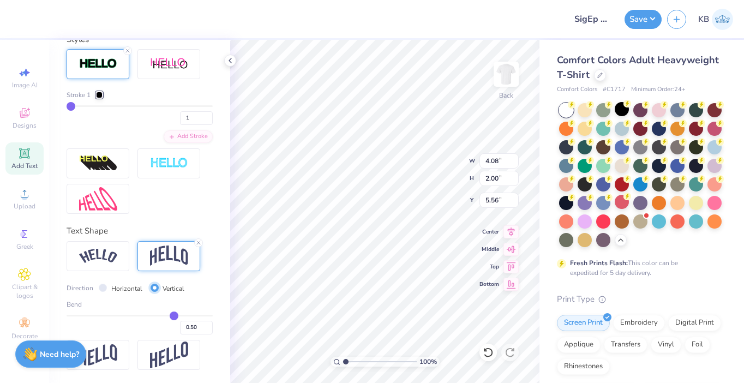
type input "5.97"
click at [103, 287] on input "Horizontal" at bounding box center [103, 288] width 8 height 8
radio input "true"
type input "4.08"
type input "2.00"
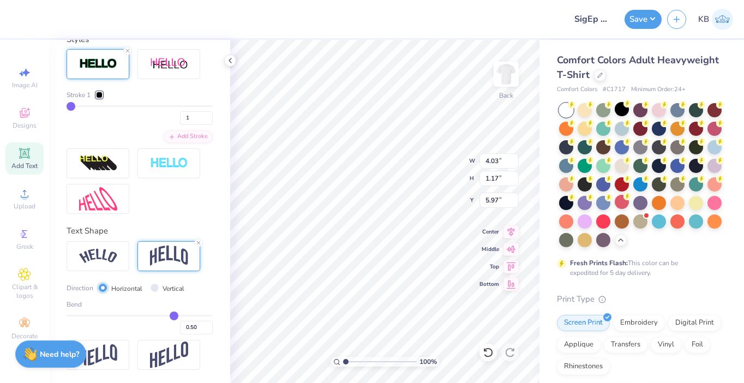
type input "5.56"
type input "0.52"
type input "0.49"
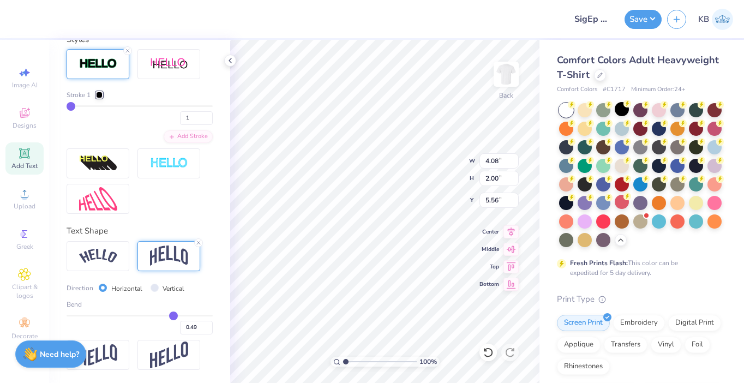
type input "0.43"
type input "0.34"
type input "0.23"
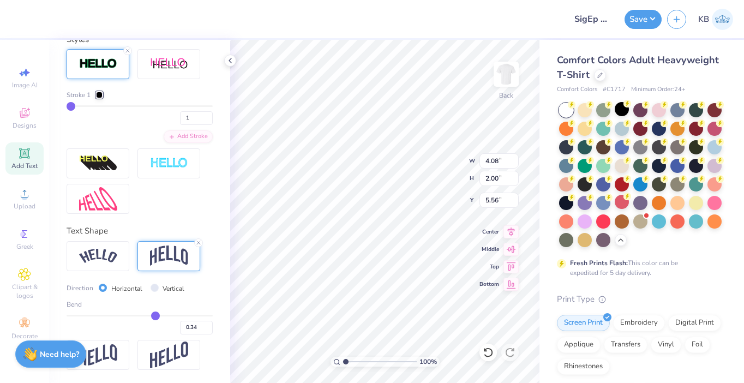
type input "0.23"
type input "0.12"
type input "0.02"
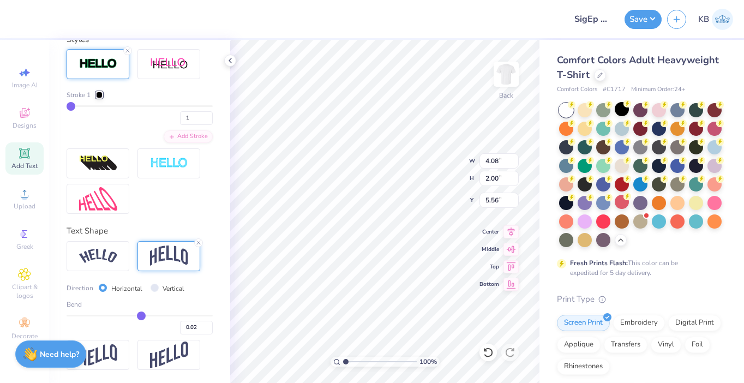
type input "-0.08"
type input "-0.19"
type input "-0.3"
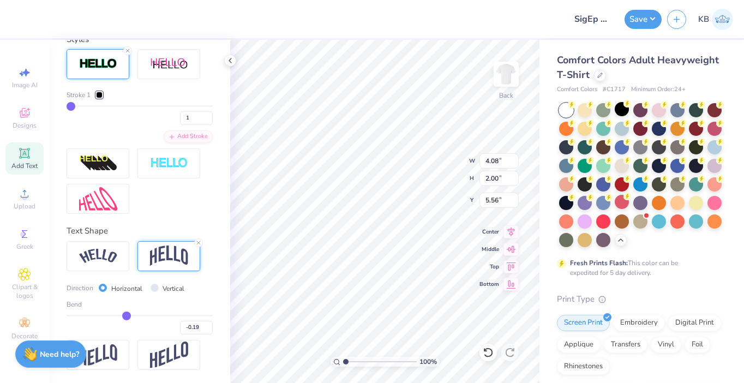
type input "-0.30"
type input "-0.41"
type input "-0.52"
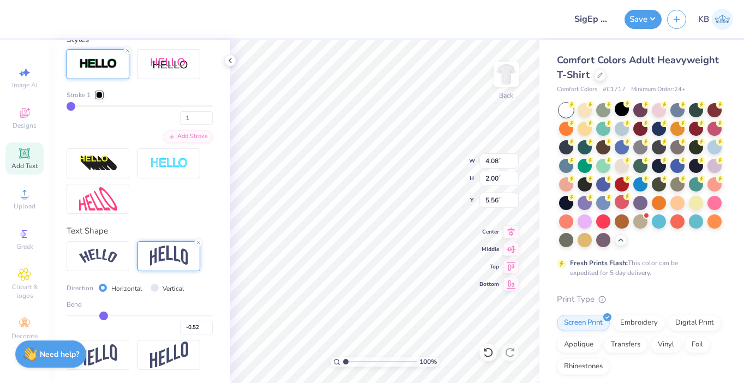
type input "-0.62"
type input "-0.7"
type input "-0.70"
type input "-0.77"
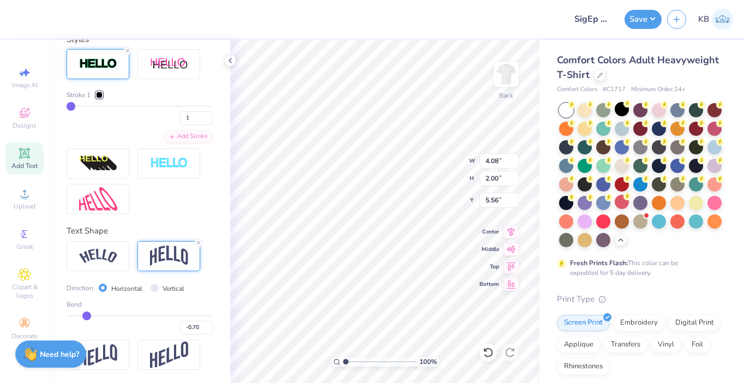
type input "-0.77"
type input "-0.82"
type input "-0.87"
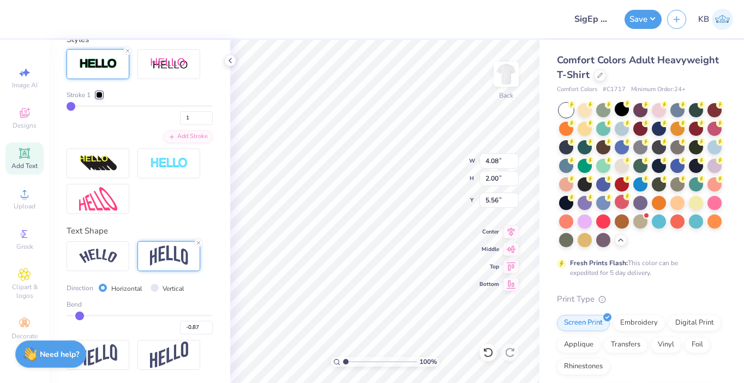
type input "-0.91"
type input "-0.94"
type input "-0.98"
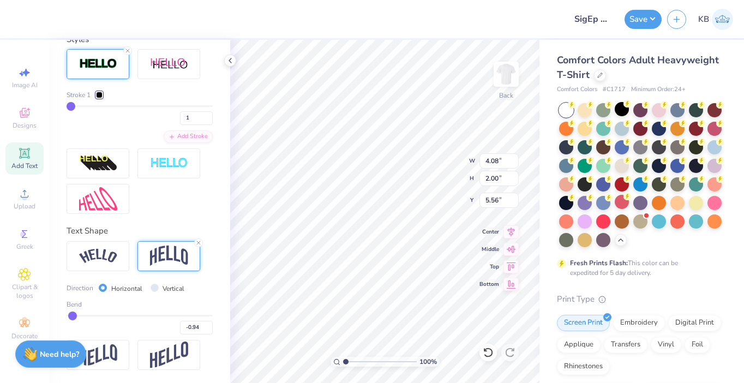
type input "-0.98"
type input "-1"
type input "-1.00"
type input "-1"
drag, startPoint x: 176, startPoint y: 317, endPoint x: 49, endPoint y: 321, distance: 127.3
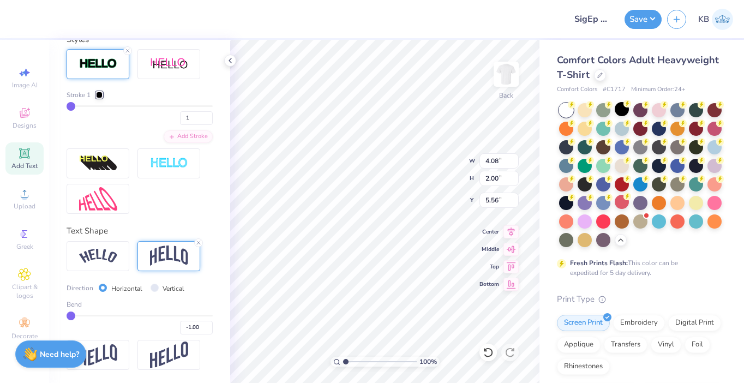
click at [49, 321] on div "Design Title SigEp Brotherhood T-shirt Save KB Image AI Designs Add Text Upload…" at bounding box center [372, 191] width 744 height 383
type input "2.92"
drag, startPoint x: 72, startPoint y: 314, endPoint x: 105, endPoint y: 311, distance: 32.9
click at [105, 315] on input "range" at bounding box center [140, 316] width 146 height 2
drag, startPoint x: 107, startPoint y: 317, endPoint x: 174, endPoint y: 315, distance: 67.2
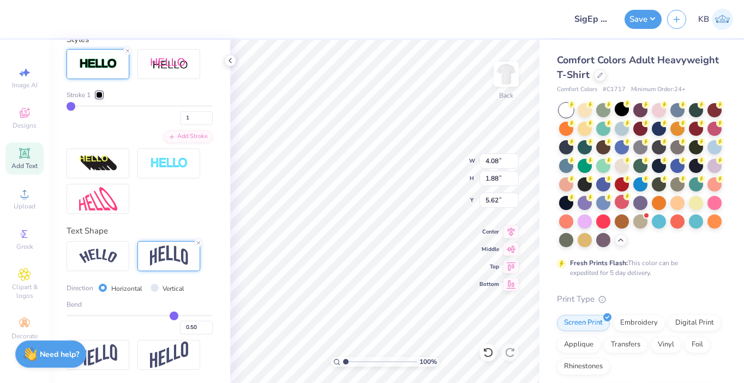
click at [174, 315] on input "range" at bounding box center [140, 316] width 146 height 2
drag, startPoint x: 173, startPoint y: 313, endPoint x: 155, endPoint y: 314, distance: 18.1
click at [155, 315] on input "range" at bounding box center [140, 316] width 146 height 2
click at [157, 315] on input "range" at bounding box center [140, 316] width 146 height 2
drag, startPoint x: 156, startPoint y: 313, endPoint x: 174, endPoint y: 313, distance: 17.5
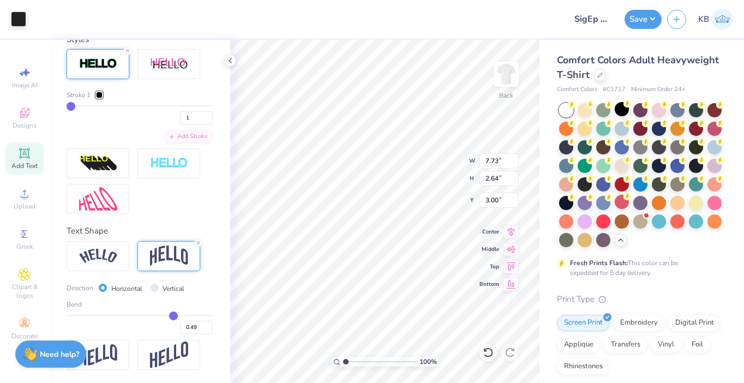
click at [174, 315] on input "range" at bounding box center [140, 316] width 146 height 2
drag, startPoint x: 174, startPoint y: 313, endPoint x: 158, endPoint y: 313, distance: 15.8
click at [158, 315] on input "range" at bounding box center [140, 316] width 146 height 2
click at [513, 78] on img at bounding box center [507, 74] width 44 height 44
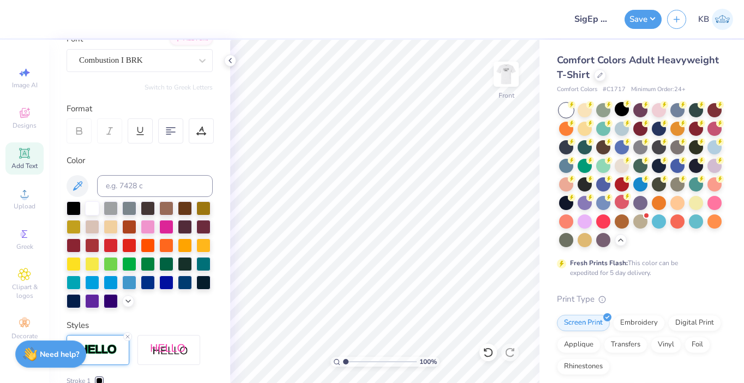
scroll to position [0, 0]
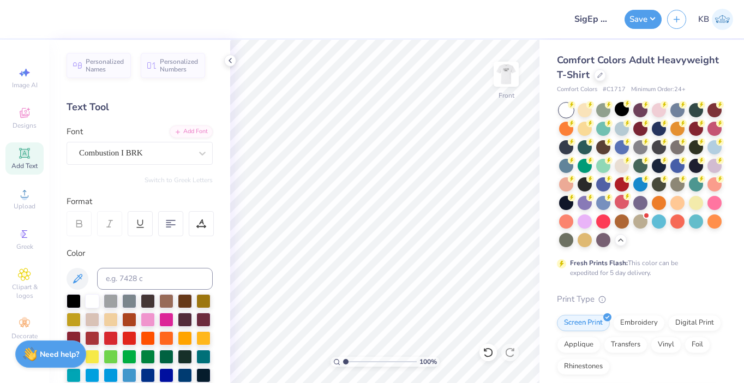
click at [24, 171] on div "Add Text" at bounding box center [24, 158] width 38 height 32
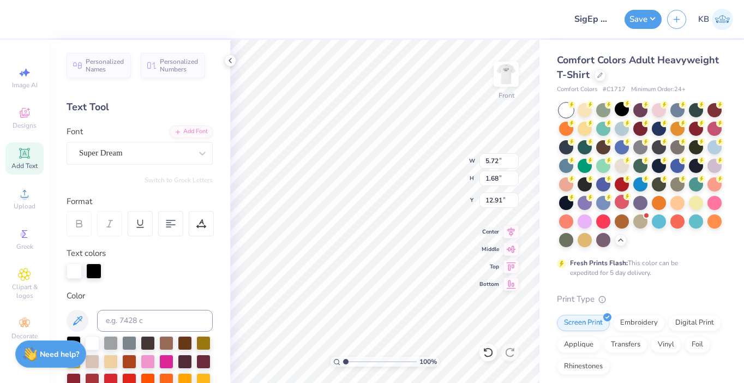
scroll to position [0, 3]
click at [154, 146] on div at bounding box center [135, 153] width 112 height 15
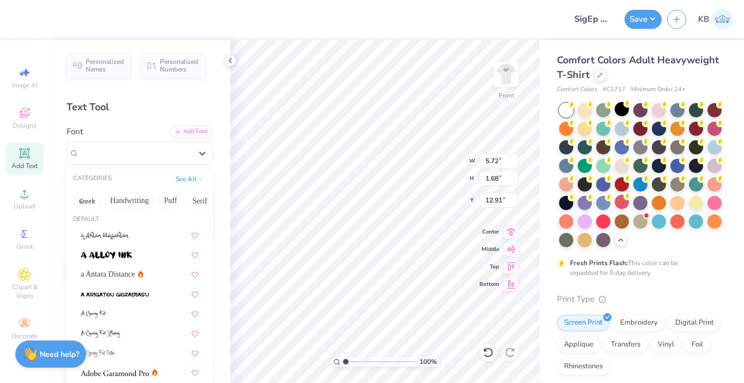
scroll to position [85, 0]
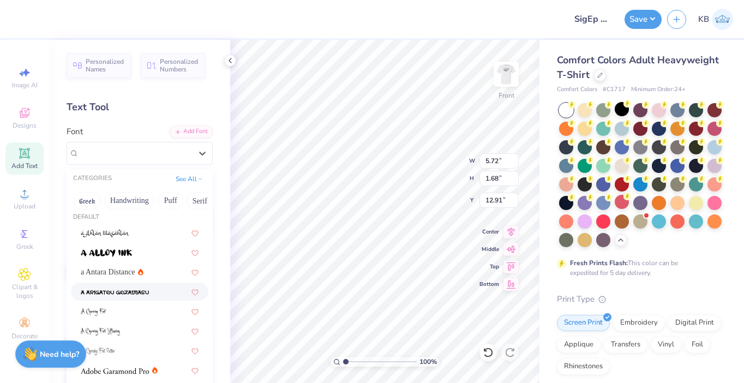
click at [136, 293] on img at bounding box center [115, 293] width 68 height 8
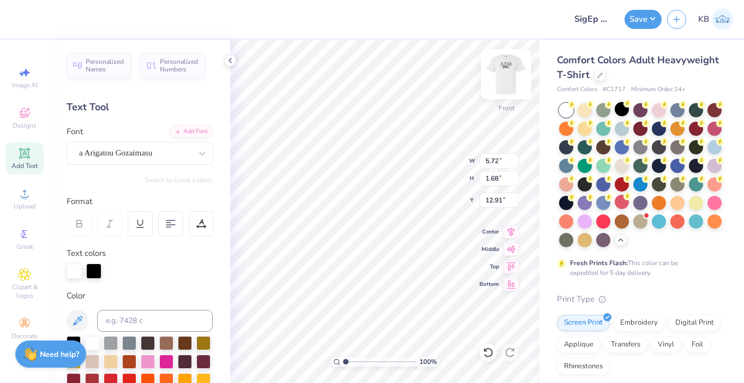
click at [513, 76] on img at bounding box center [507, 74] width 44 height 44
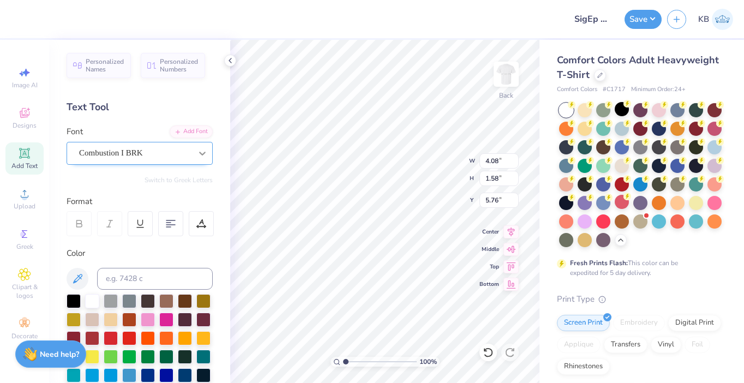
click at [193, 159] on div at bounding box center [203, 154] width 20 height 20
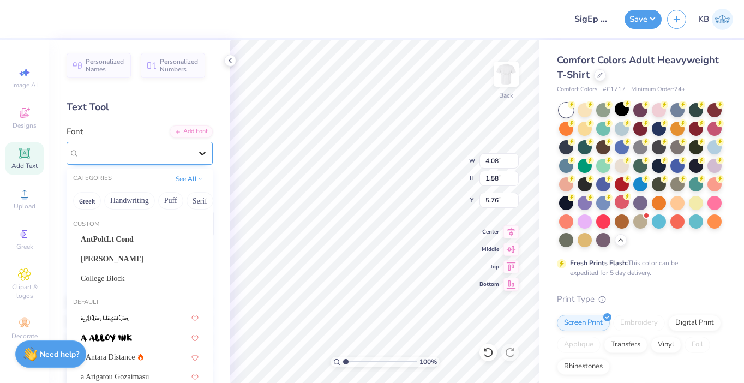
click at [193, 159] on div at bounding box center [203, 154] width 20 height 20
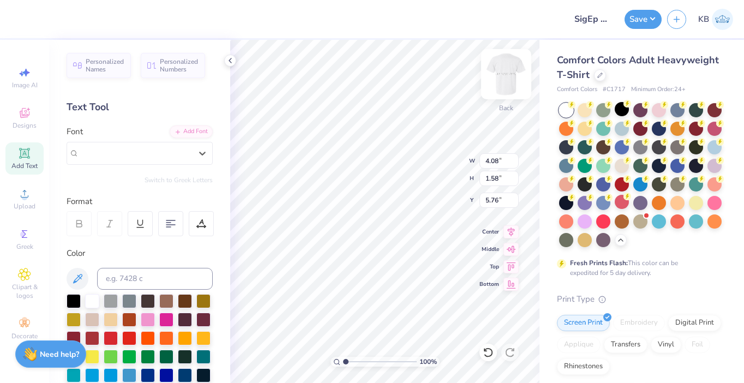
click at [512, 84] on img at bounding box center [507, 74] width 44 height 44
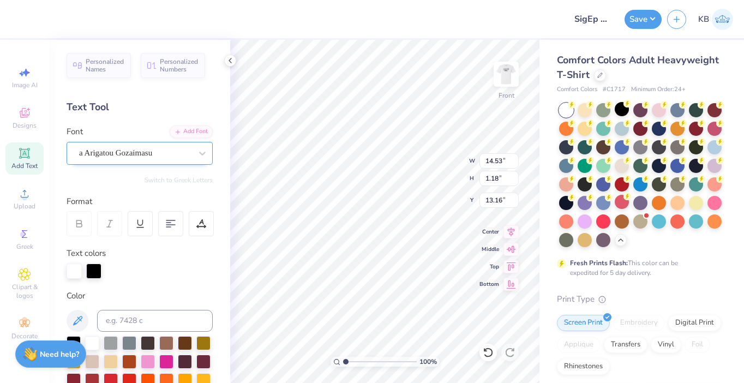
click at [179, 154] on div "a Arigatou Gozaimasu" at bounding box center [135, 153] width 115 height 17
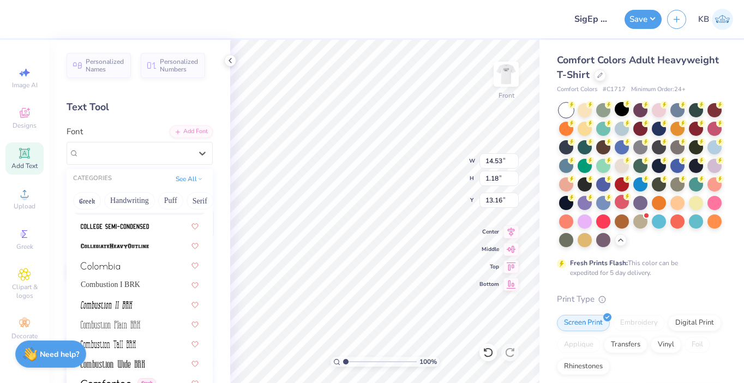
scroll to position [1547, 0]
click at [136, 287] on div "Combustion I BRK" at bounding box center [140, 283] width 118 height 11
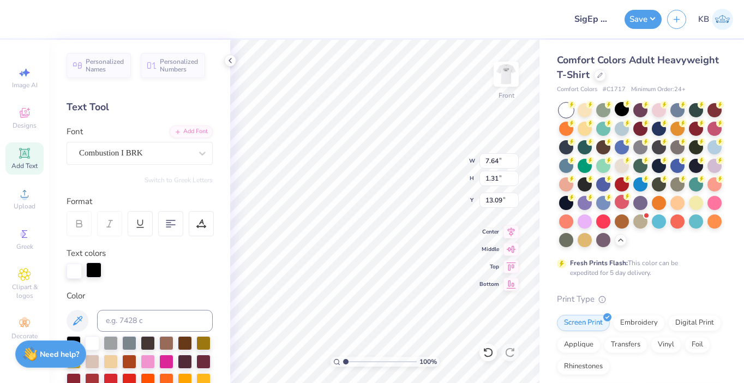
click at [92, 272] on div at bounding box center [93, 270] width 15 height 15
click at [97, 273] on div at bounding box center [93, 271] width 15 height 15
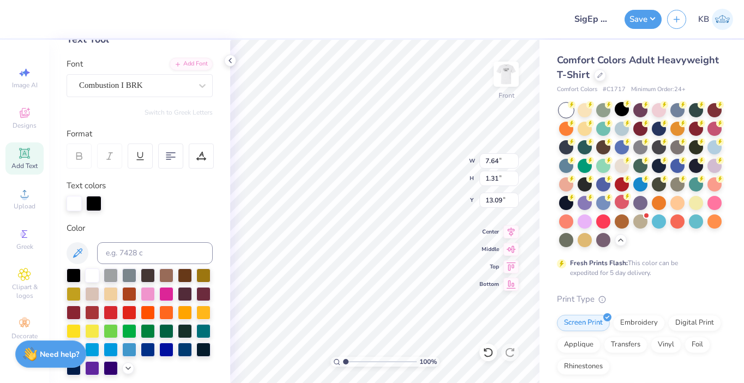
scroll to position [80, 0]
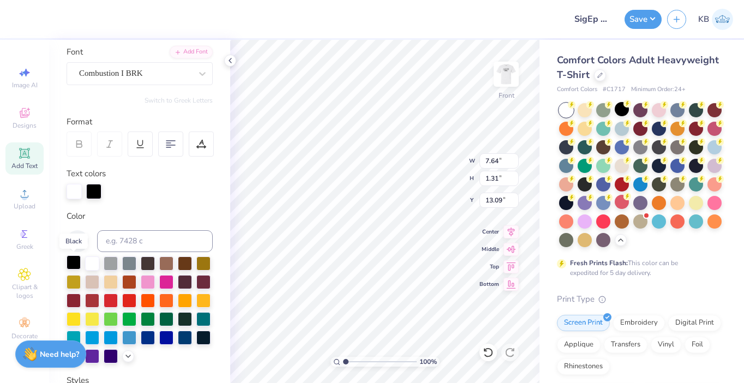
click at [68, 264] on div at bounding box center [74, 262] width 14 height 14
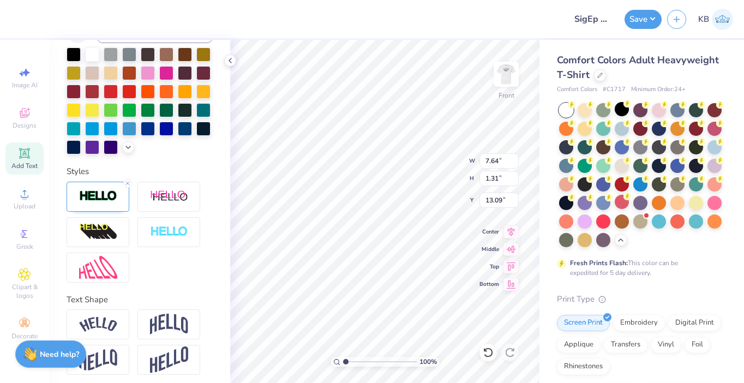
scroll to position [294, 0]
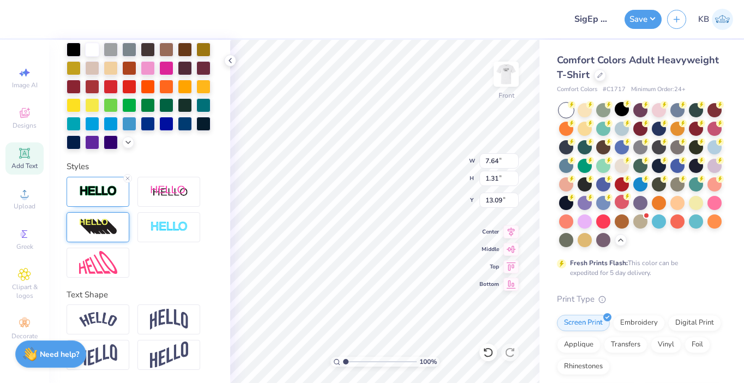
click at [115, 223] on img at bounding box center [98, 226] width 38 height 17
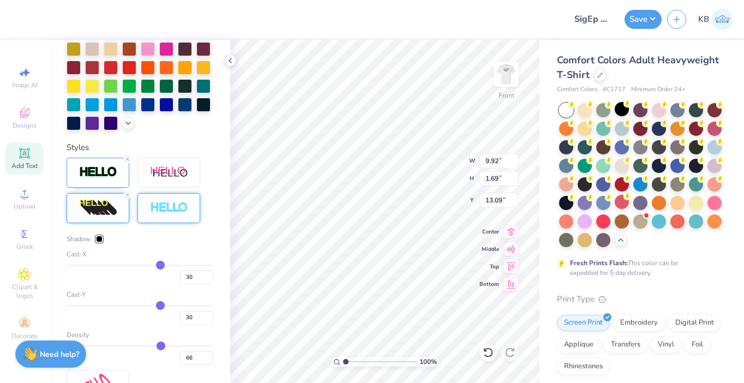
scroll to position [320, 0]
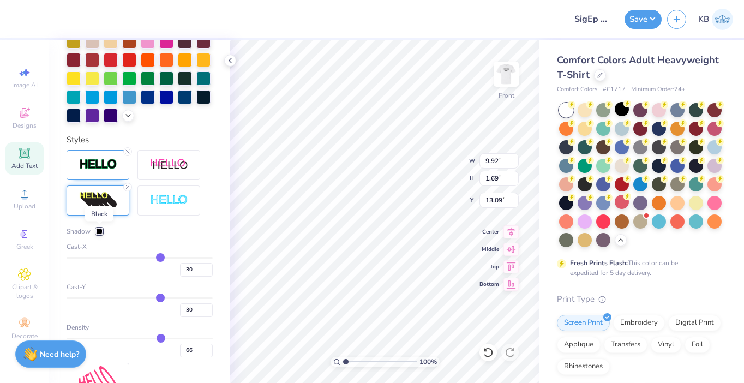
click at [98, 231] on div at bounding box center [99, 231] width 7 height 7
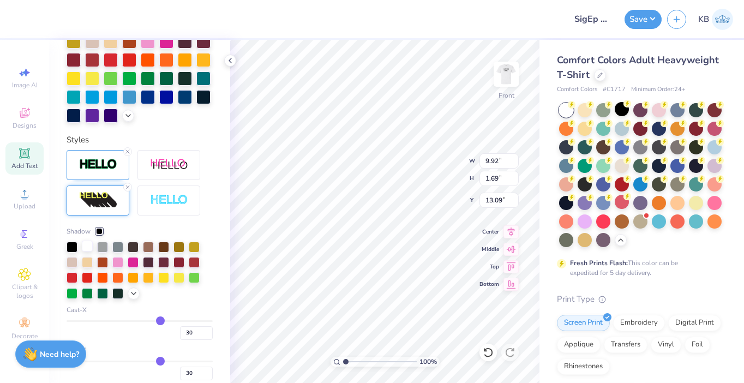
click at [86, 247] on div at bounding box center [87, 246] width 11 height 11
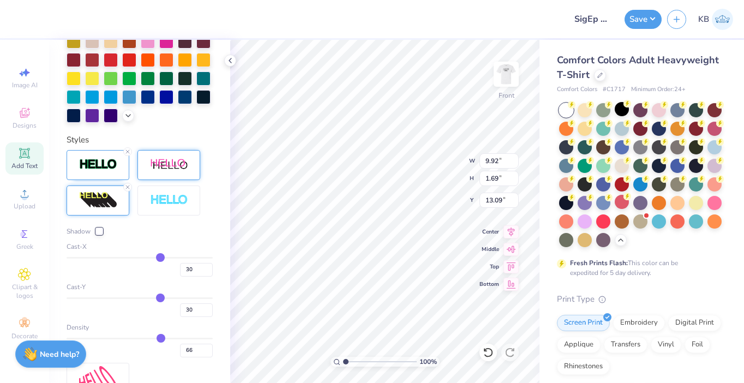
click at [163, 174] on div at bounding box center [169, 165] width 63 height 30
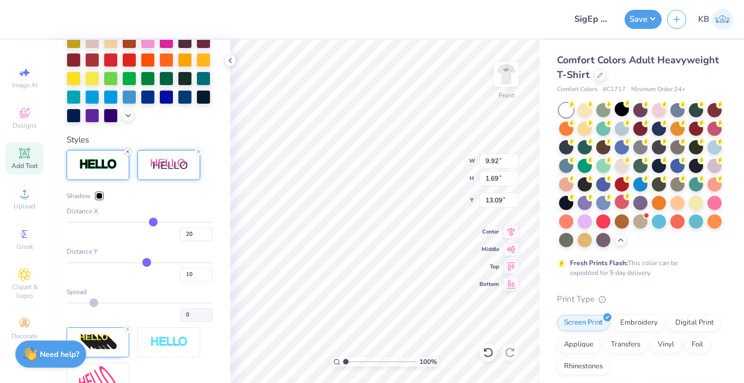
click at [128, 153] on icon at bounding box center [127, 151] width 7 height 7
click at [100, 195] on div at bounding box center [99, 196] width 7 height 7
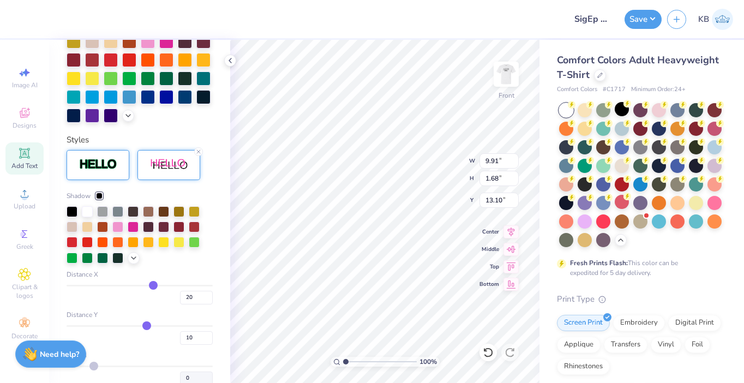
click at [88, 217] on div at bounding box center [140, 235] width 146 height 58
click at [88, 213] on div at bounding box center [87, 210] width 11 height 11
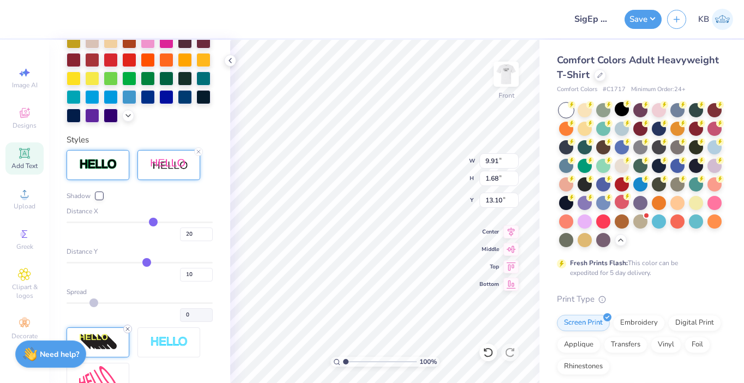
click at [127, 329] on line at bounding box center [127, 328] width 3 height 3
click at [156, 333] on div at bounding box center [169, 342] width 63 height 30
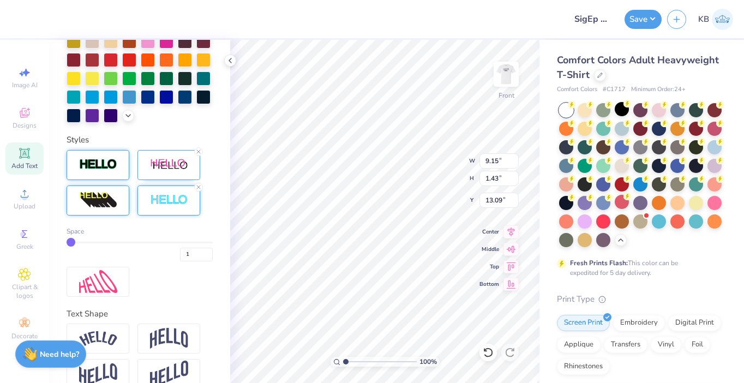
scroll to position [339, 0]
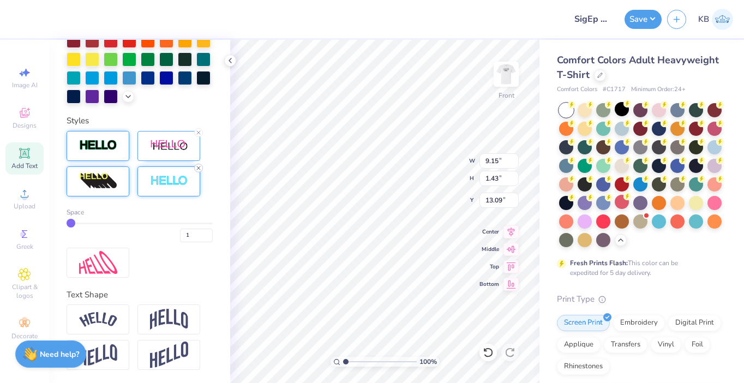
click at [199, 165] on icon at bounding box center [198, 168] width 7 height 7
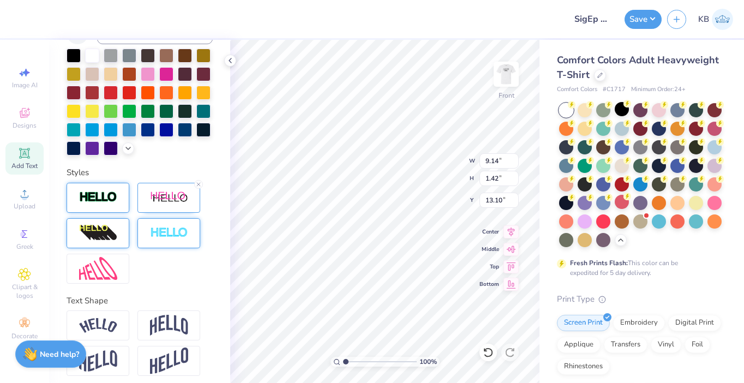
scroll to position [294, 0]
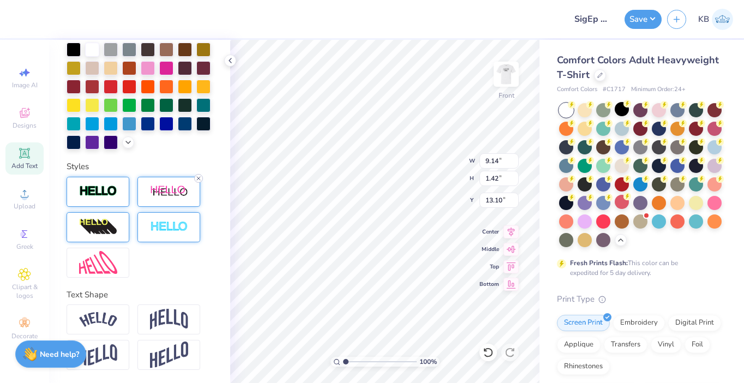
click at [199, 178] on icon at bounding box center [198, 178] width 7 height 7
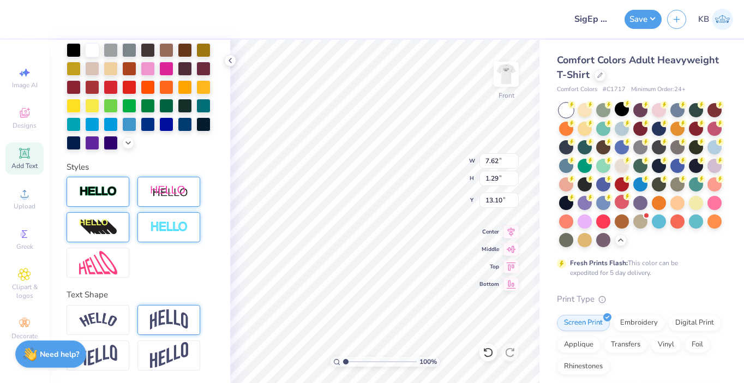
click at [161, 313] on img at bounding box center [169, 319] width 38 height 21
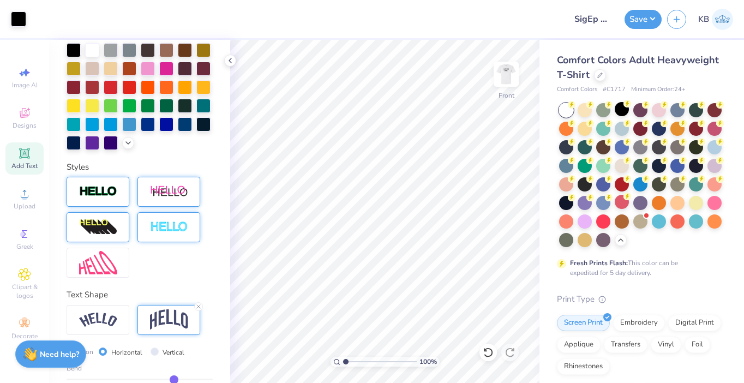
click at [22, 158] on icon at bounding box center [24, 153] width 13 height 13
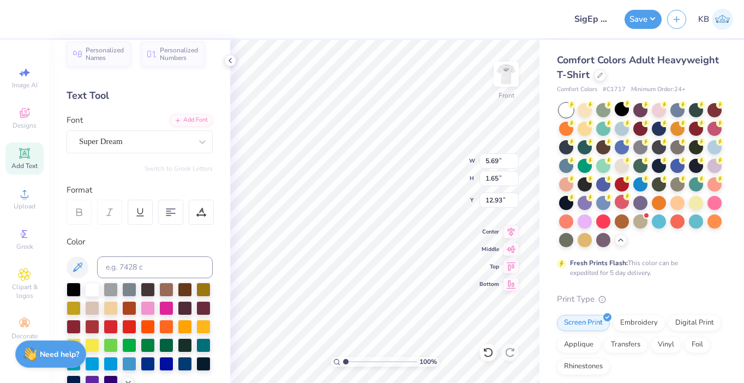
scroll to position [0, 0]
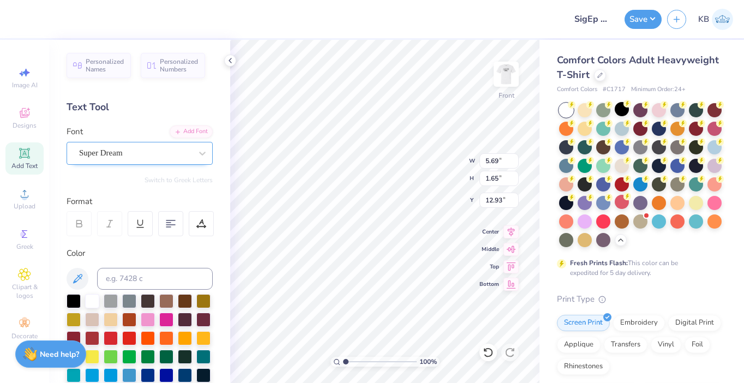
click at [163, 155] on div "Super Dream" at bounding box center [135, 153] width 115 height 17
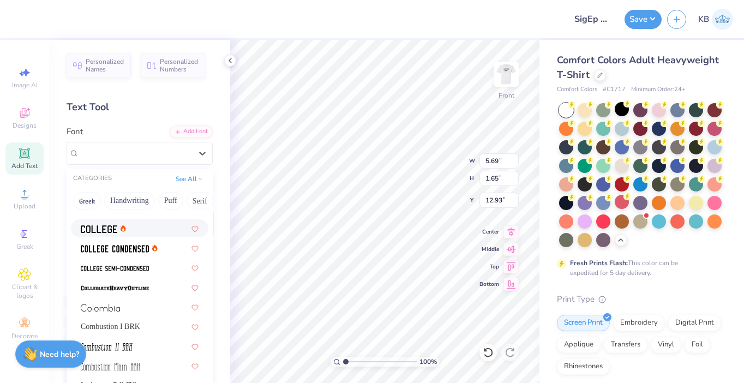
scroll to position [1509, 0]
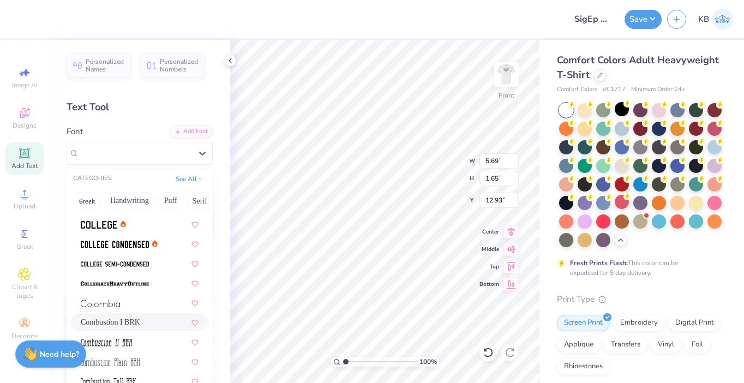
click at [154, 315] on div "Combustion I BRK" at bounding box center [140, 322] width 138 height 18
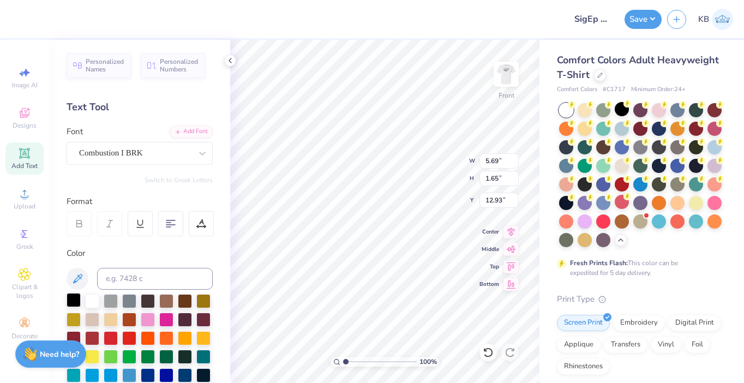
click at [75, 298] on div at bounding box center [74, 300] width 14 height 14
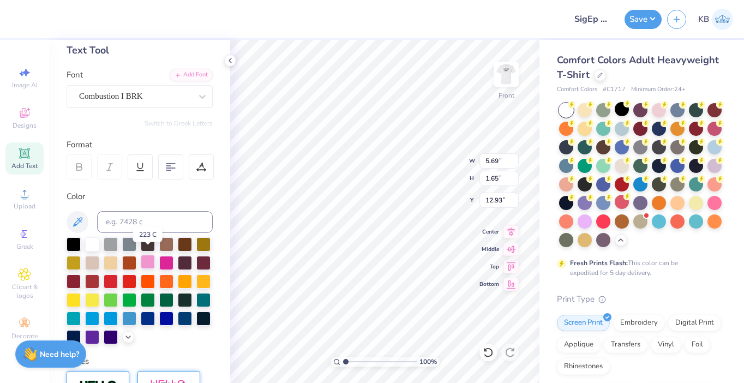
scroll to position [65, 0]
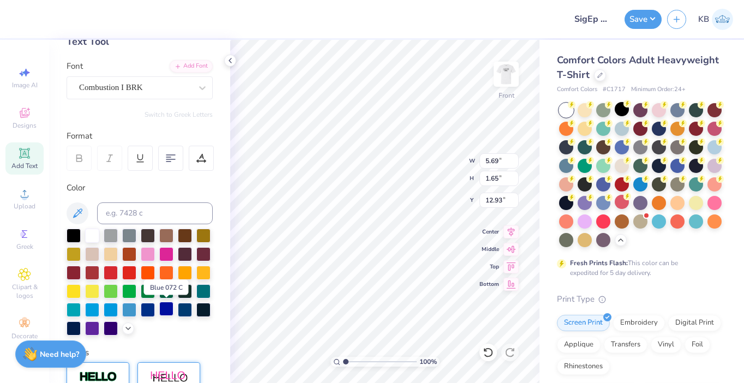
click at [162, 312] on div at bounding box center [166, 309] width 14 height 14
click at [150, 311] on div at bounding box center [148, 309] width 14 height 14
click at [132, 270] on div at bounding box center [129, 272] width 14 height 14
click at [110, 309] on div at bounding box center [111, 309] width 14 height 14
click at [184, 311] on div at bounding box center [185, 309] width 14 height 14
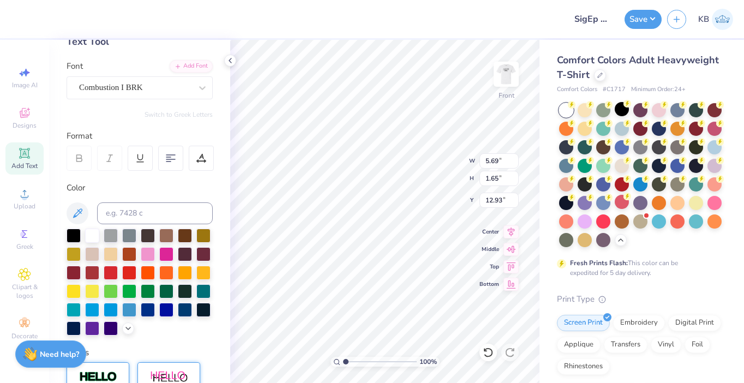
click at [417, 180] on div "100 % Front W 5.69 5.69 " H 1.65 1.65 " Y 12.93 12.93 " Center Middle Top Bottom" at bounding box center [384, 211] width 309 height 343
click at [32, 168] on span "Add Text" at bounding box center [24, 166] width 26 height 9
click at [178, 310] on div at bounding box center [185, 309] width 14 height 14
click at [145, 91] on div "Super Dream" at bounding box center [135, 87] width 115 height 17
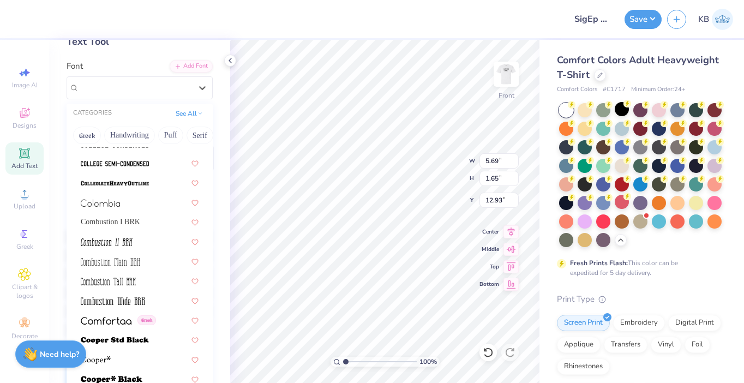
scroll to position [1544, 0]
click at [124, 218] on div "Combustion I BRK" at bounding box center [140, 221] width 118 height 11
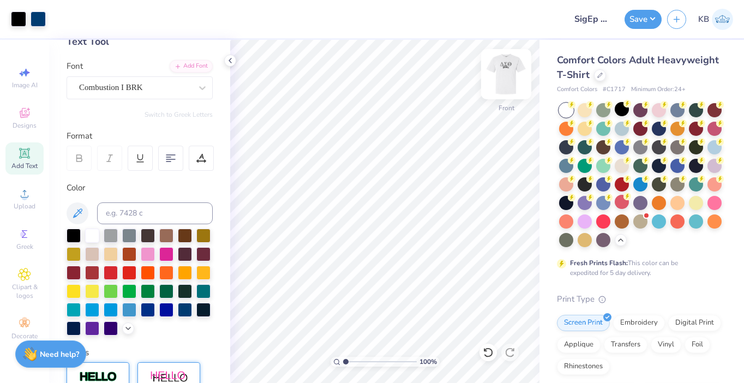
click at [504, 80] on img at bounding box center [507, 74] width 44 height 44
click at [510, 81] on img at bounding box center [507, 74] width 44 height 44
